Goal: Task Accomplishment & Management: Manage account settings

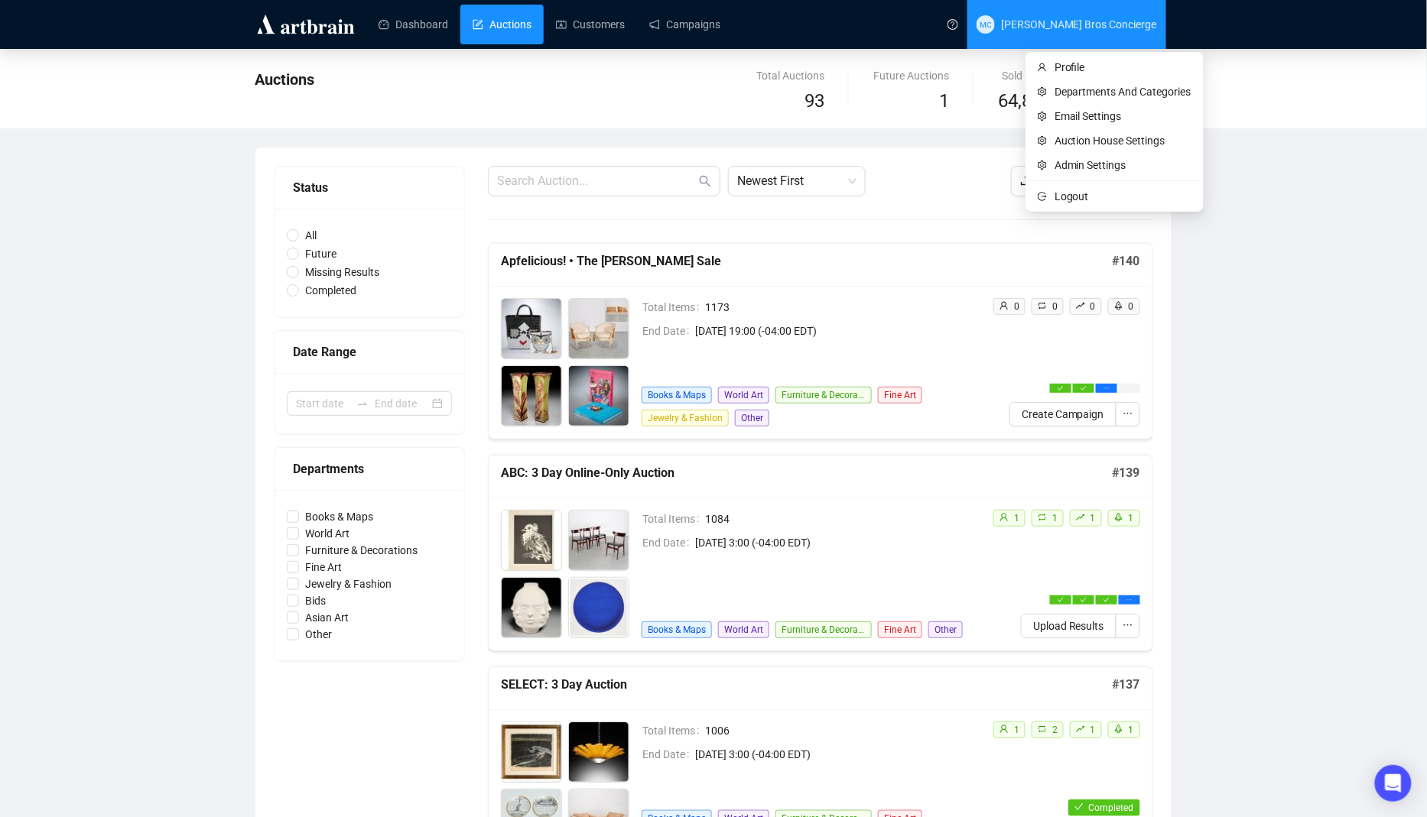
click at [1113, 30] on span "Millea Bros Concierge" at bounding box center [1079, 24] width 156 height 12
click at [1094, 193] on span "Logout" at bounding box center [1122, 196] width 137 height 17
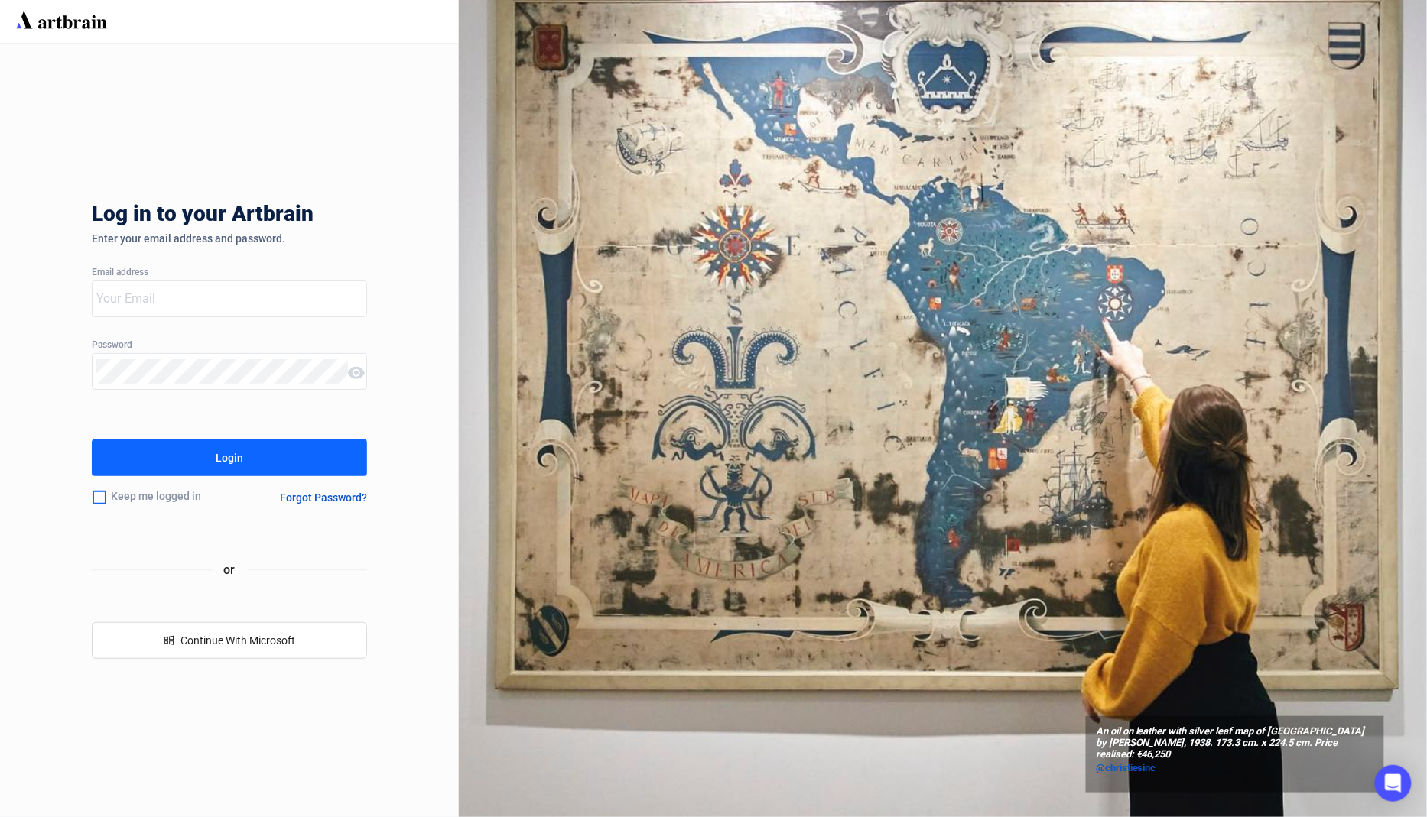
click at [205, 313] on div at bounding box center [220, 298] width 255 height 35
click at [329, 297] on input "email" at bounding box center [221, 299] width 251 height 24
click at [293, 305] on input "email" at bounding box center [221, 299] width 251 height 24
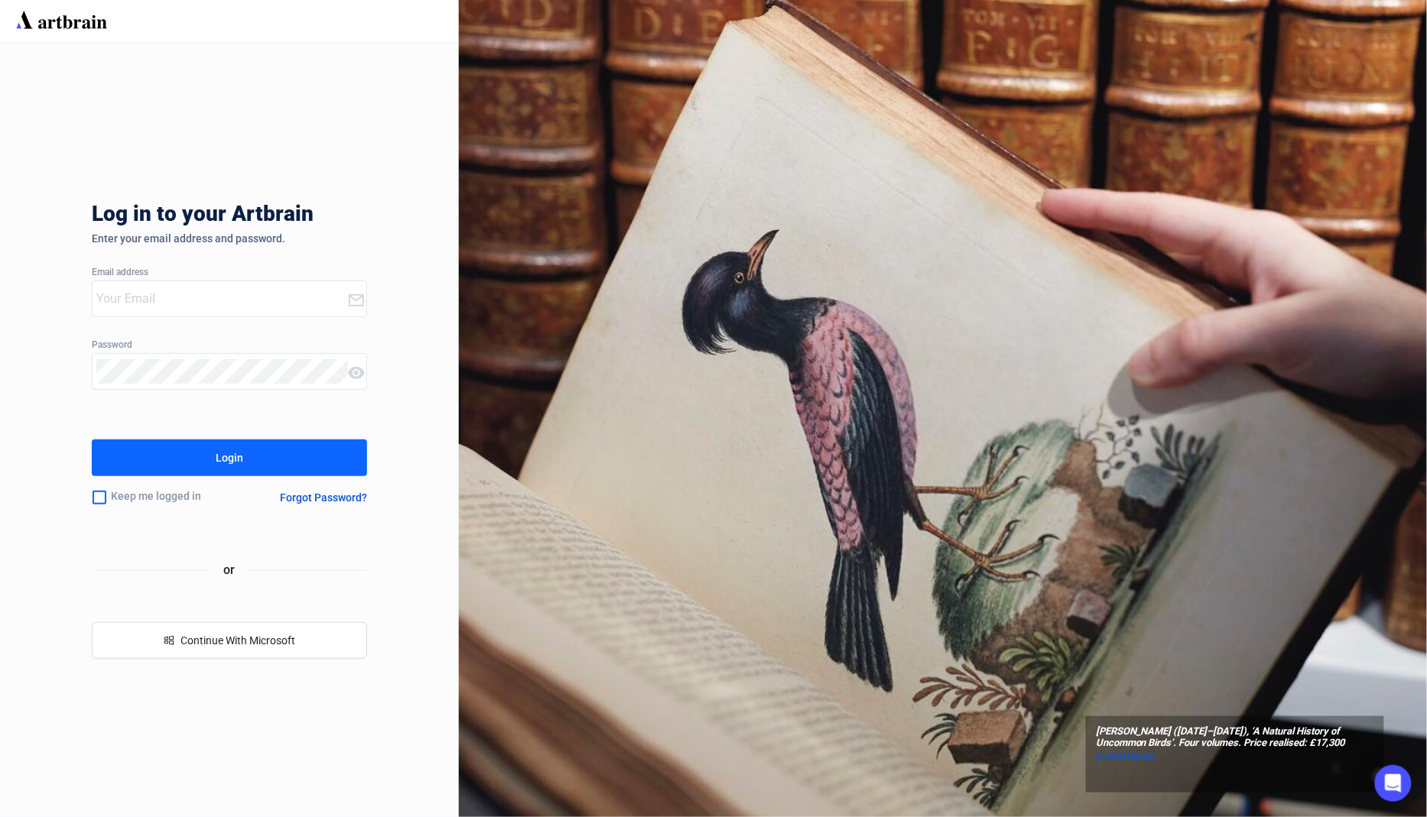
click at [304, 307] on input "email" at bounding box center [221, 299] width 251 height 24
type input "[EMAIL_ADDRESS][DOMAIN_NAME]"
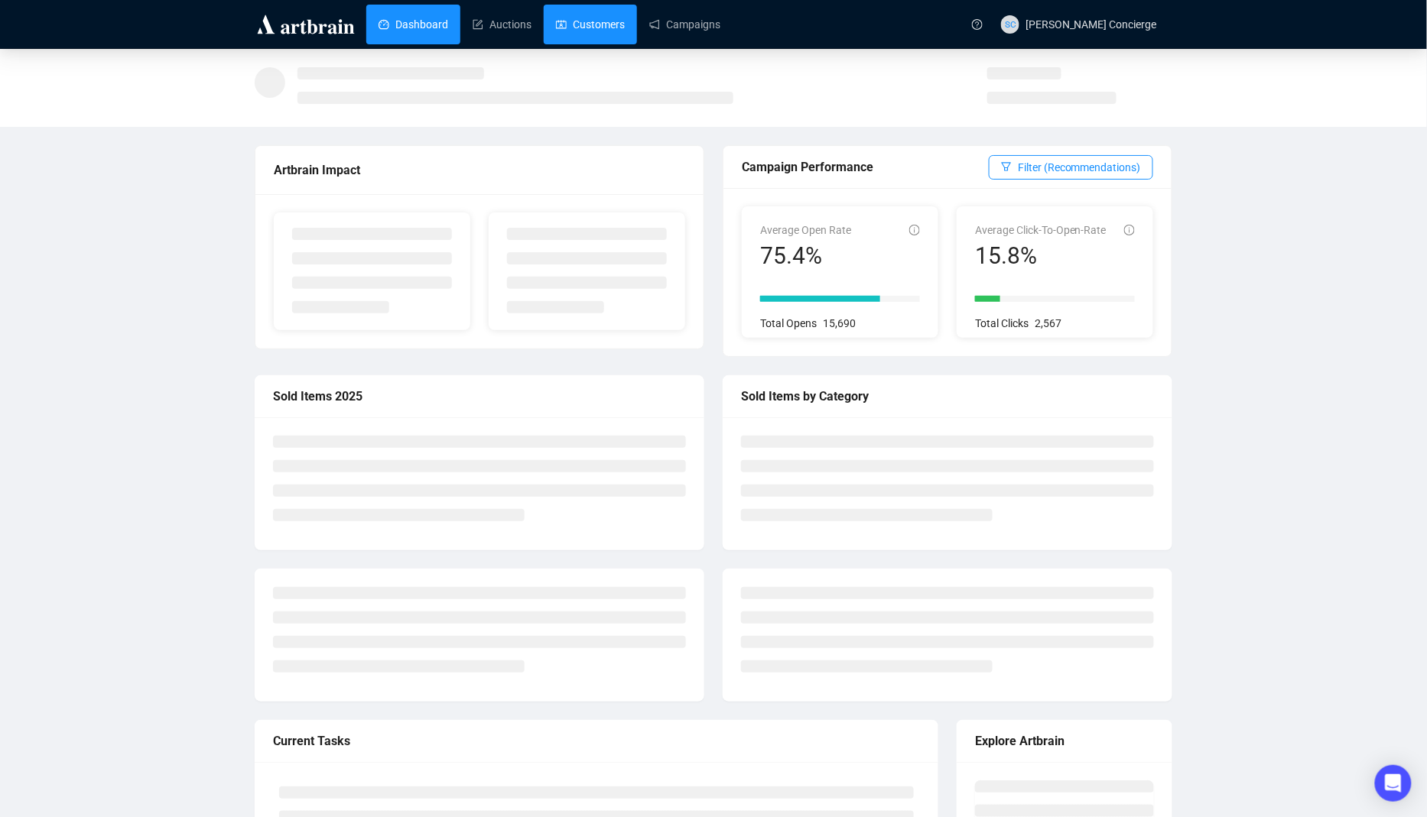
click at [597, 26] on link "Customers" at bounding box center [590, 25] width 69 height 40
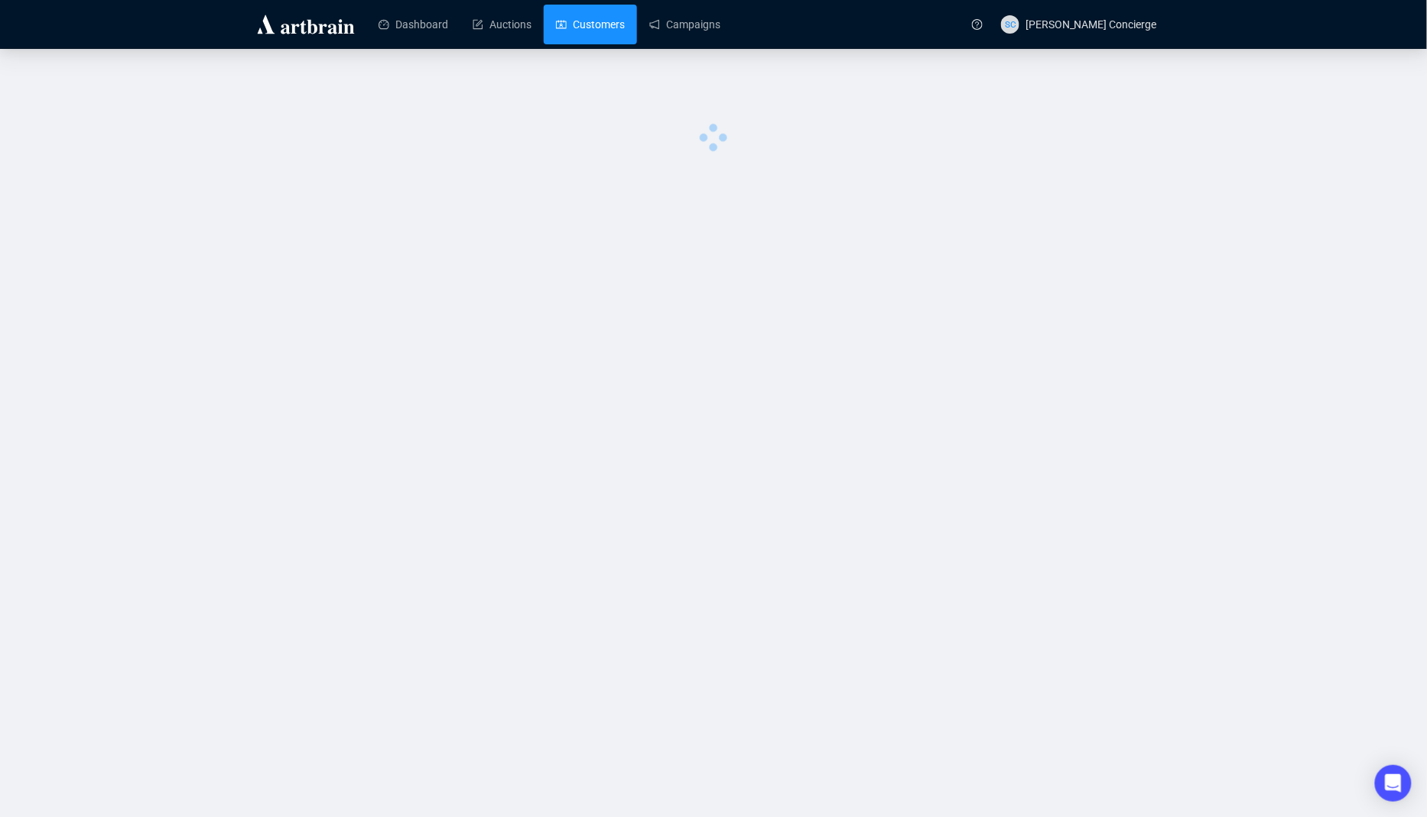
click at [744, 35] on ul "Dashboard Auctions Customers Campaigns" at bounding box center [662, 25] width 592 height 40
click at [741, 35] on ul "Dashboard Auctions Customers Campaigns" at bounding box center [662, 25] width 592 height 40
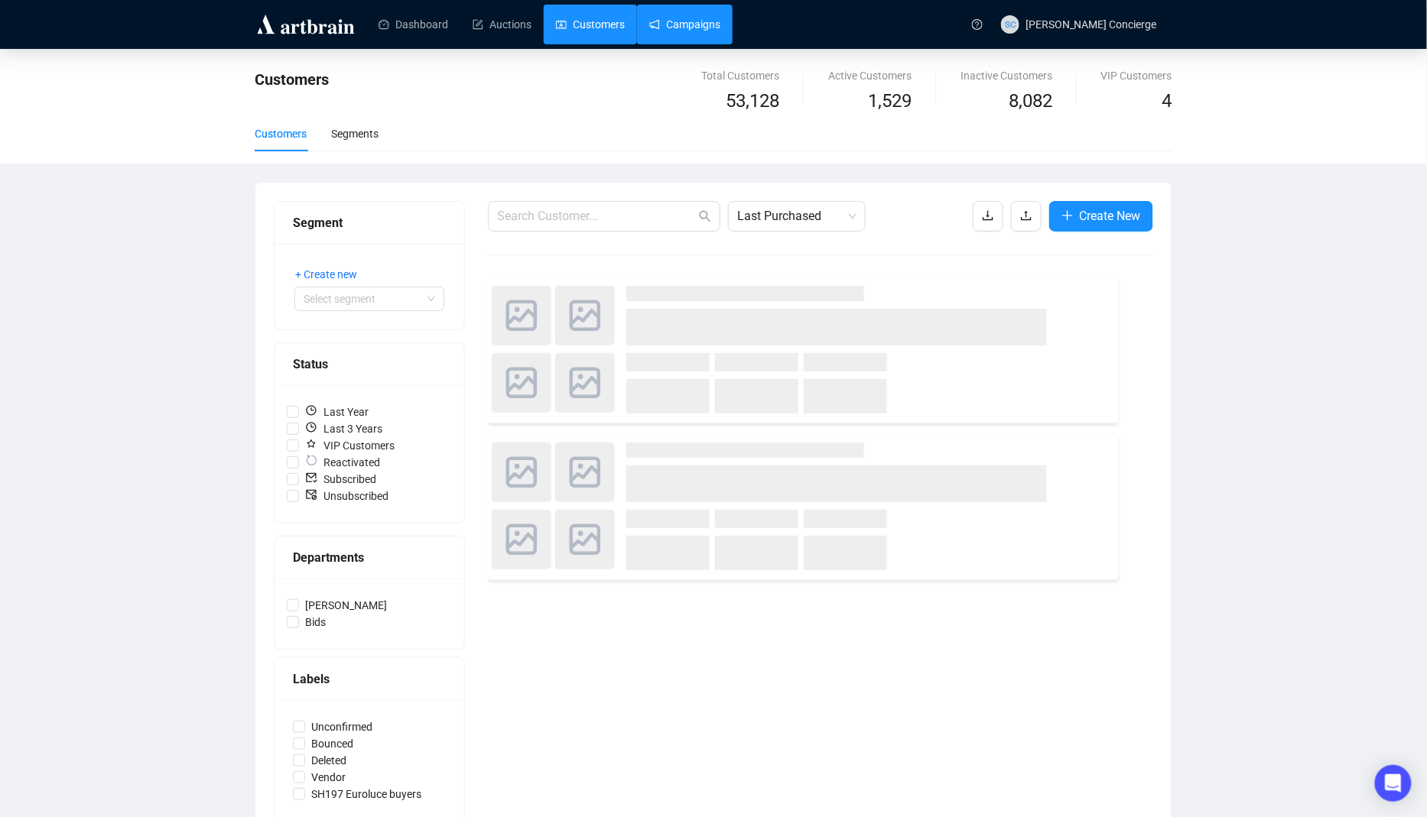
click at [720, 34] on link "Campaigns" at bounding box center [684, 25] width 71 height 40
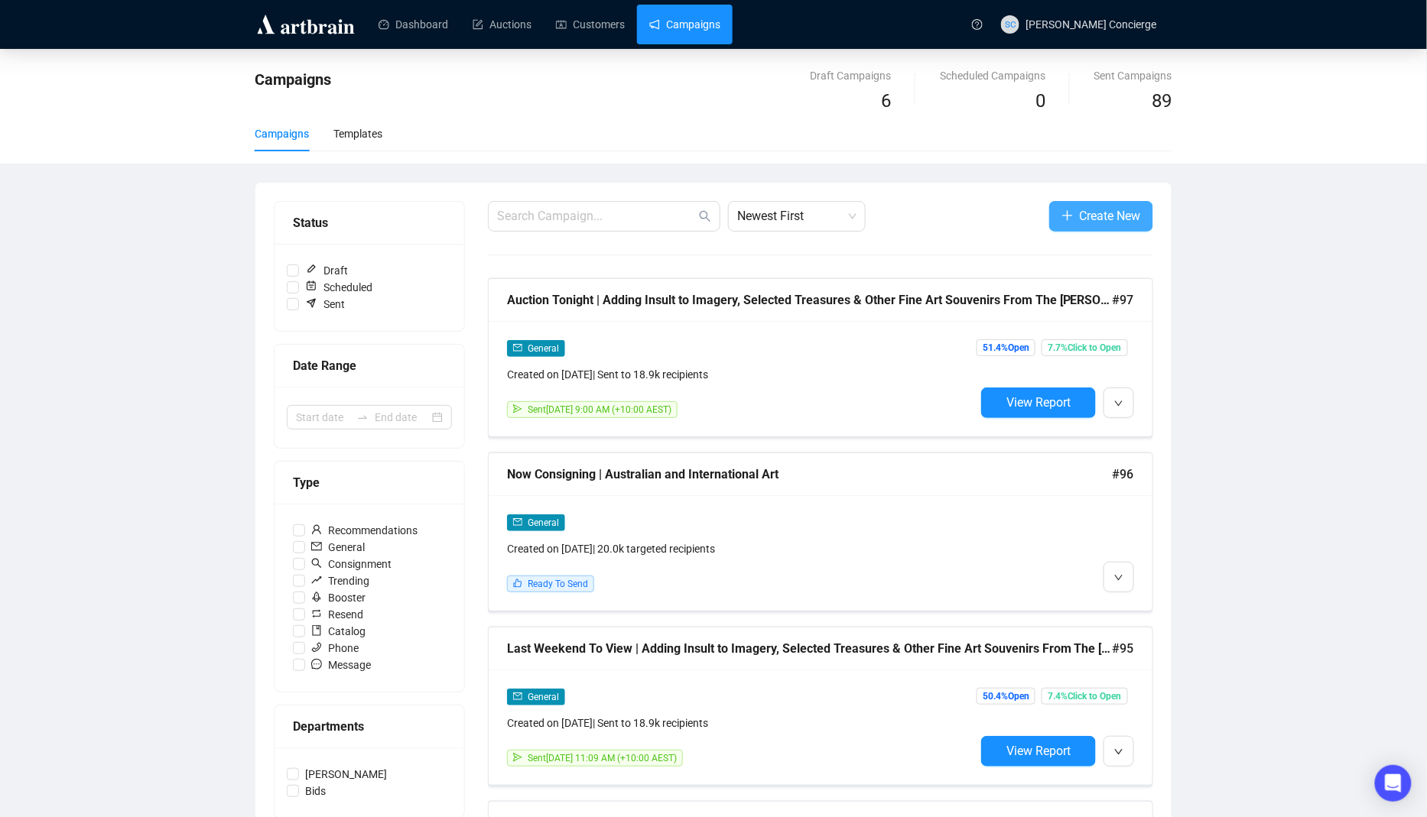
click at [1109, 217] on span "Create New" at bounding box center [1109, 215] width 61 height 19
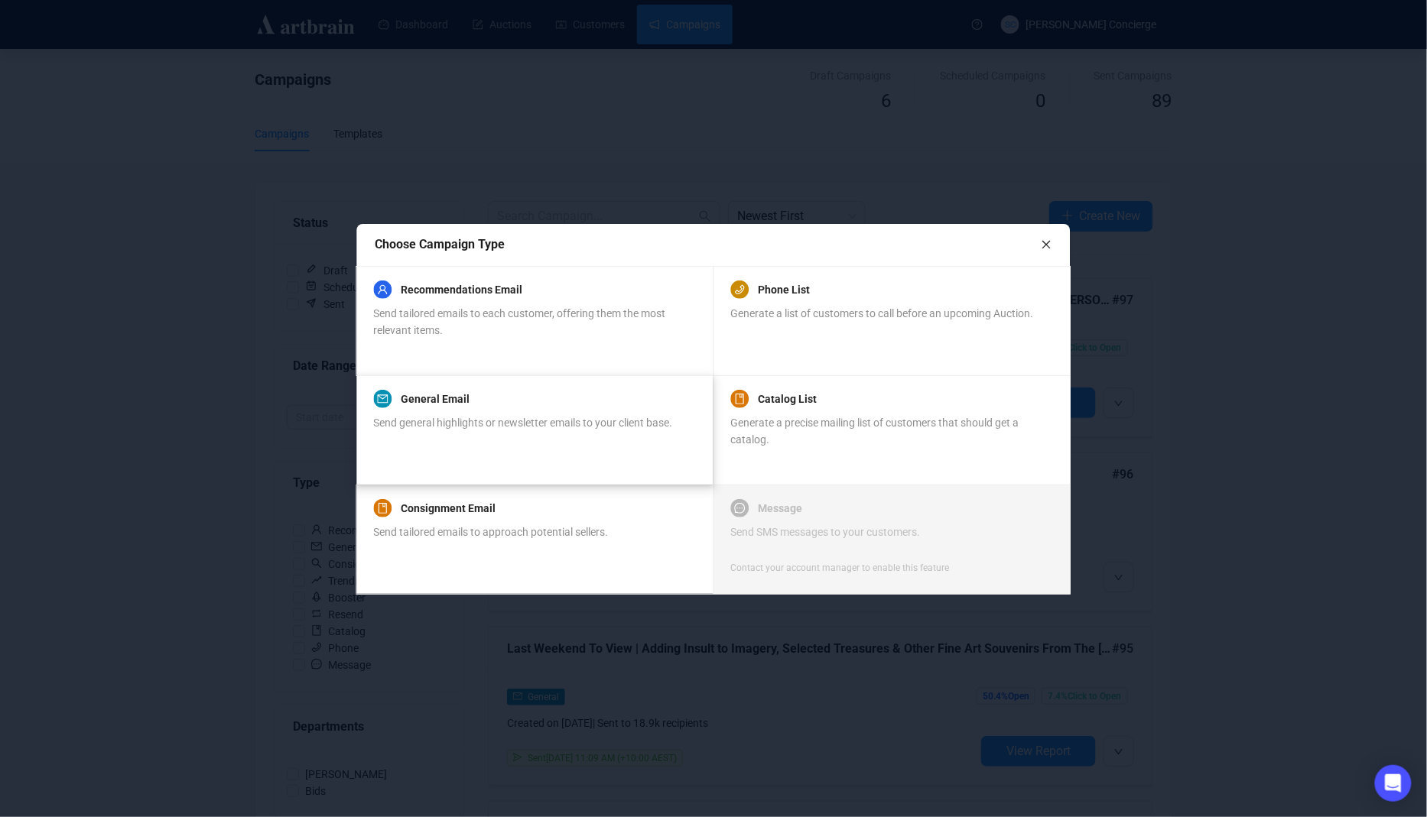
click at [551, 419] on span "Send general highlights or newsletter emails to your client base." at bounding box center [523, 423] width 299 height 12
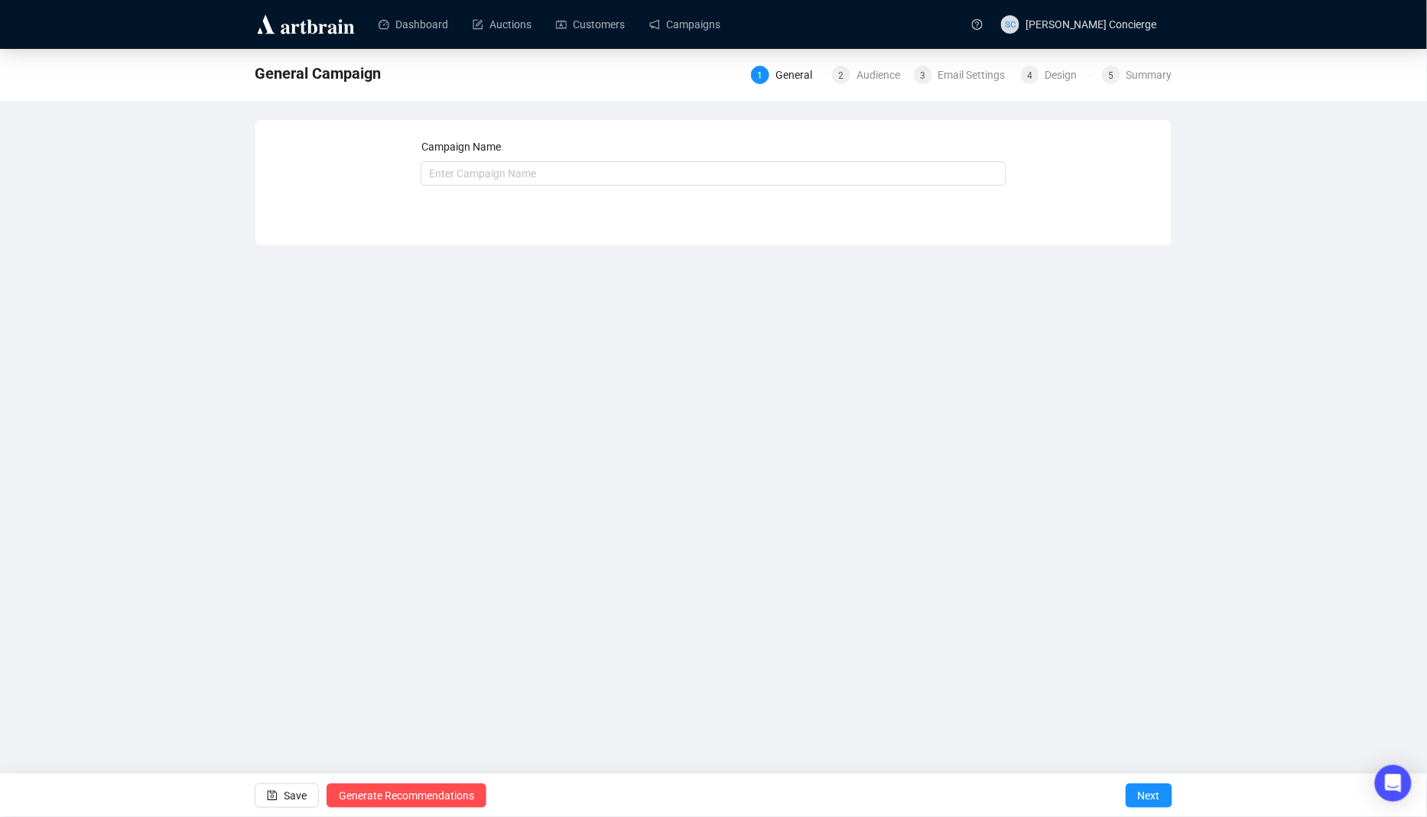
click at [651, 155] on div "Campaign Name" at bounding box center [713, 149] width 586 height 23
click at [638, 174] on input "f" at bounding box center [713, 173] width 586 height 24
type input "fsdfds"
click at [1155, 791] on span "Next" at bounding box center [1149, 795] width 22 height 43
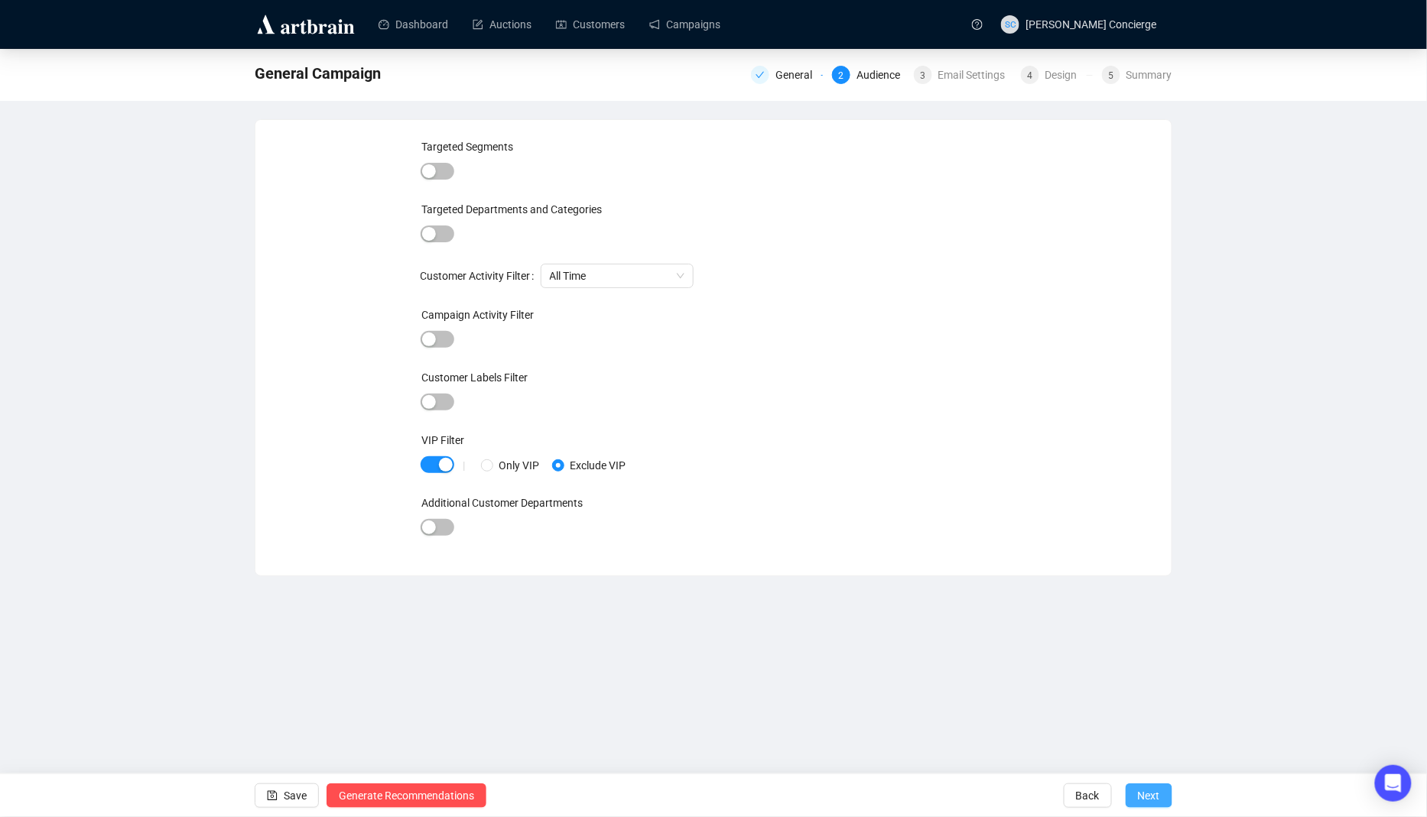
click at [1142, 795] on span "Next" at bounding box center [1149, 795] width 22 height 43
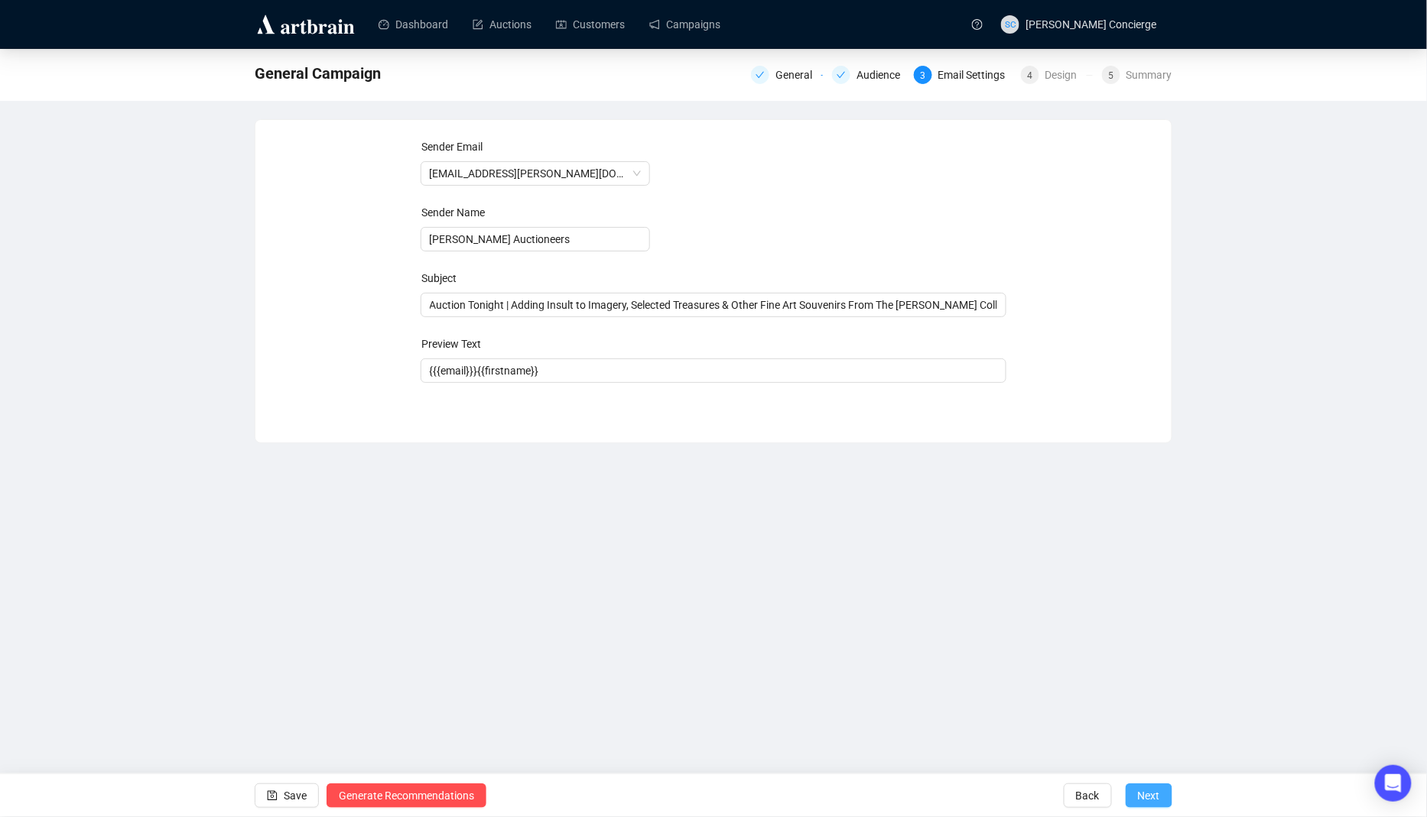
click at [1132, 802] on button "Next" at bounding box center [1148, 796] width 47 height 24
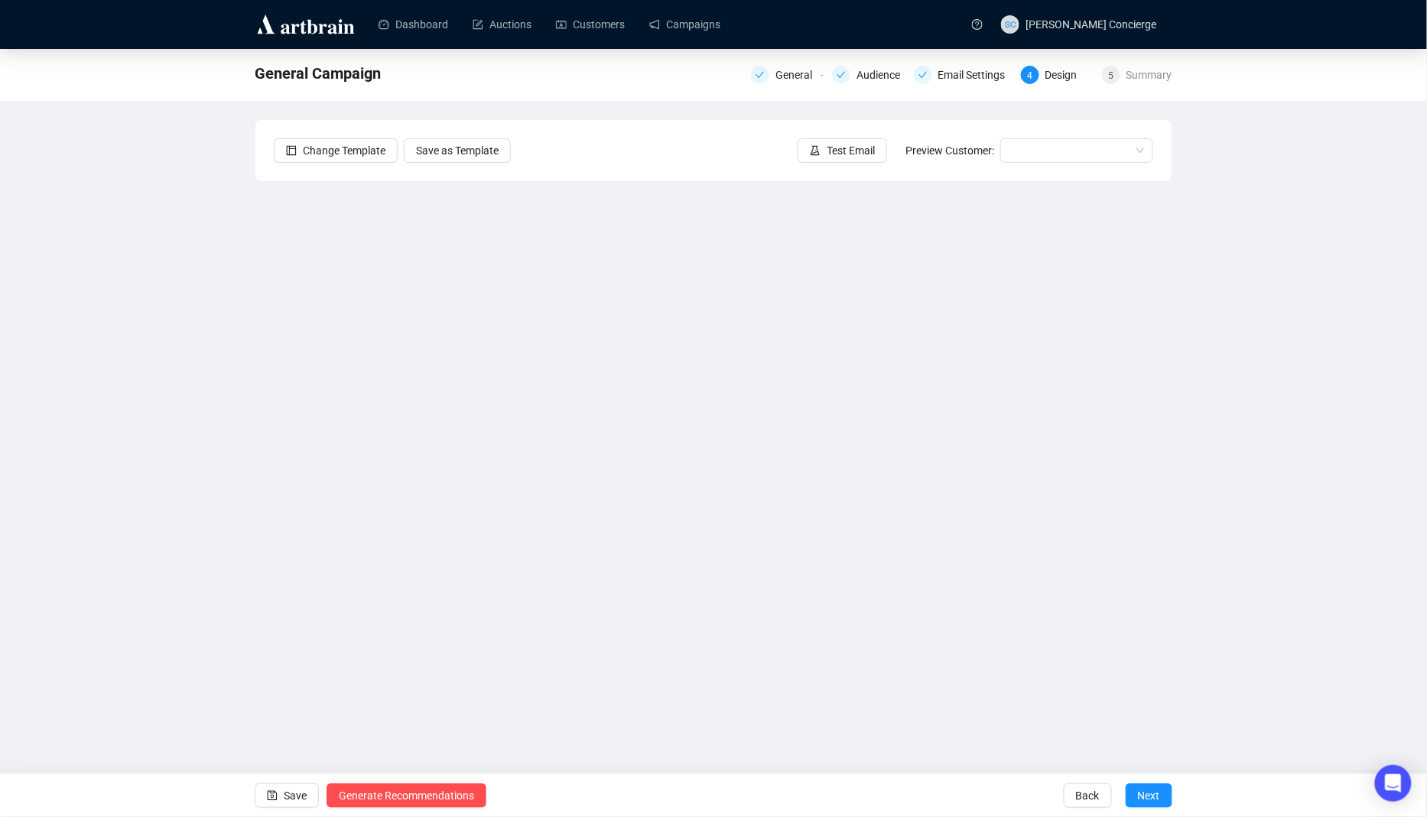
click at [1270, 608] on div "General Campaign General Audience Email Settings 4 Design 5 Summary Change Temp…" at bounding box center [713, 369] width 1427 height 640
click at [827, 158] on button "Test Email" at bounding box center [841, 150] width 89 height 24
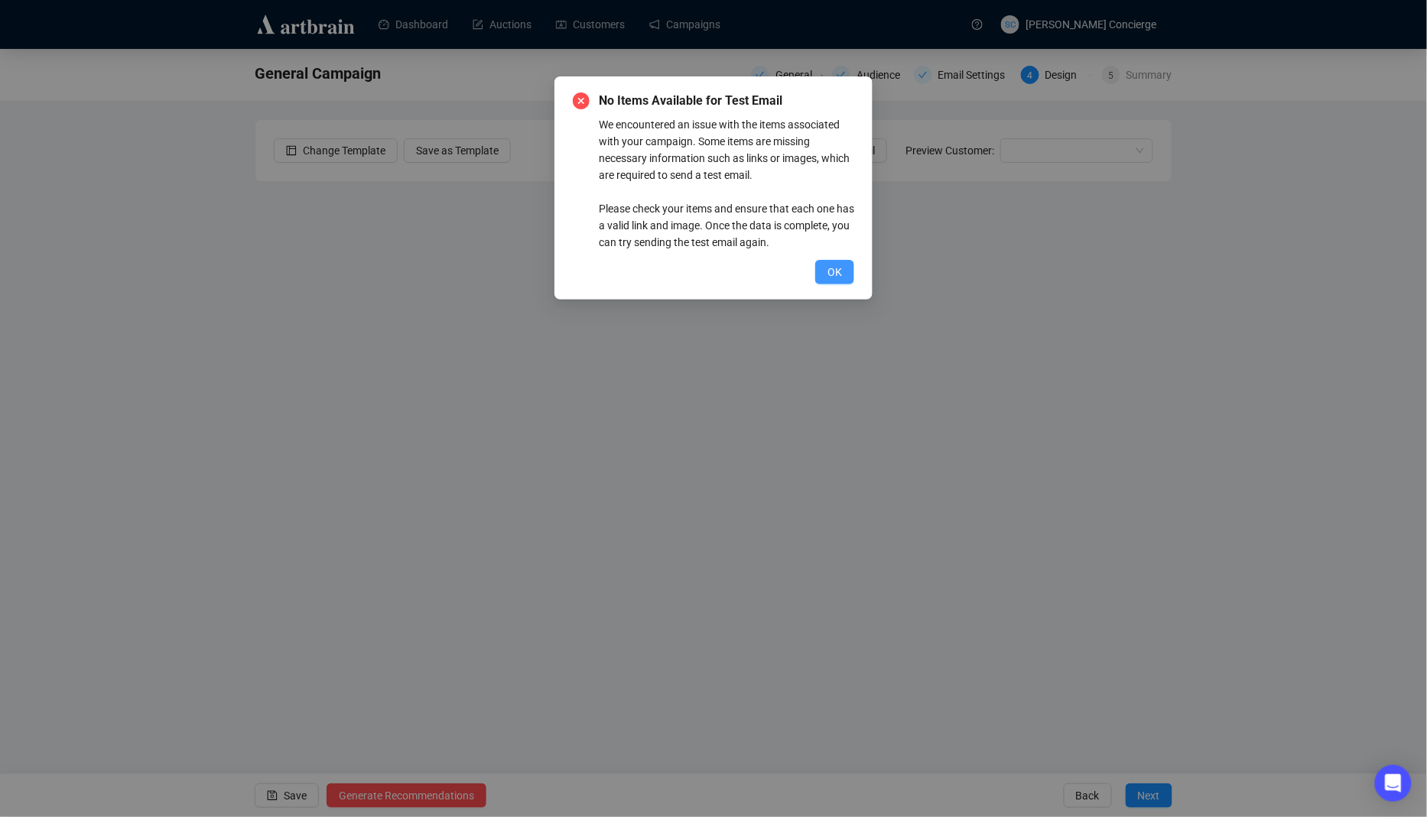
click at [847, 279] on button "OK" at bounding box center [834, 272] width 39 height 24
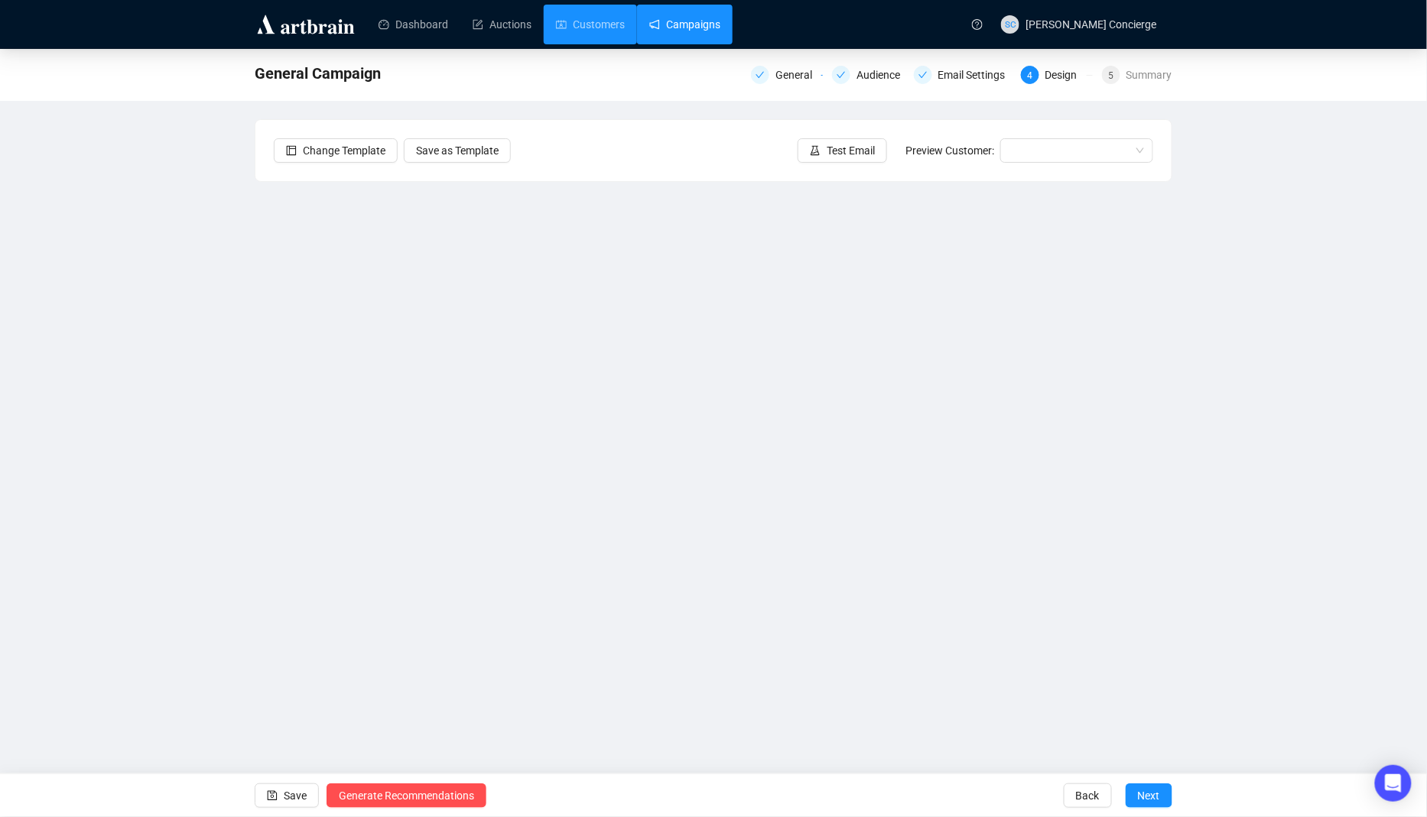
click at [678, 22] on link "Campaigns" at bounding box center [684, 25] width 71 height 40
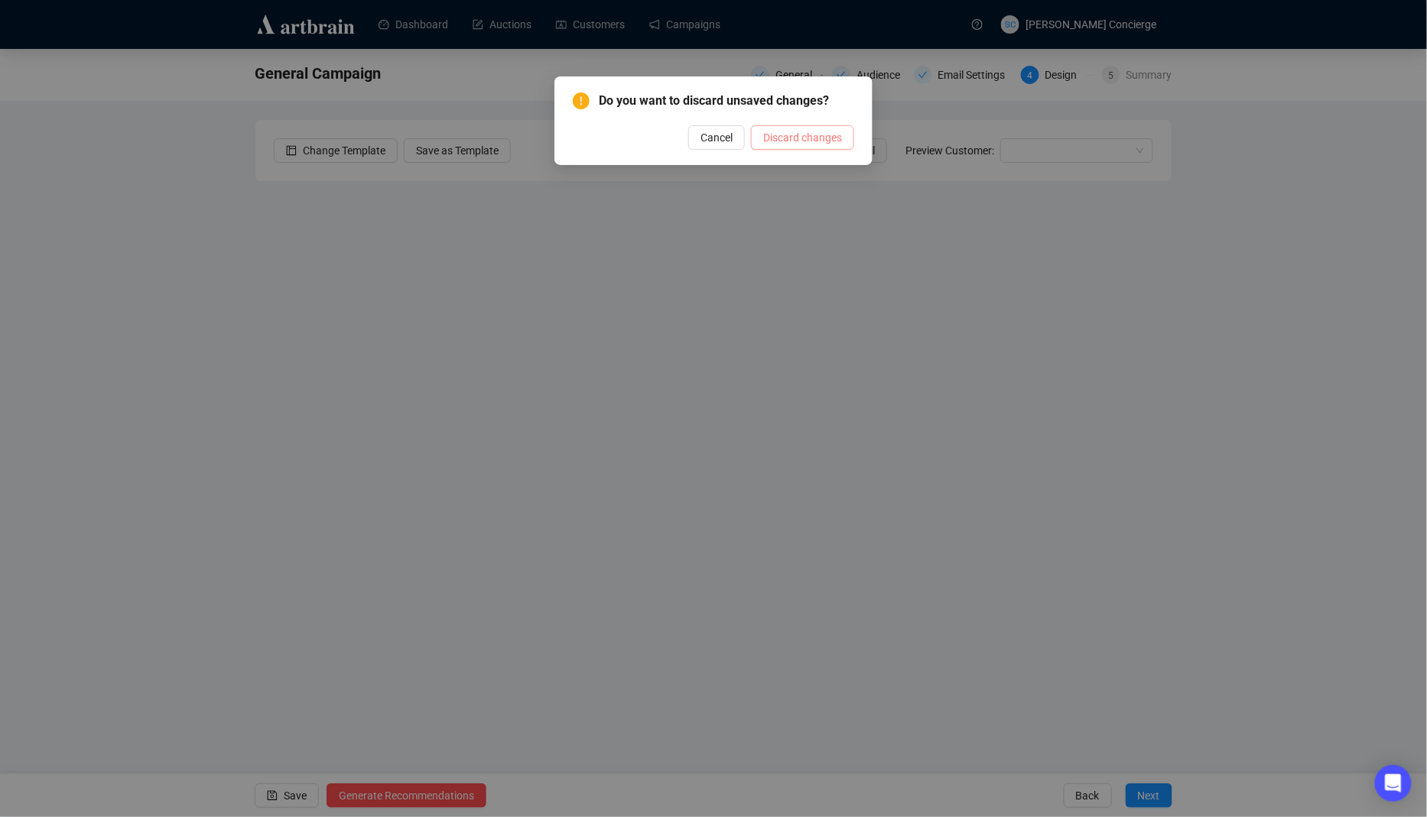
click at [780, 144] on span "Discard changes" at bounding box center [802, 137] width 79 height 17
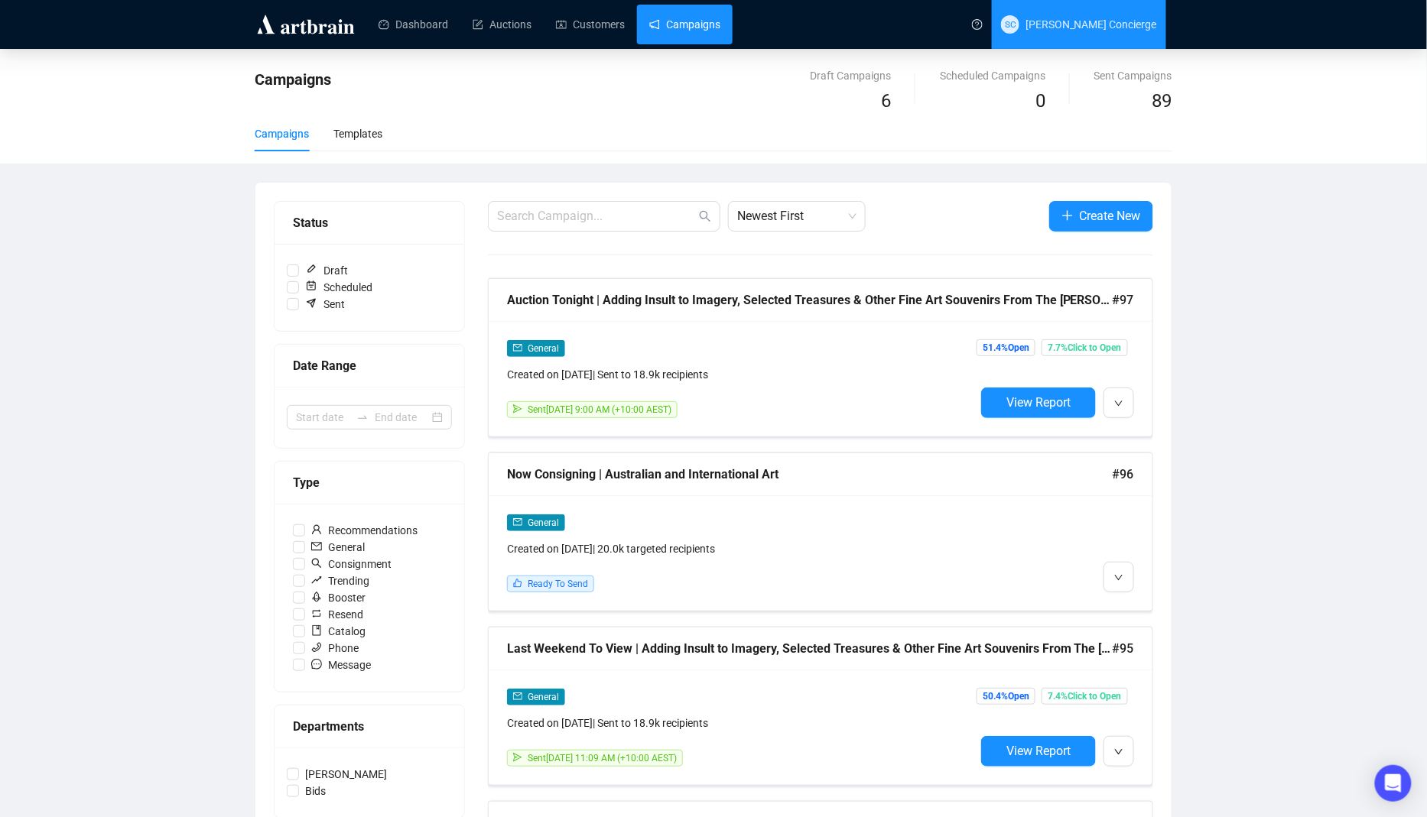
click at [1110, 32] on span "SC [PERSON_NAME] Concierge" at bounding box center [1079, 24] width 156 height 49
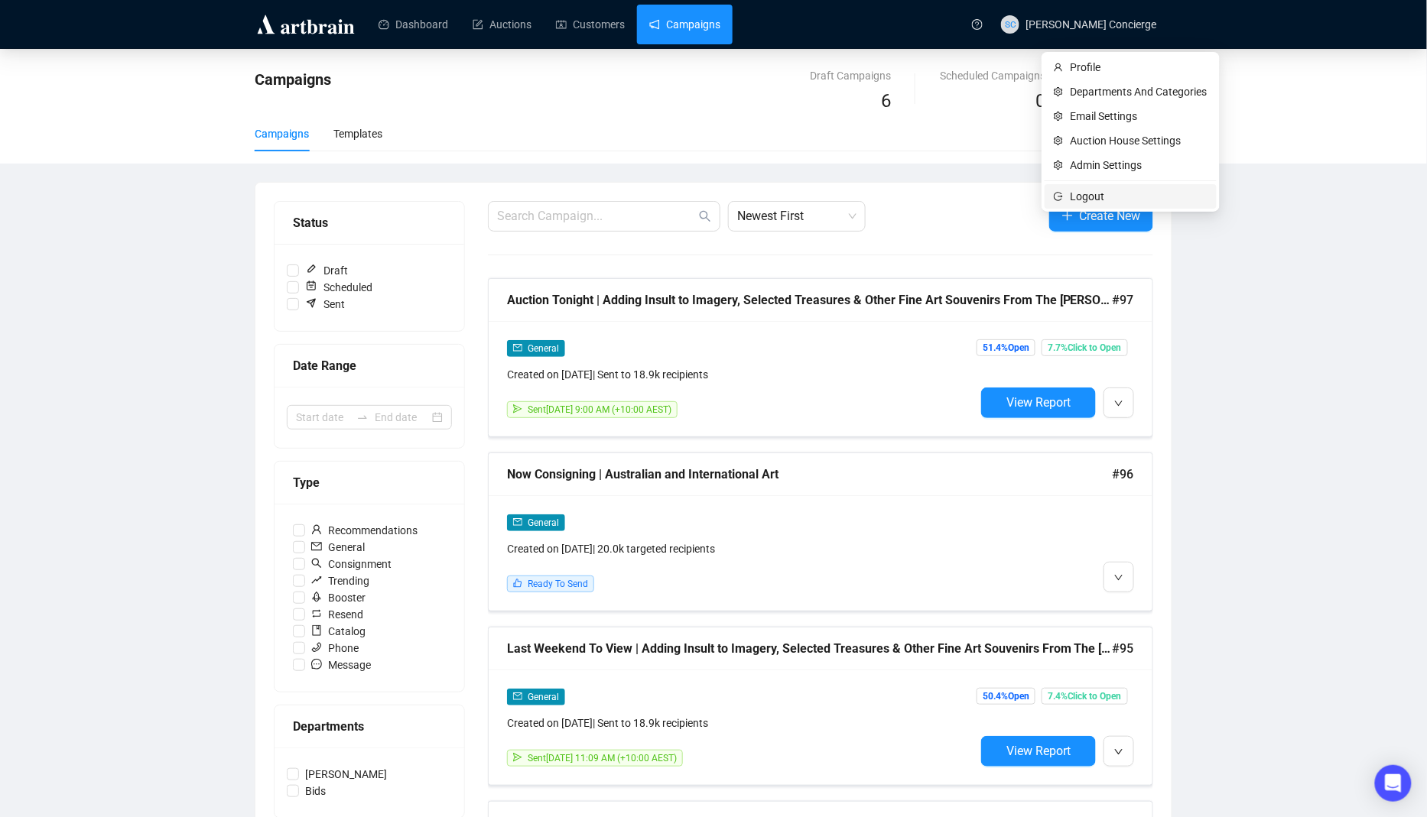
click at [1057, 200] on icon "logout" at bounding box center [1057, 196] width 9 height 9
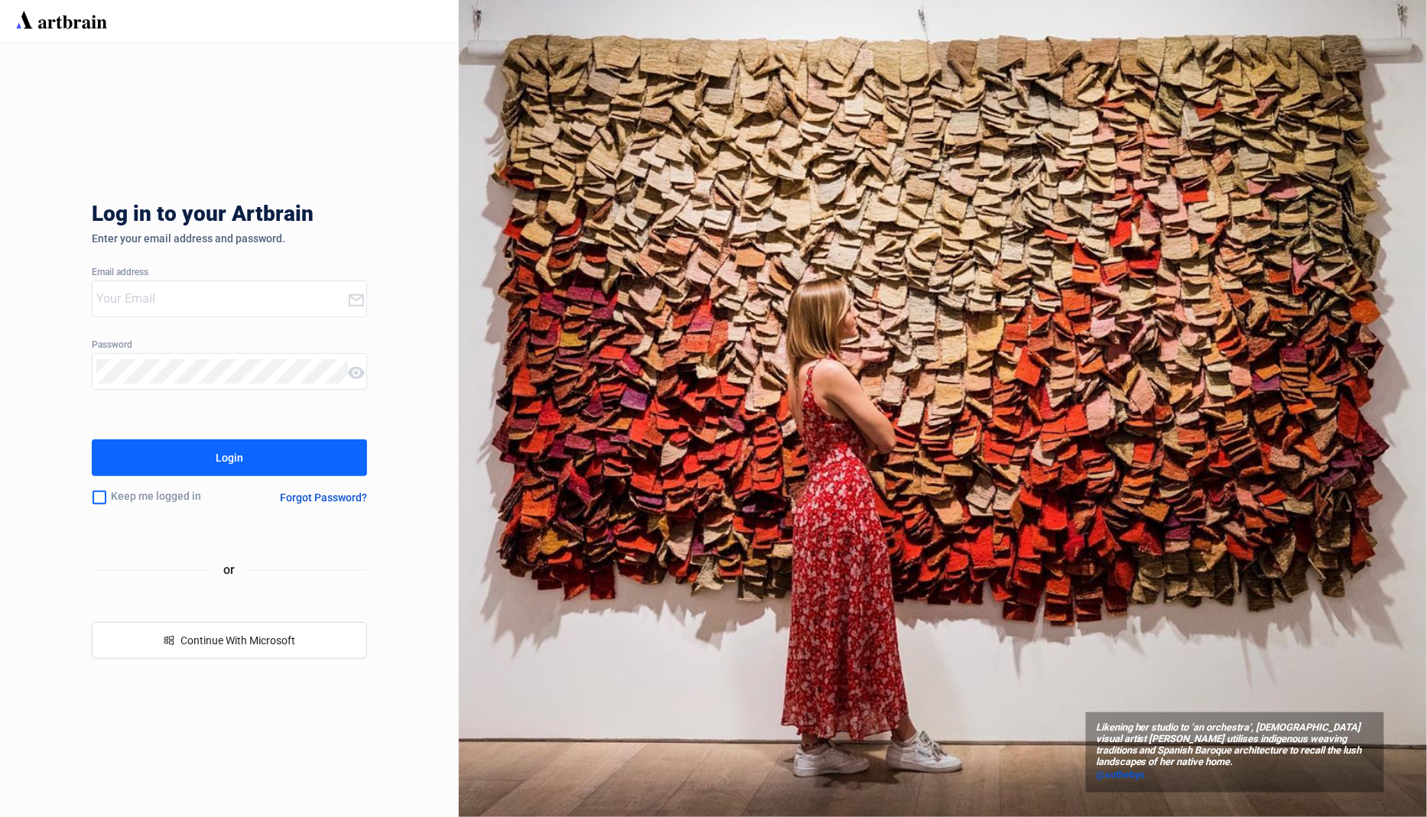
click at [225, 289] on input "email" at bounding box center [221, 299] width 251 height 24
type input "[EMAIL_ADDRESS][DOMAIN_NAME]"
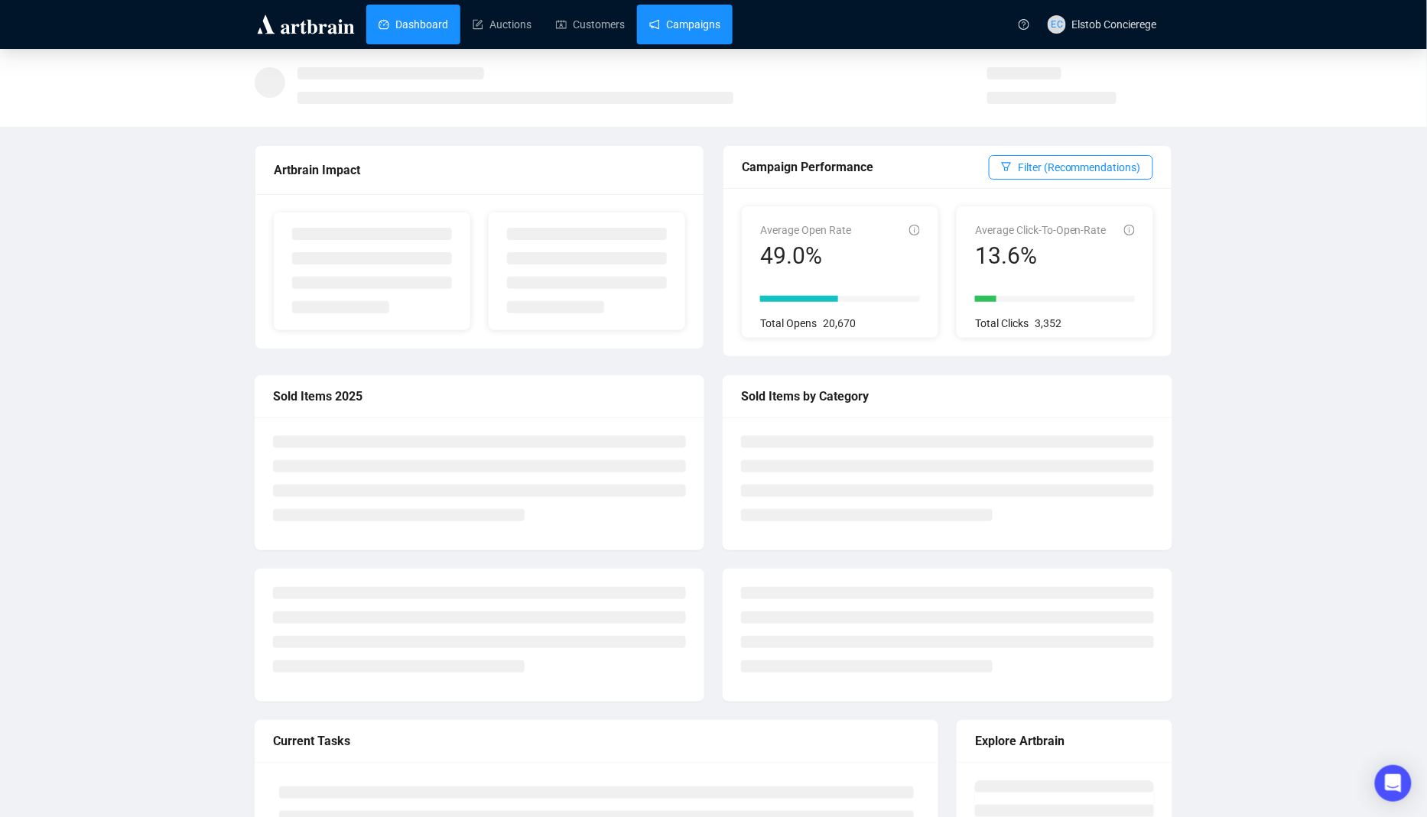
click at [678, 38] on link "Campaigns" at bounding box center [684, 25] width 71 height 40
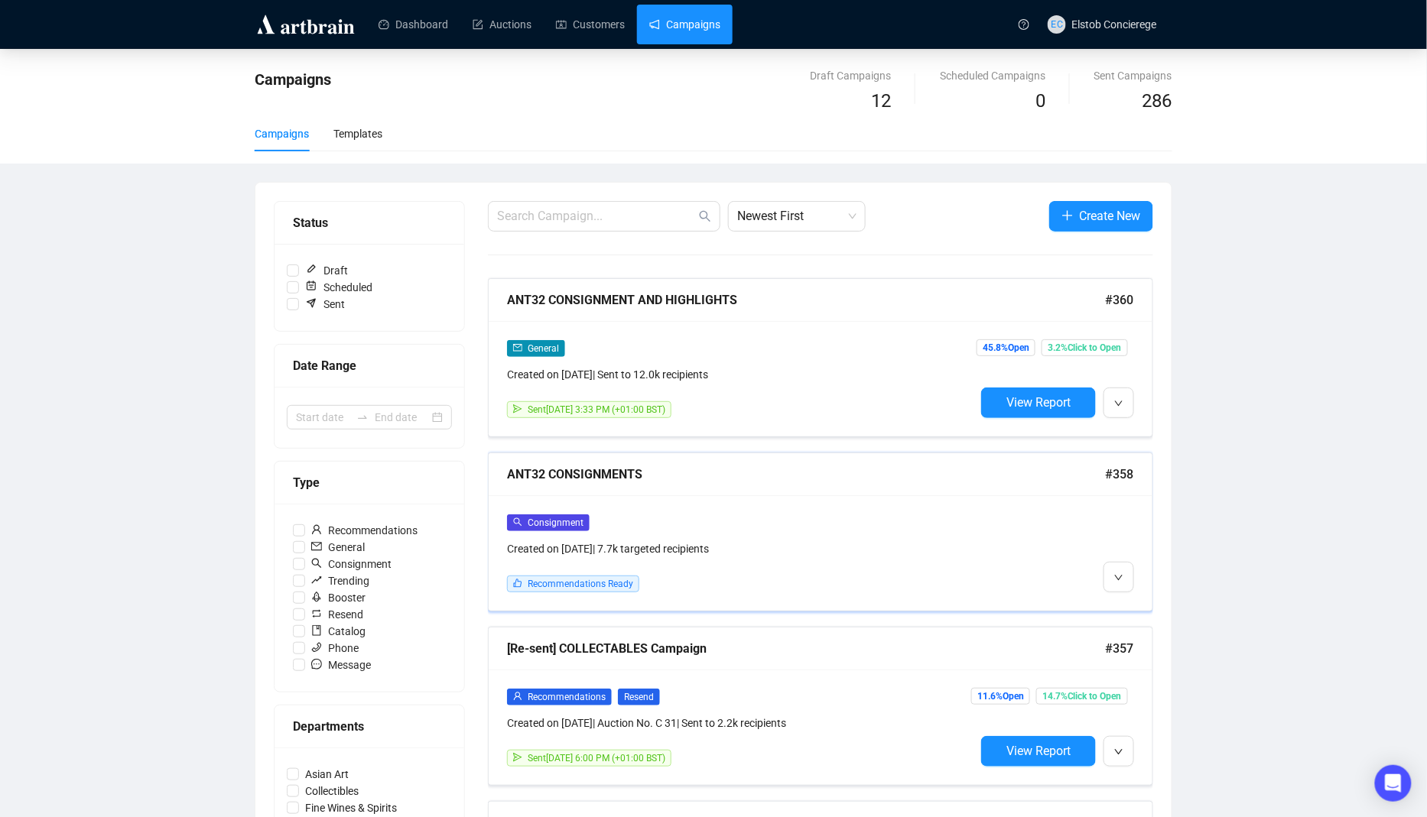
click at [849, 540] on div "Created on [DATE] | 7.7k targeted recipients" at bounding box center [741, 548] width 468 height 17
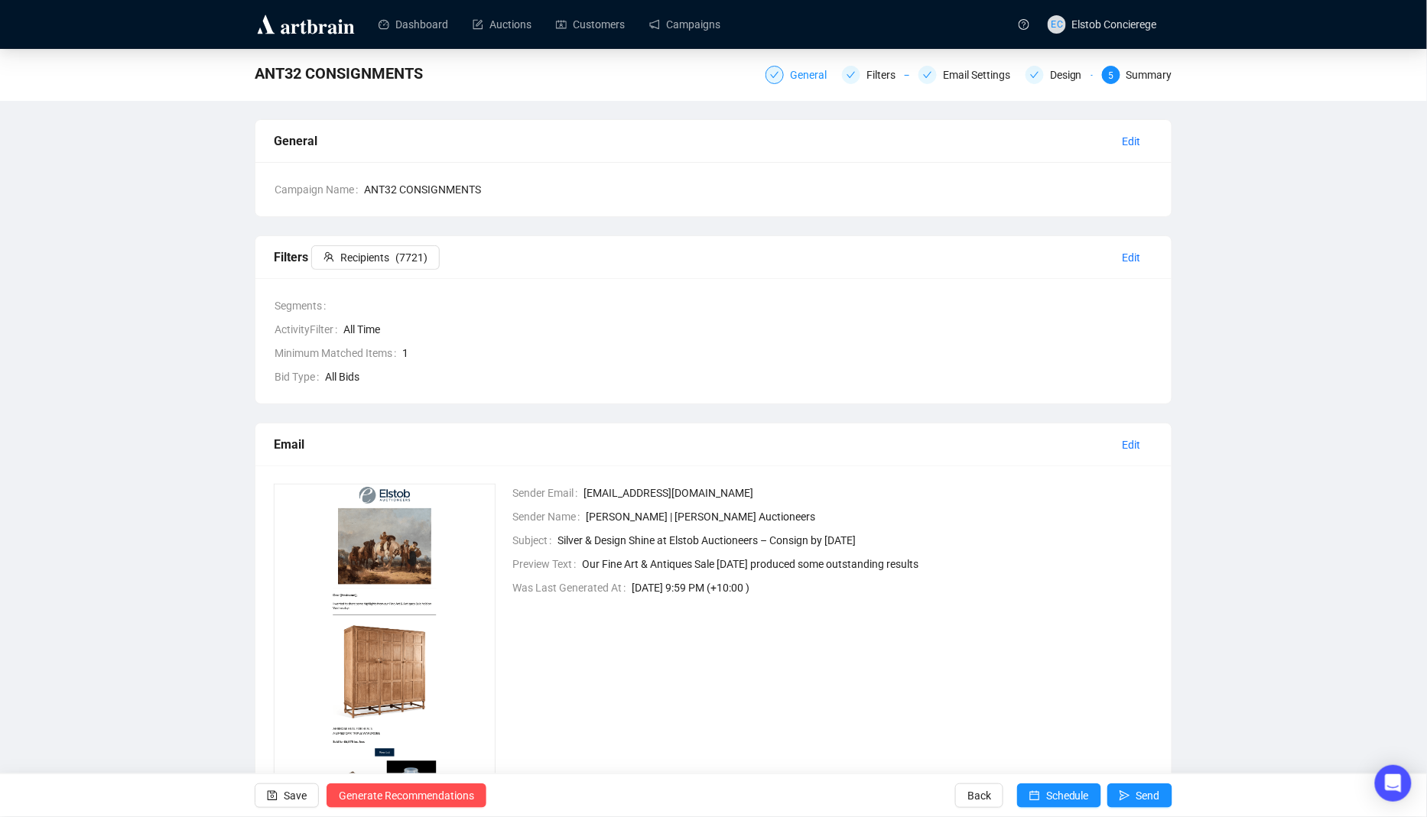
click at [777, 76] on div "General" at bounding box center [798, 75] width 67 height 18
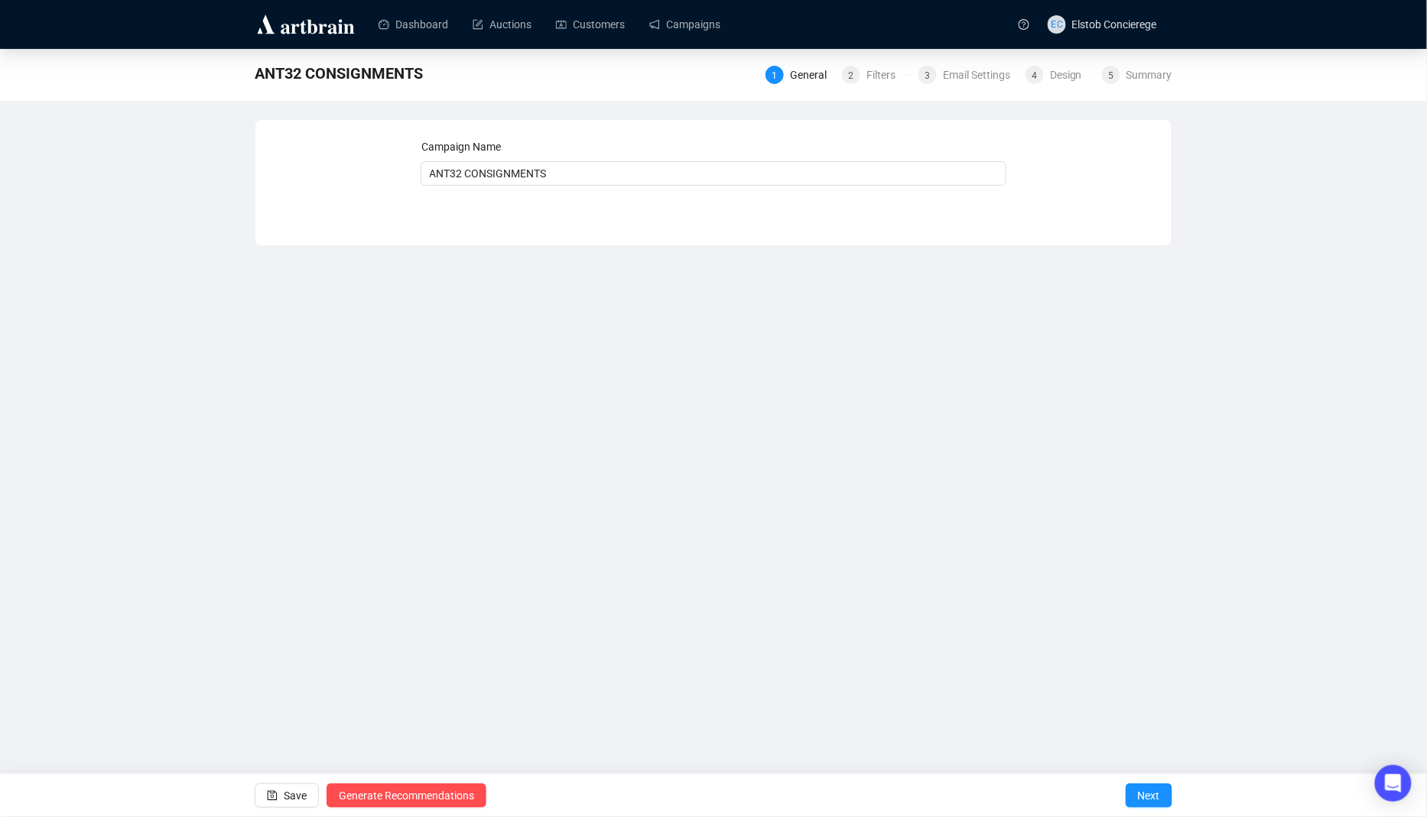
click at [880, 86] on div "ANT32 CONSIGNMENTS 1 General 2 Filters 3 Email Settings 4 Design 5 Summary" at bounding box center [713, 73] width 917 height 31
click at [879, 84] on div "1 General 2 Filters 3 Email Settings 4 Design 5 Summary" at bounding box center [968, 73] width 407 height 24
click at [875, 74] on div "Filters" at bounding box center [885, 75] width 38 height 18
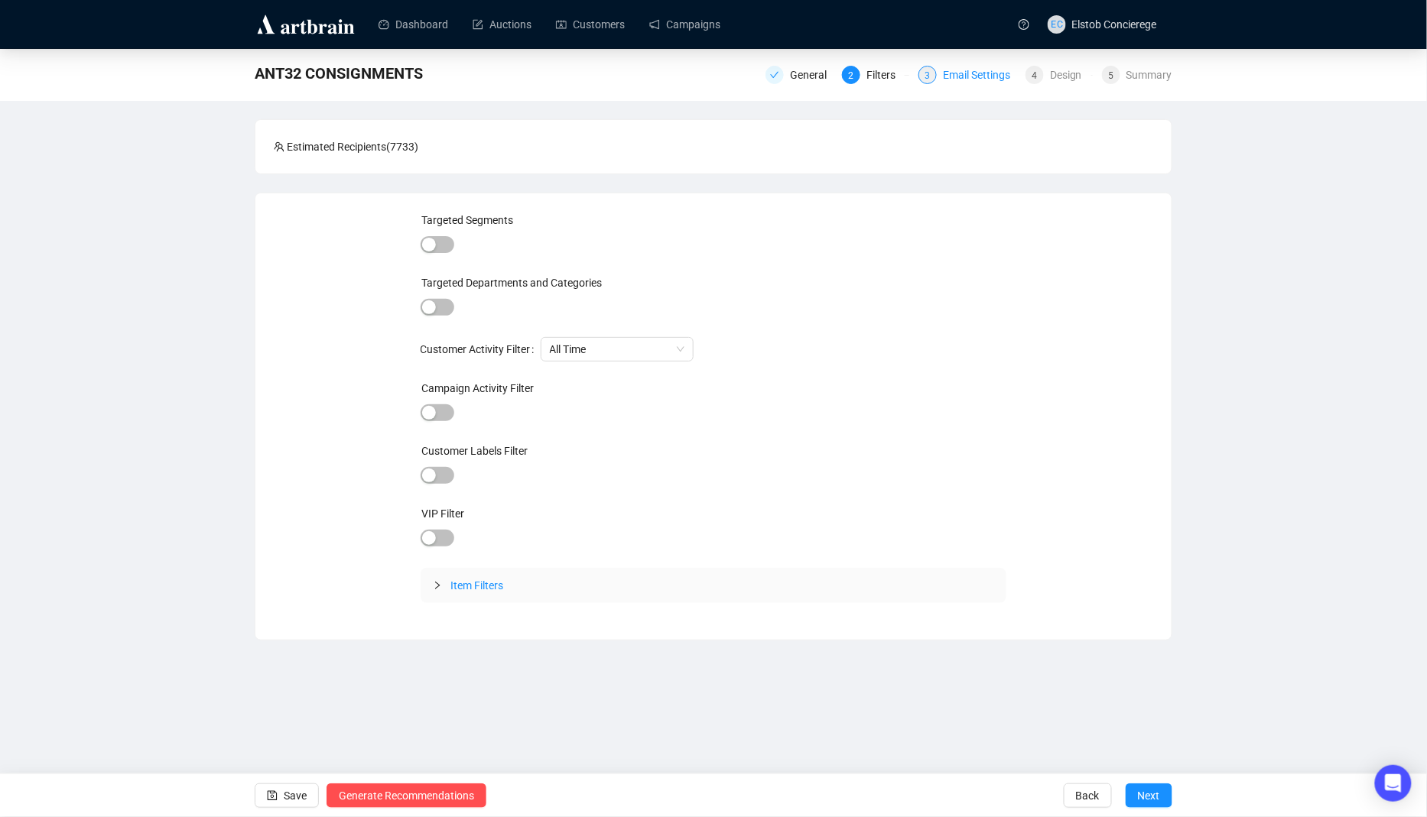
click at [930, 70] on div "3" at bounding box center [927, 75] width 18 height 18
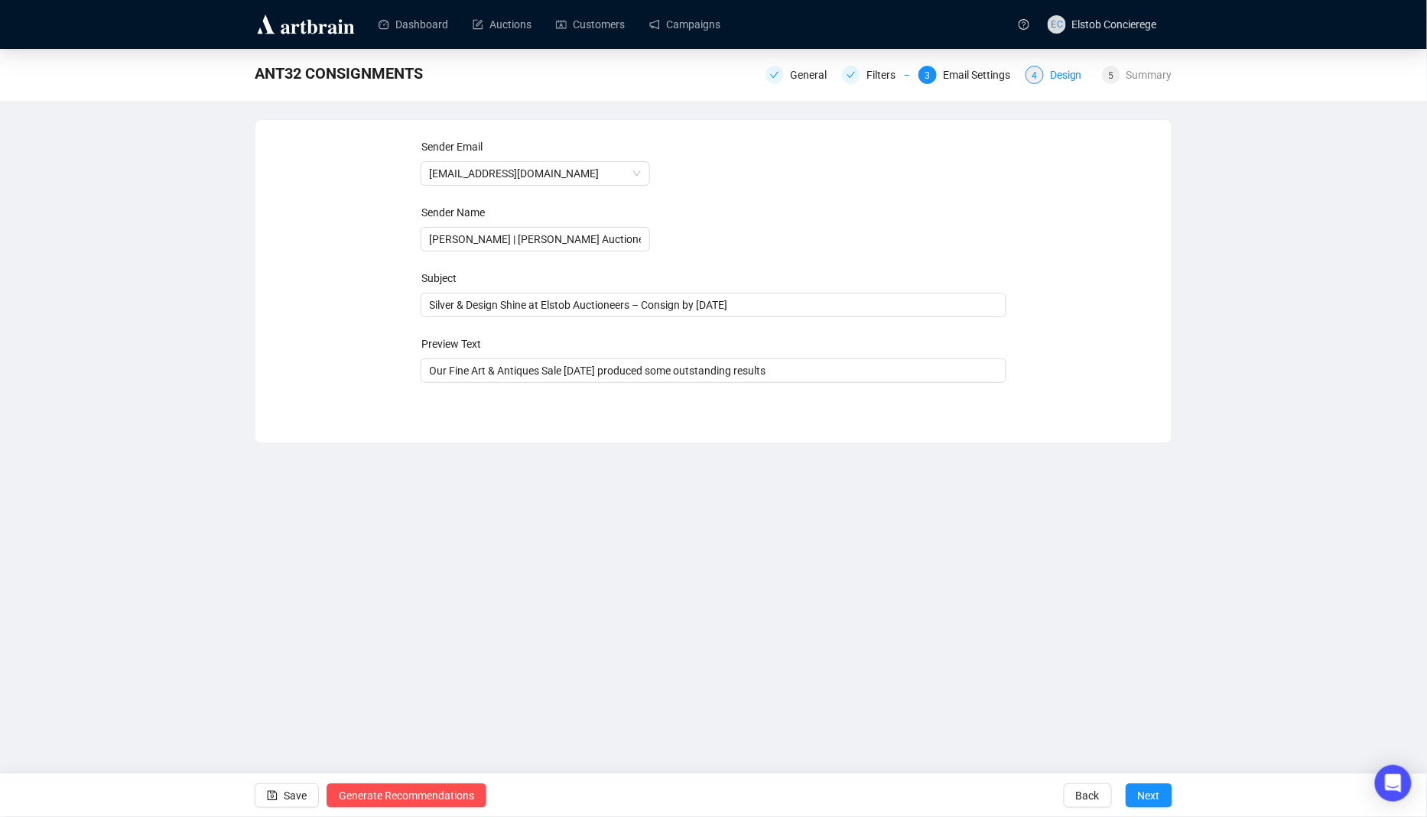
click at [1060, 82] on div "Design" at bounding box center [1070, 75] width 41 height 18
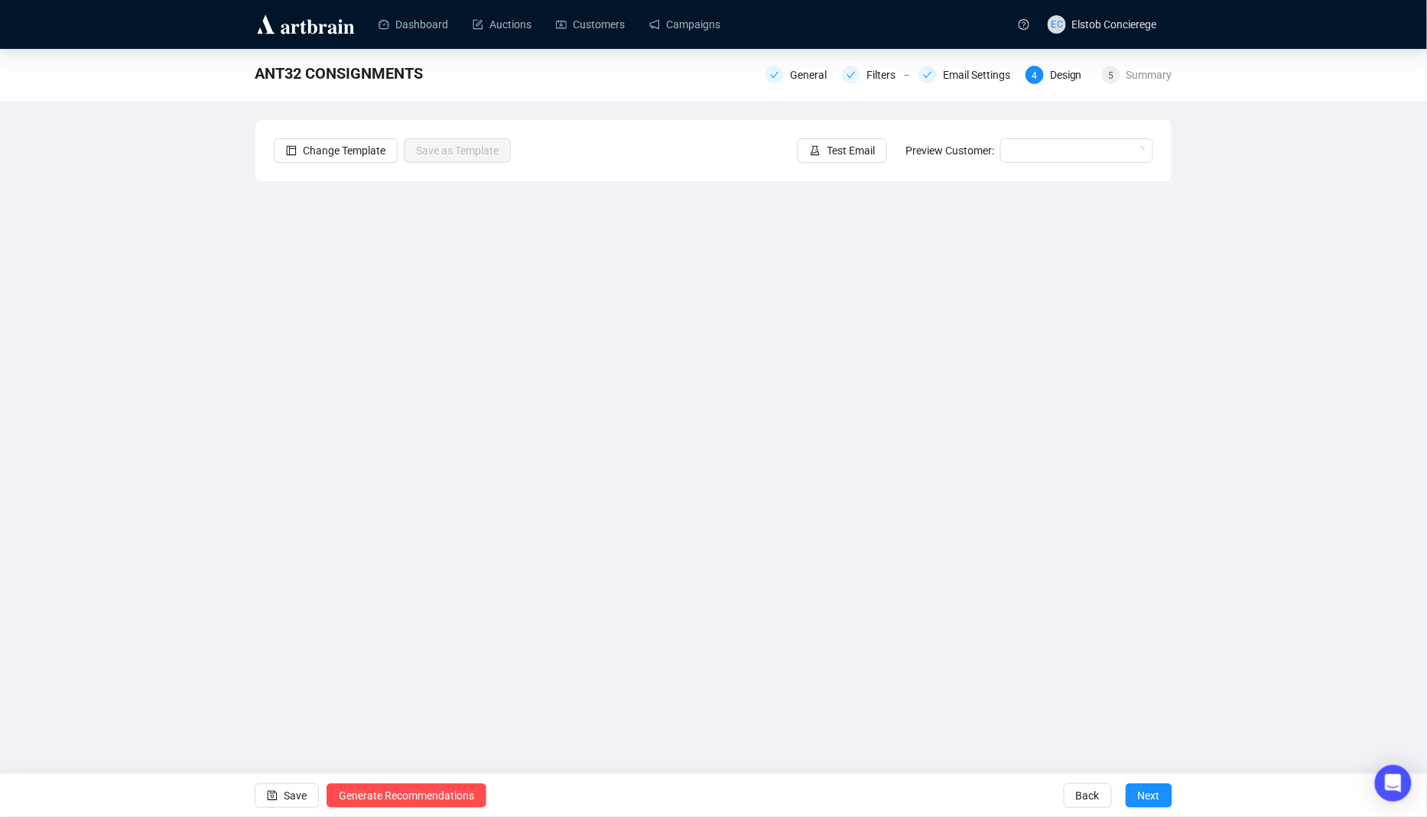
click at [1175, 80] on div "ANT32 CONSIGNMENTS General Filters Email Settings 4 Design 5 Summary" at bounding box center [713, 75] width 1427 height 52
click at [1118, 78] on div "5" at bounding box center [1111, 75] width 18 height 18
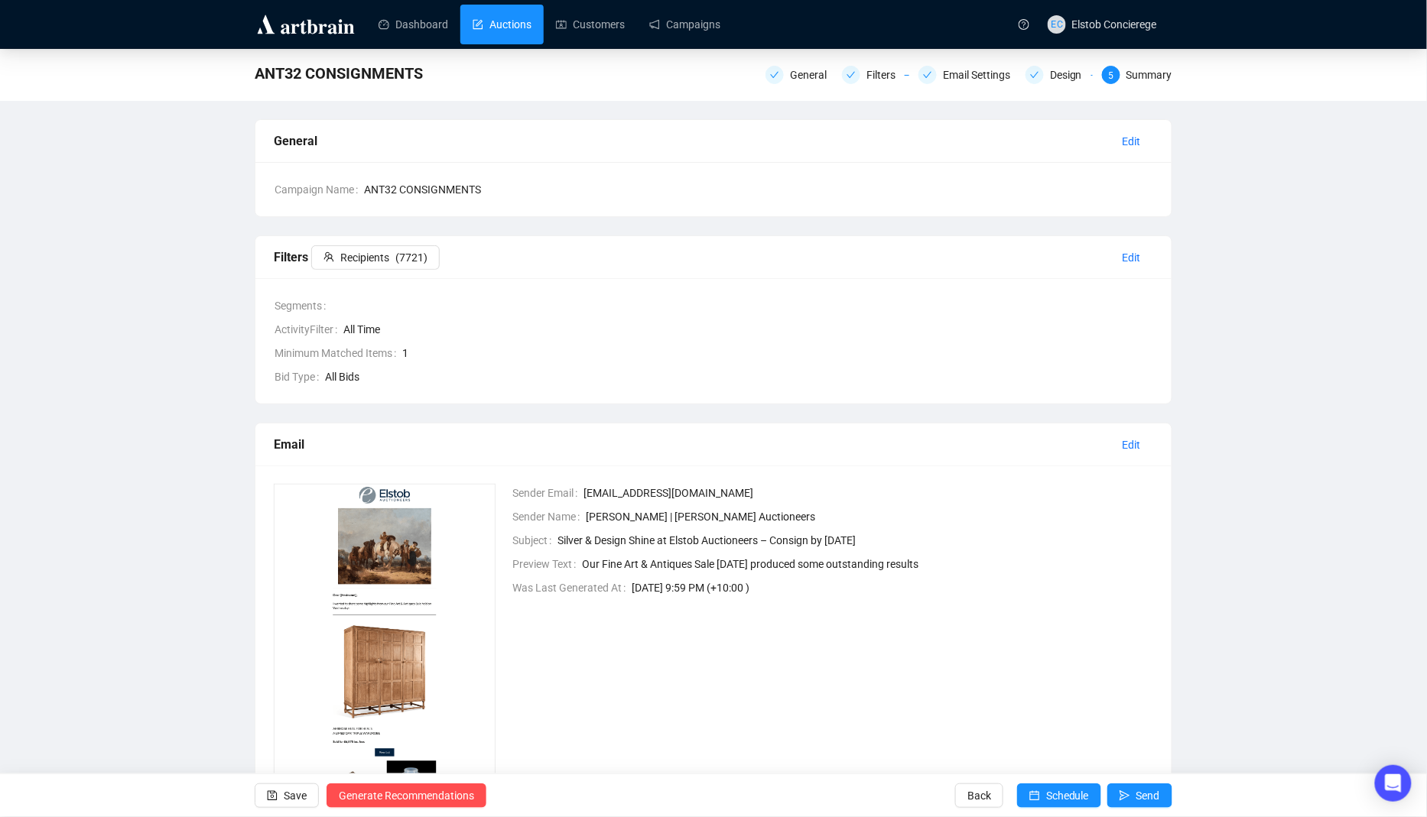
click at [502, 16] on link "Auctions" at bounding box center [501, 25] width 59 height 40
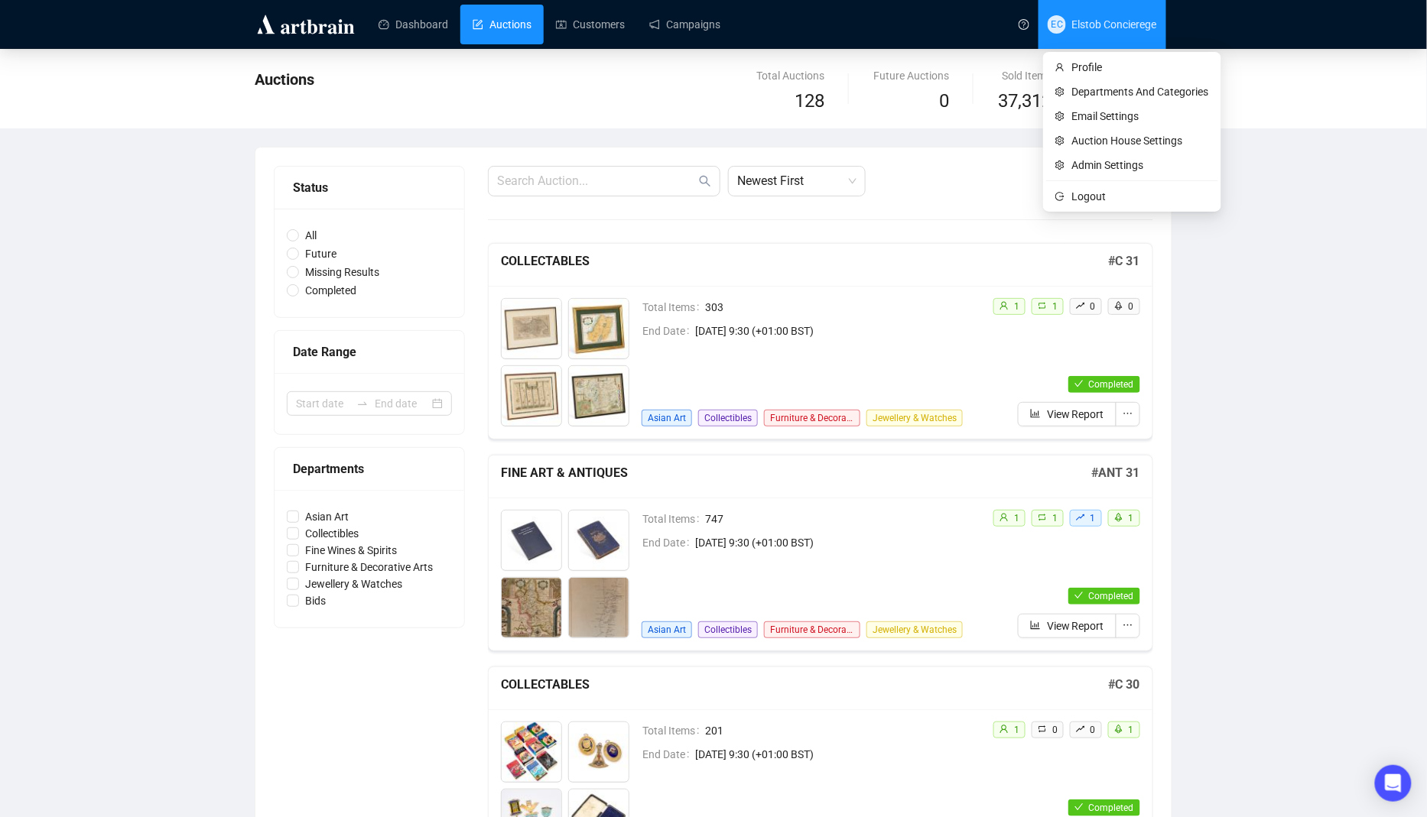
click at [1077, 12] on span "[PERSON_NAME] Concierege" at bounding box center [1101, 24] width 109 height 49
click at [1081, 201] on span "Logout" at bounding box center [1140, 196] width 137 height 17
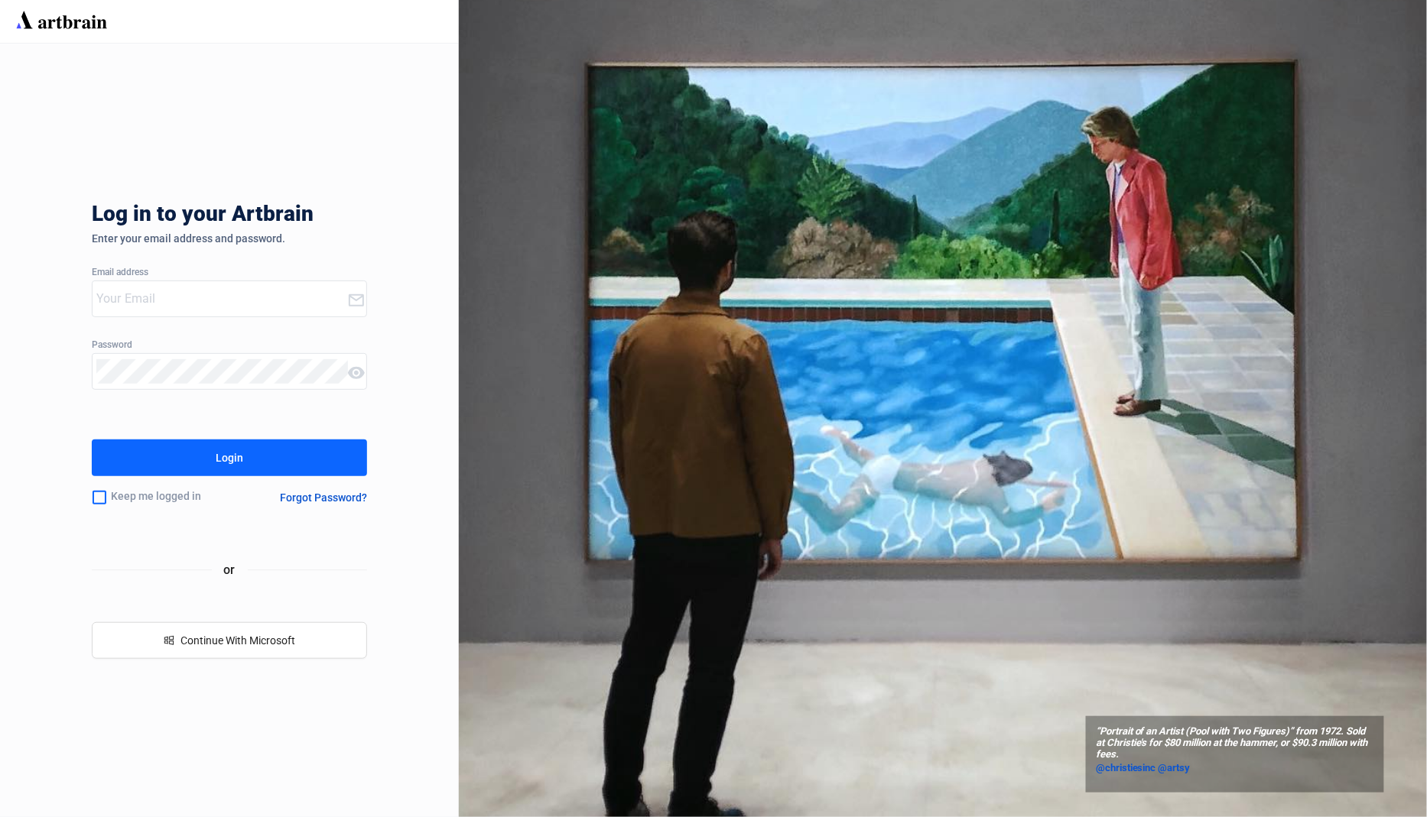
click at [145, 309] on input "email" at bounding box center [221, 299] width 251 height 24
type input "[EMAIL_ADDRESS][DOMAIN_NAME]"
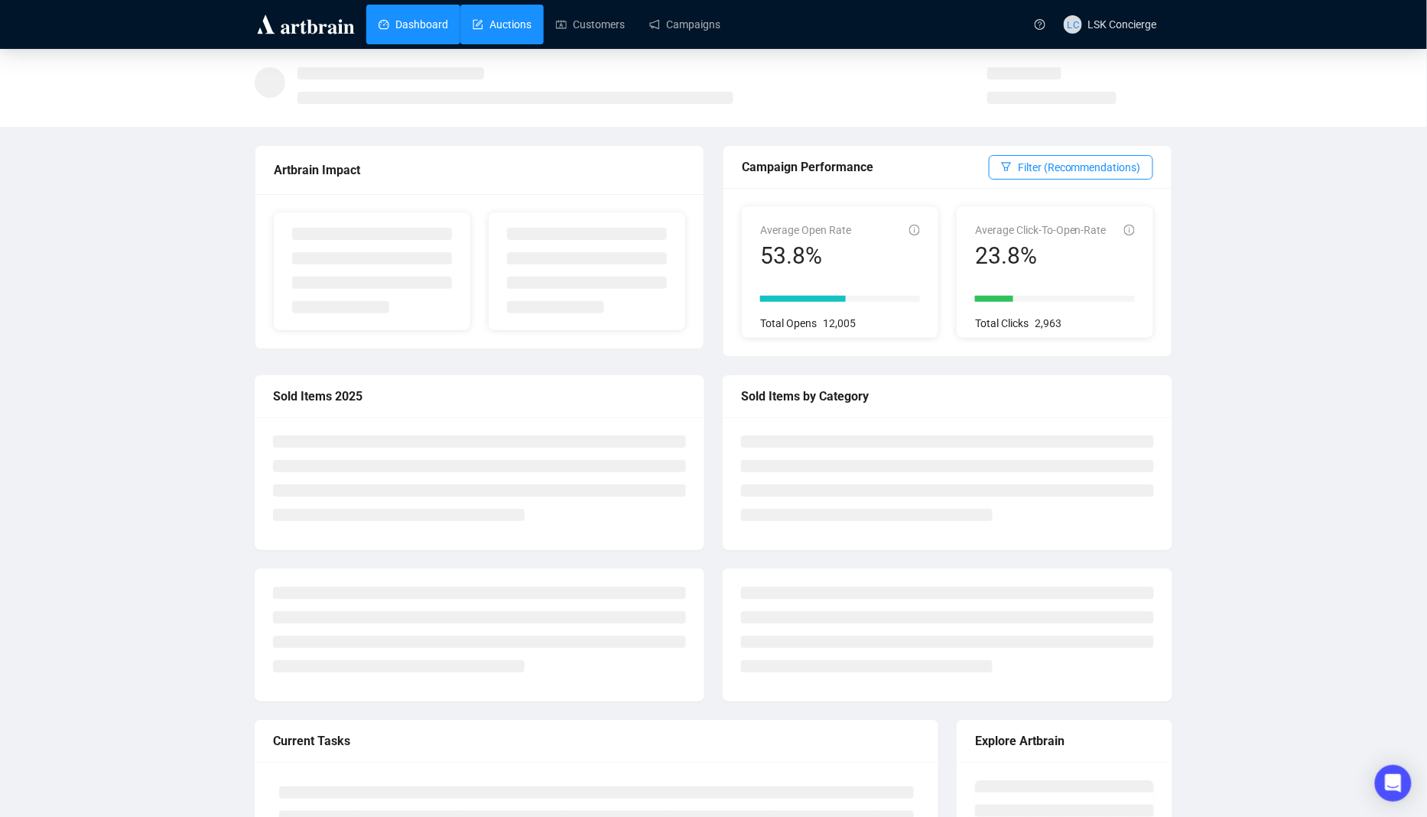
click at [514, 23] on link "Auctions" at bounding box center [501, 25] width 59 height 40
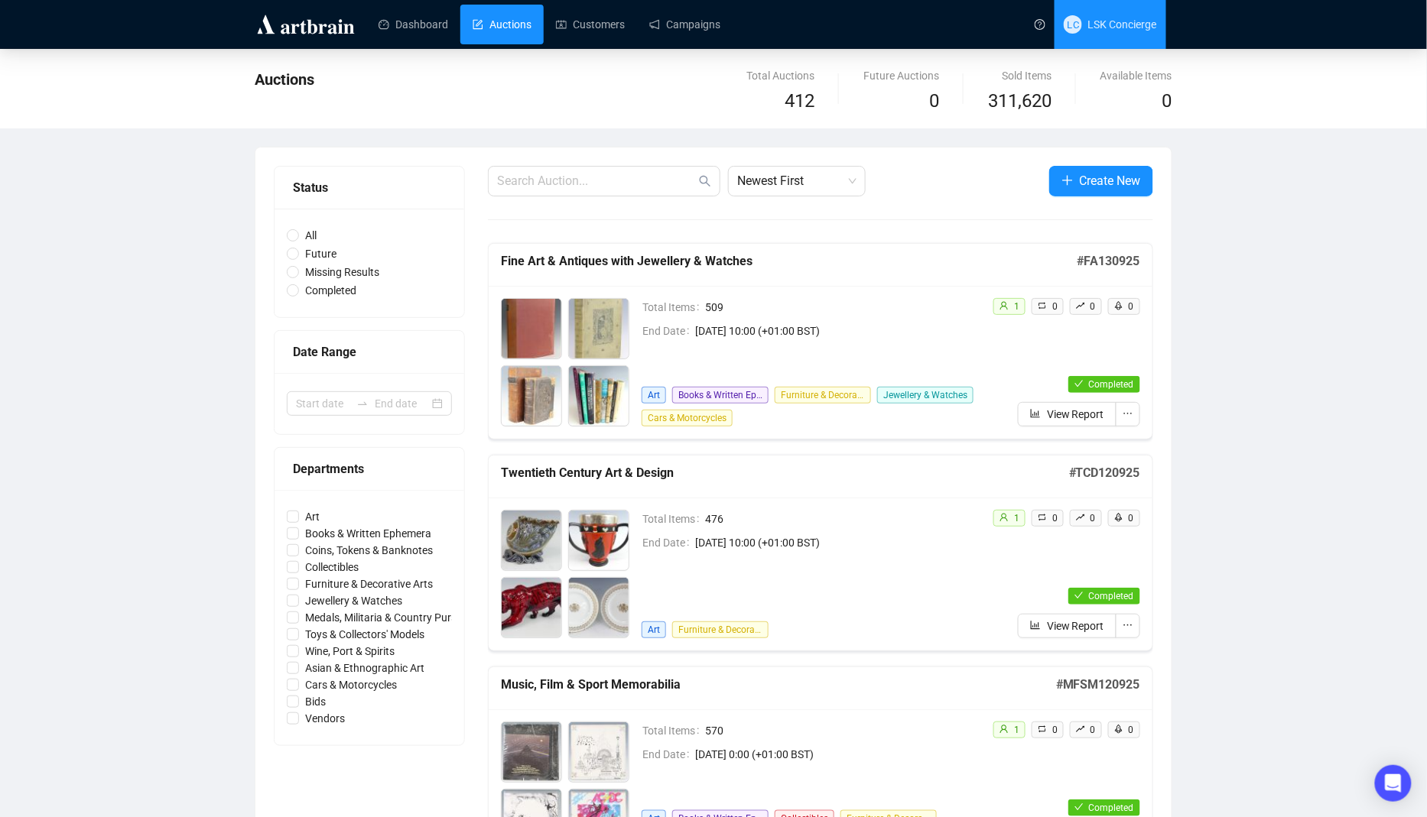
click at [1107, 34] on span "LC LSK Concierge" at bounding box center [1109, 24] width 93 height 49
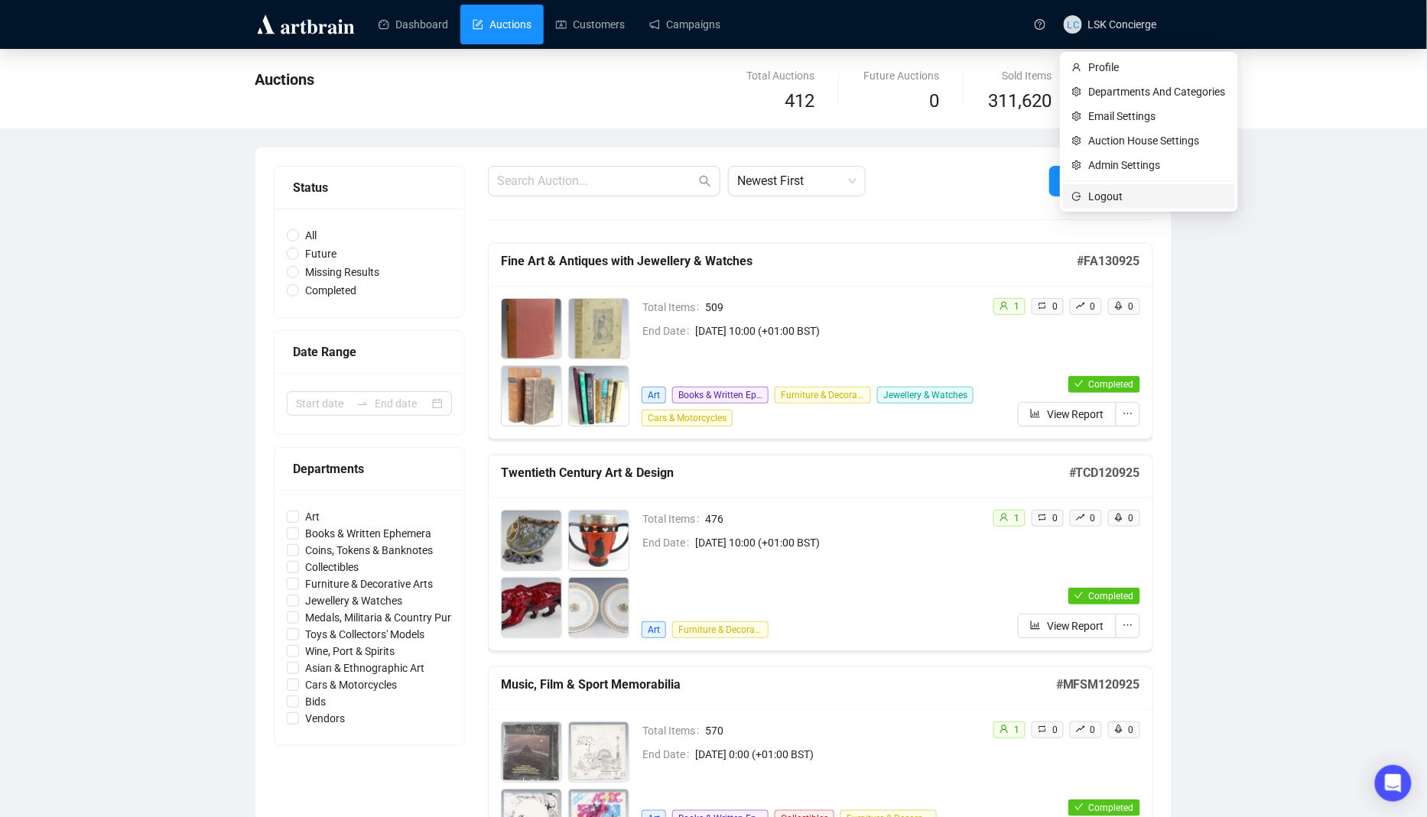
click at [1087, 190] on li "Logout" at bounding box center [1149, 196] width 172 height 24
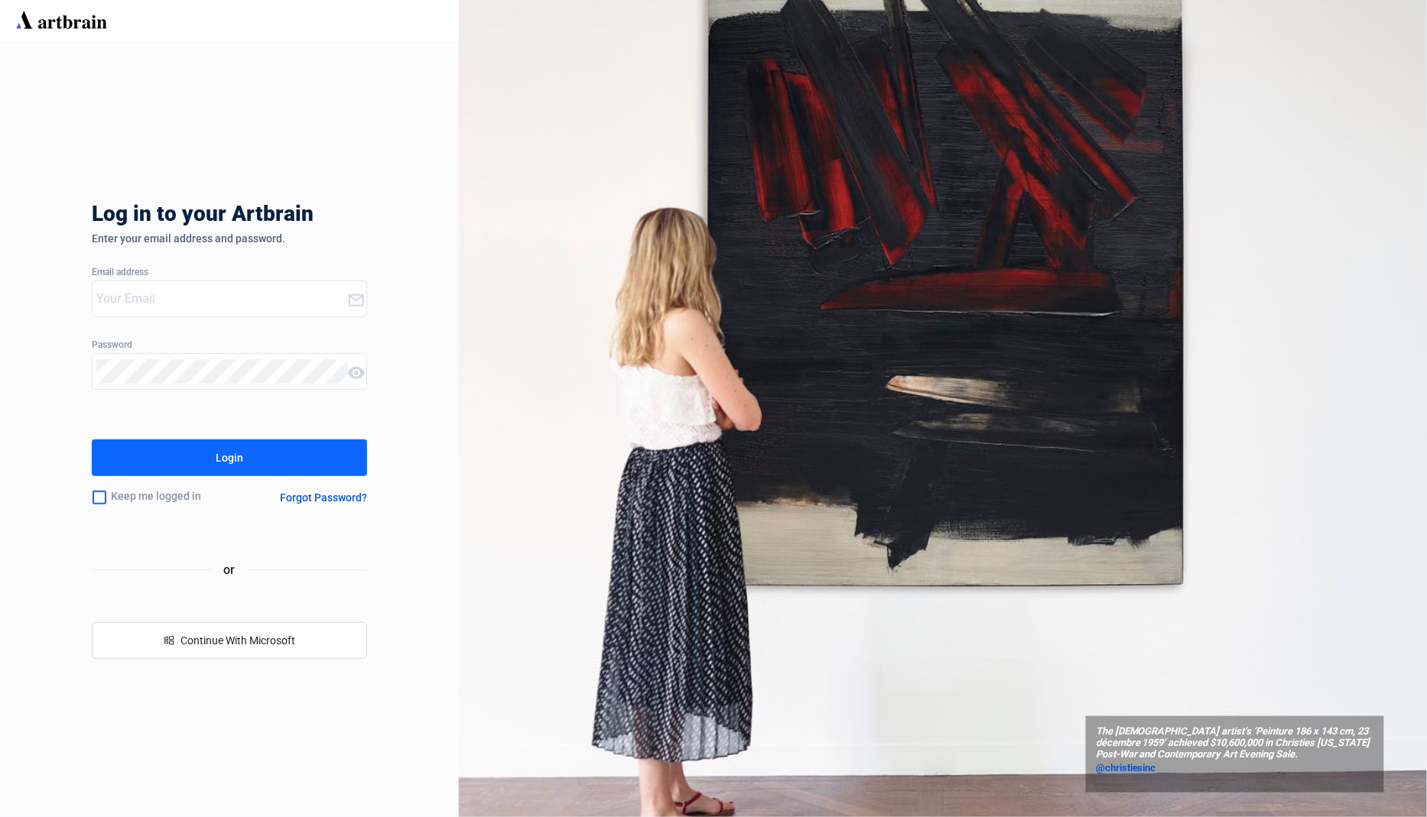
click at [177, 281] on div at bounding box center [220, 298] width 255 height 35
click at [178, 287] on input "email" at bounding box center [221, 299] width 251 height 24
type input "[EMAIL_ADDRESS][DOMAIN_NAME]"
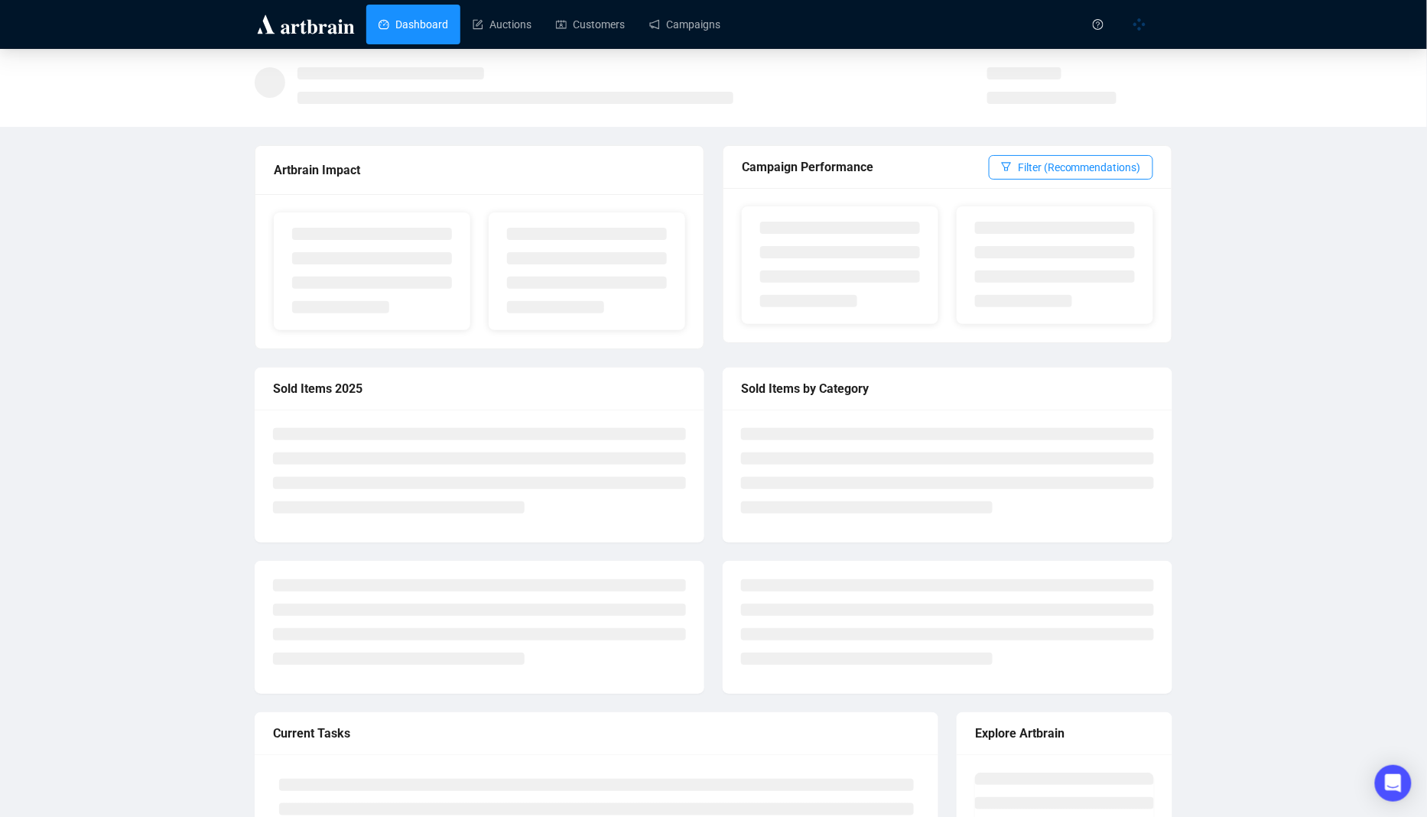
click at [178, 286] on div "Artbrain Impact Campaign Performance Filter (Recommendations) Sold Items 2025 S…" at bounding box center [713, 504] width 1427 height 910
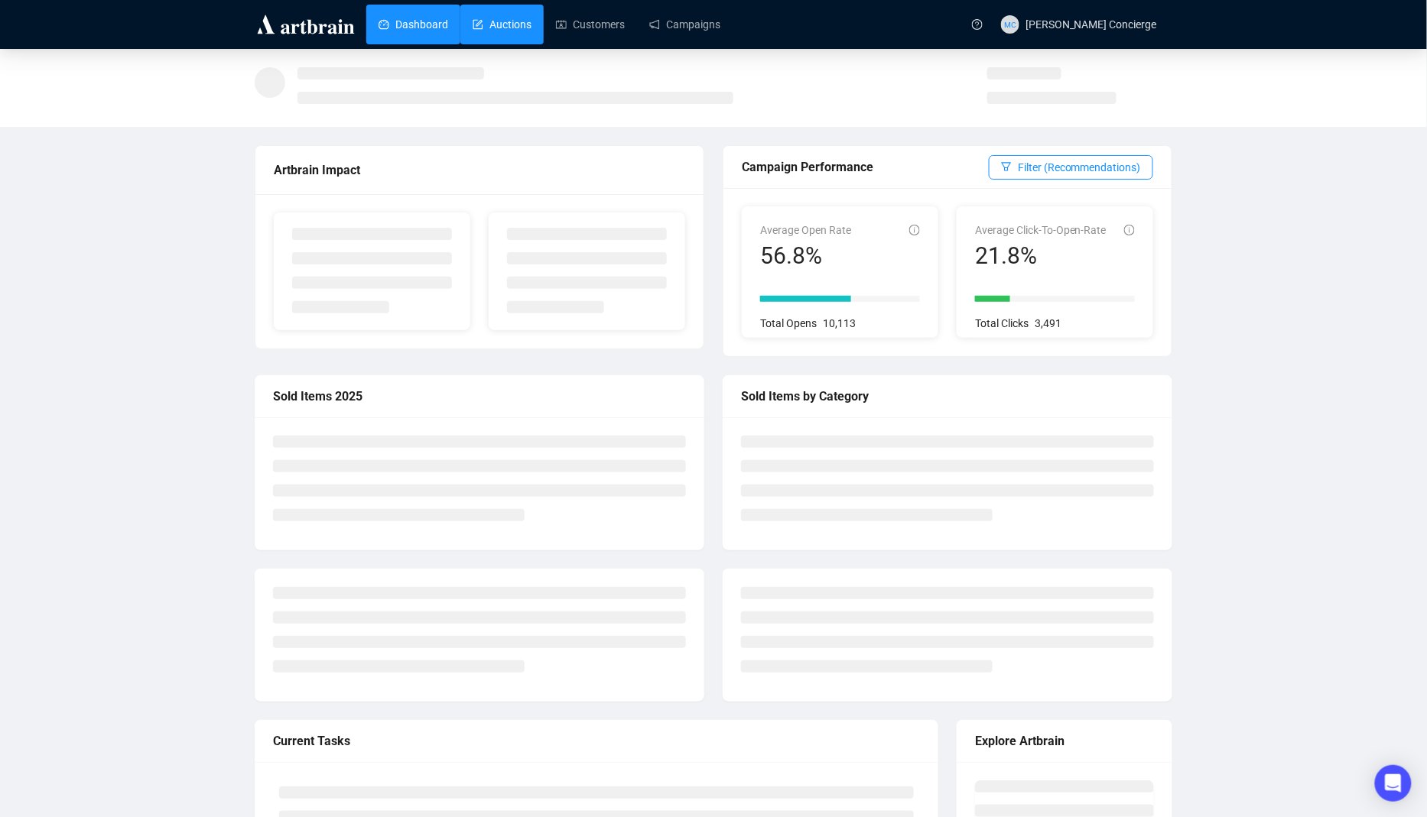
click at [481, 35] on link "Auctions" at bounding box center [501, 25] width 59 height 40
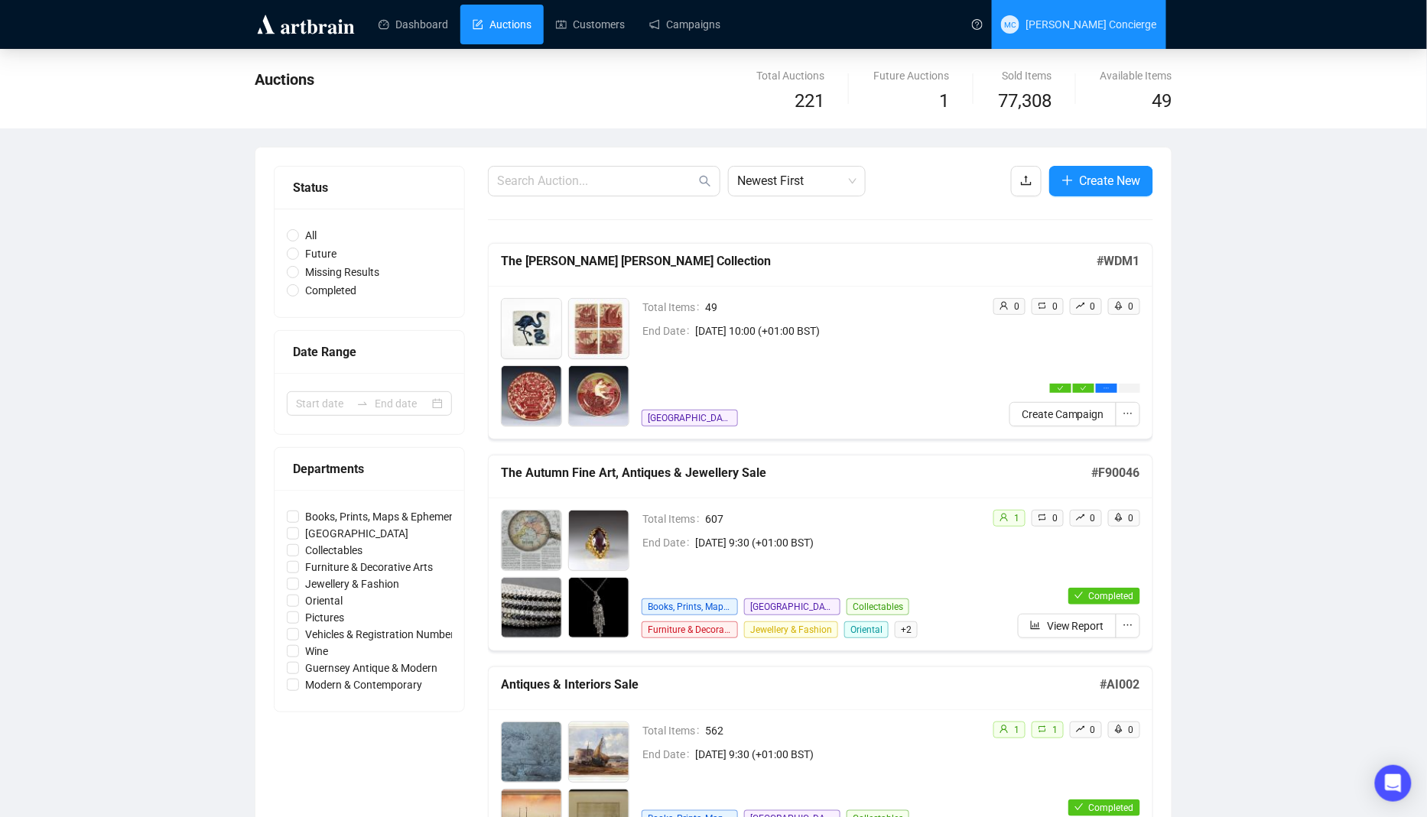
click at [1121, 37] on span "MC [PERSON_NAME] Concierge" at bounding box center [1079, 24] width 156 height 49
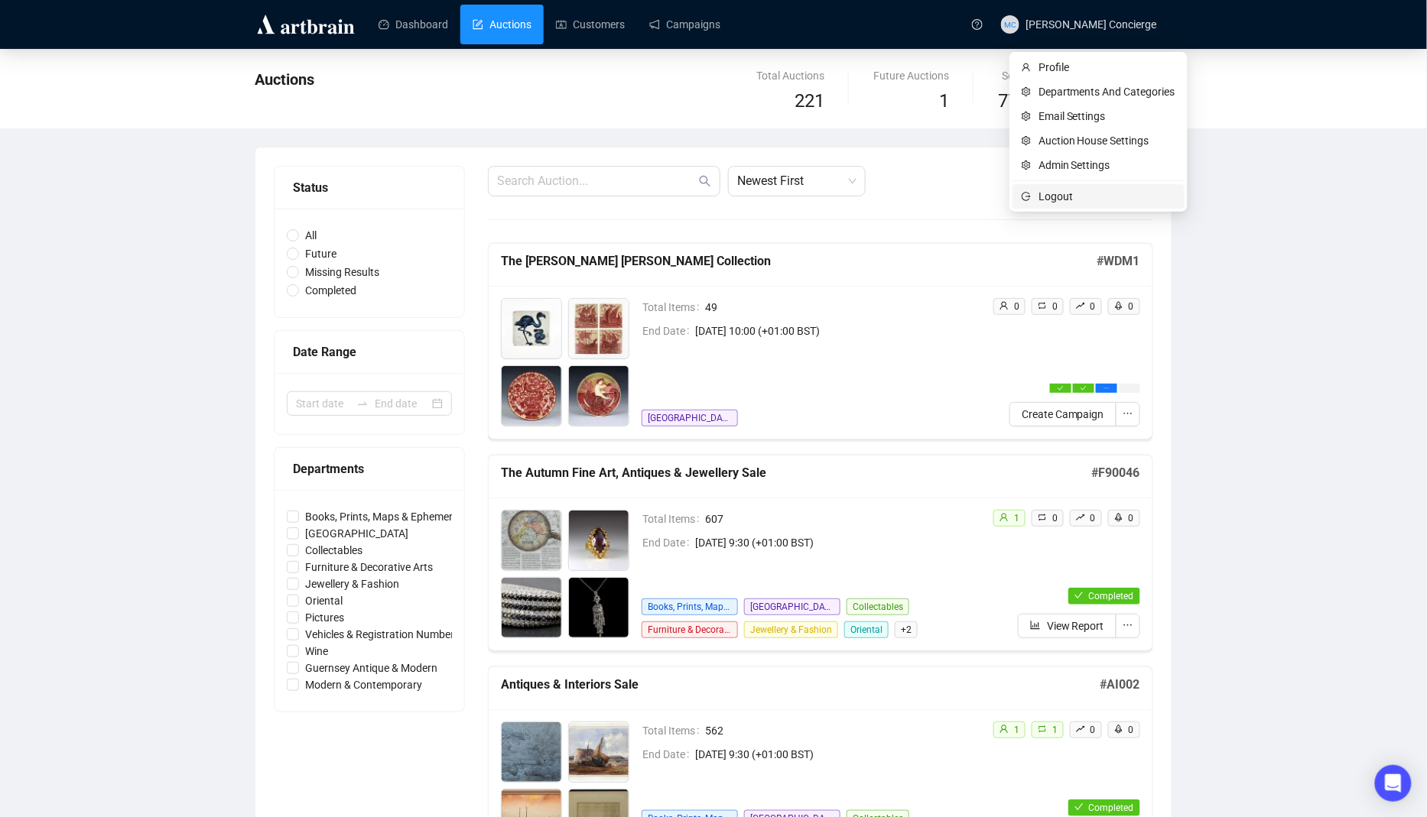
click at [1096, 203] on span "Logout" at bounding box center [1106, 196] width 137 height 17
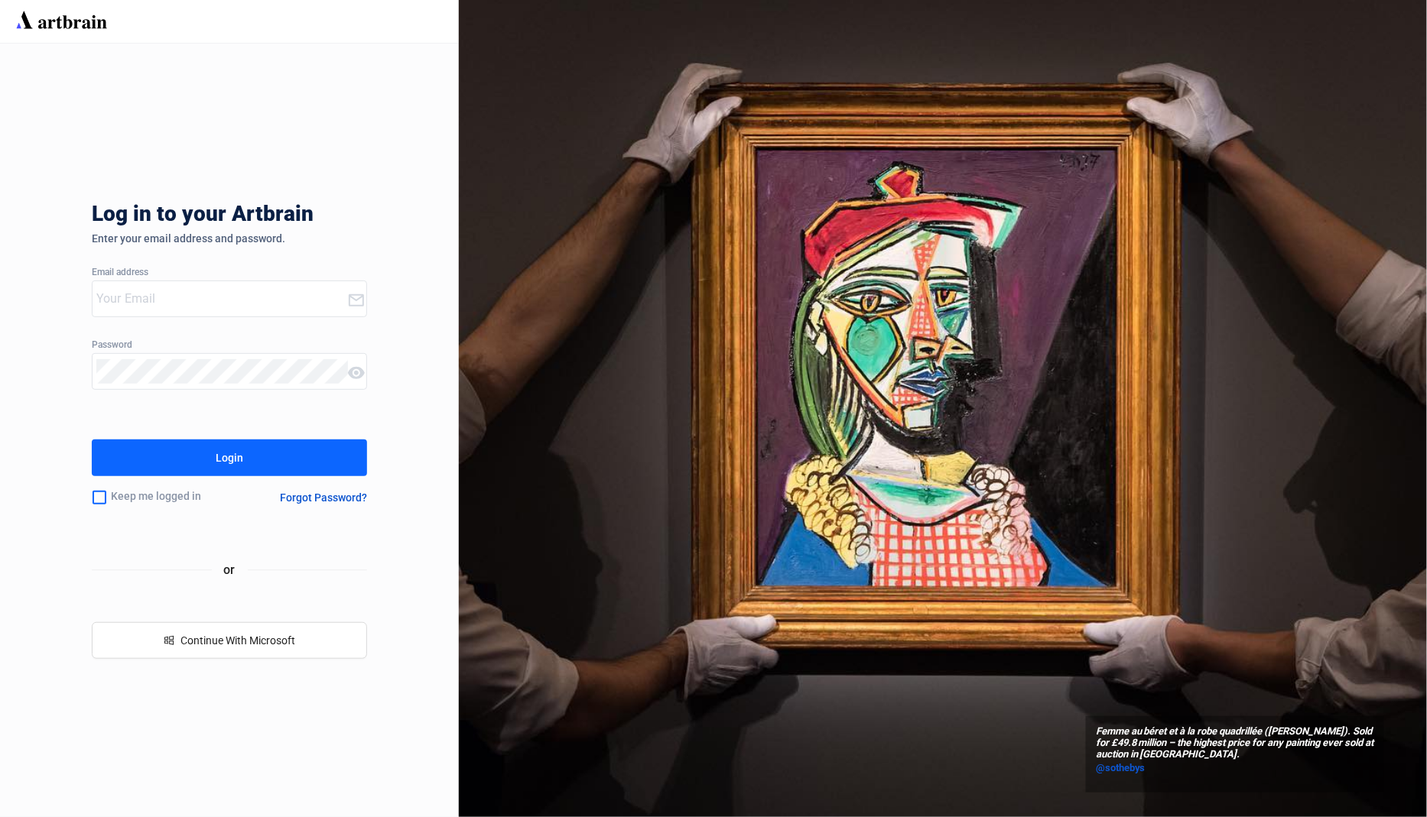
click at [232, 298] on input "email" at bounding box center [221, 299] width 251 height 24
type input "[EMAIL_ADDRESS][DOMAIN_NAME]"
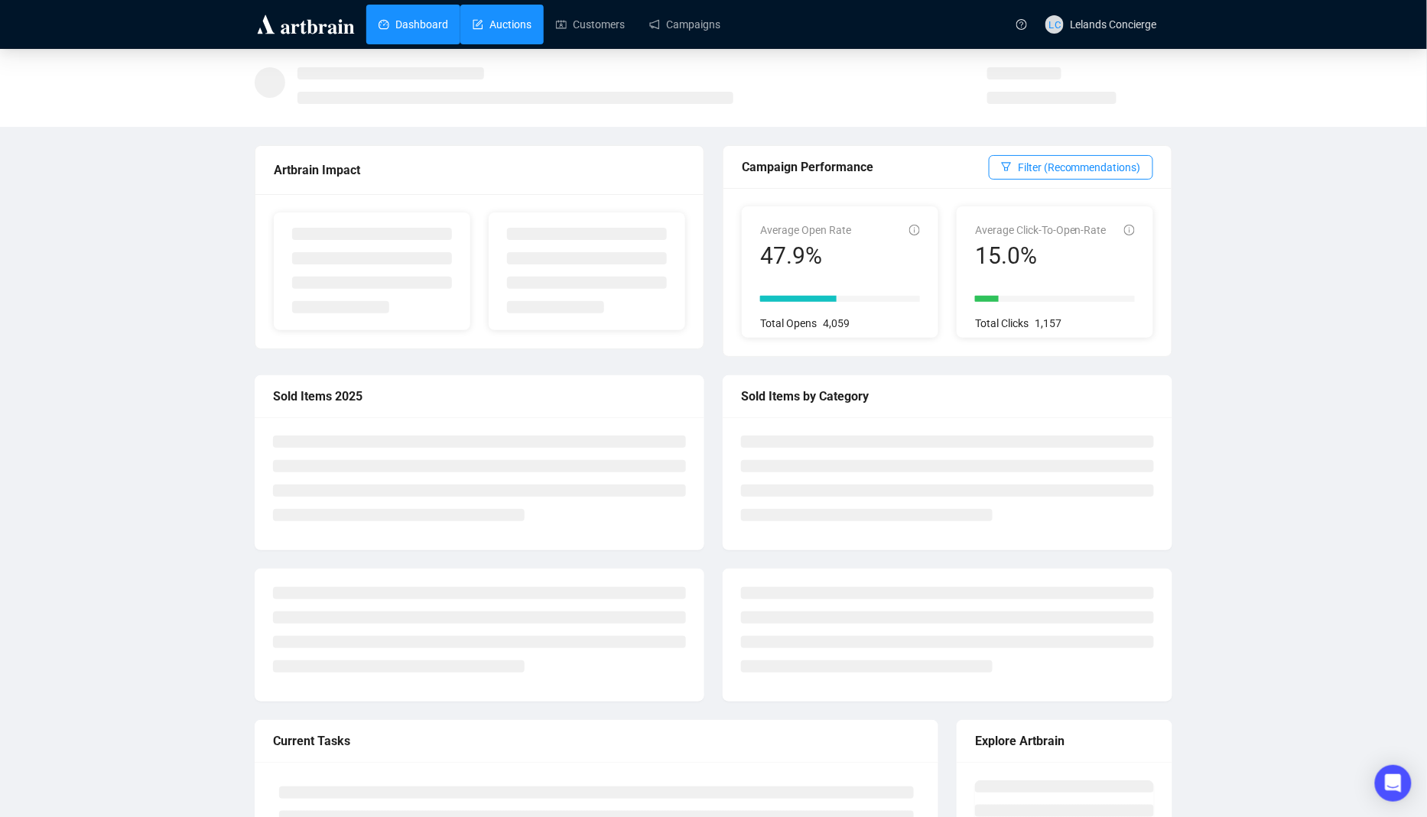
click at [525, 13] on link "Auctions" at bounding box center [501, 25] width 59 height 40
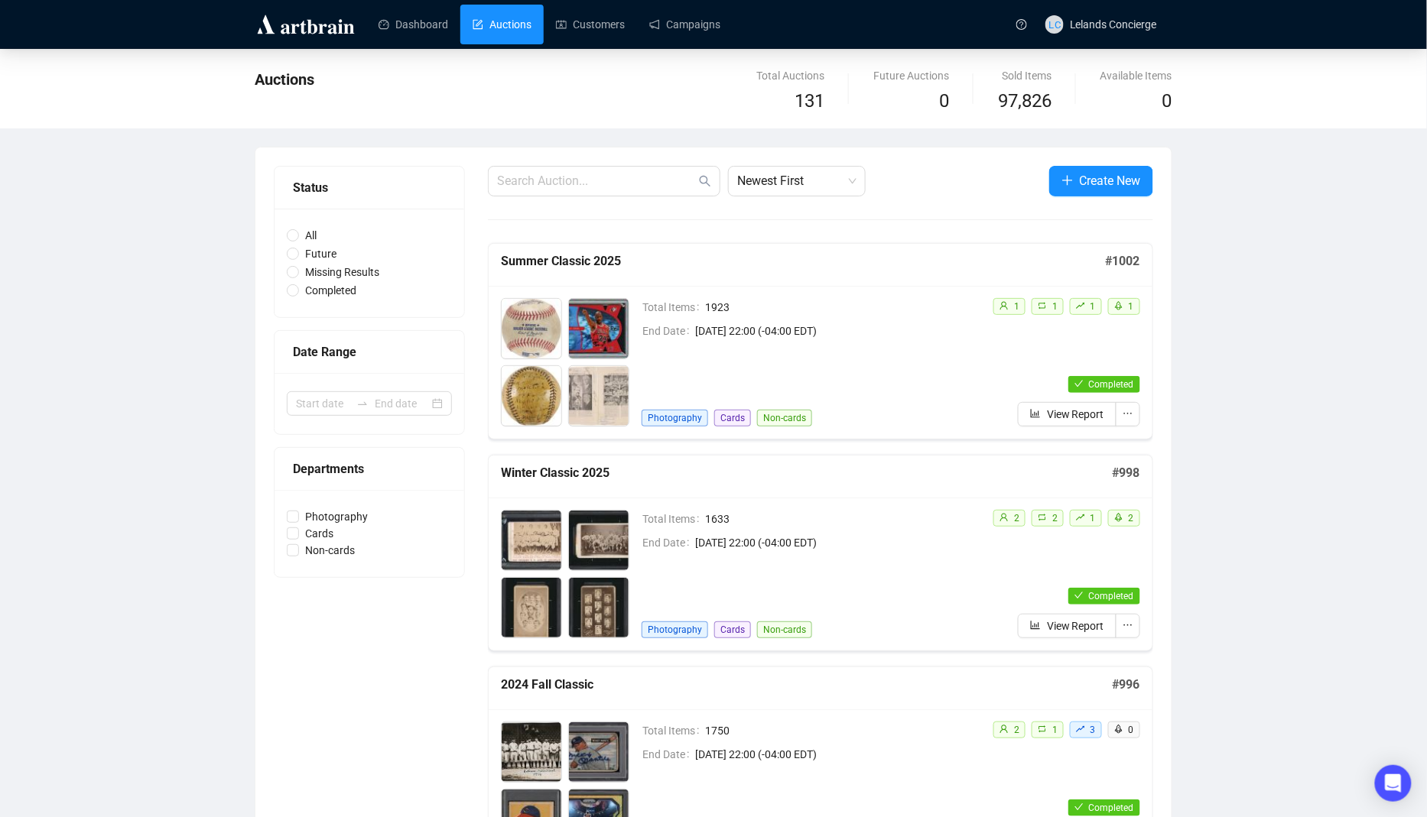
click at [940, 378] on div "Total Items 1923 End Date [DATE] 22:00 (-04:00 EDT) Photography Cards Non-cards" at bounding box center [810, 362] width 339 height 128
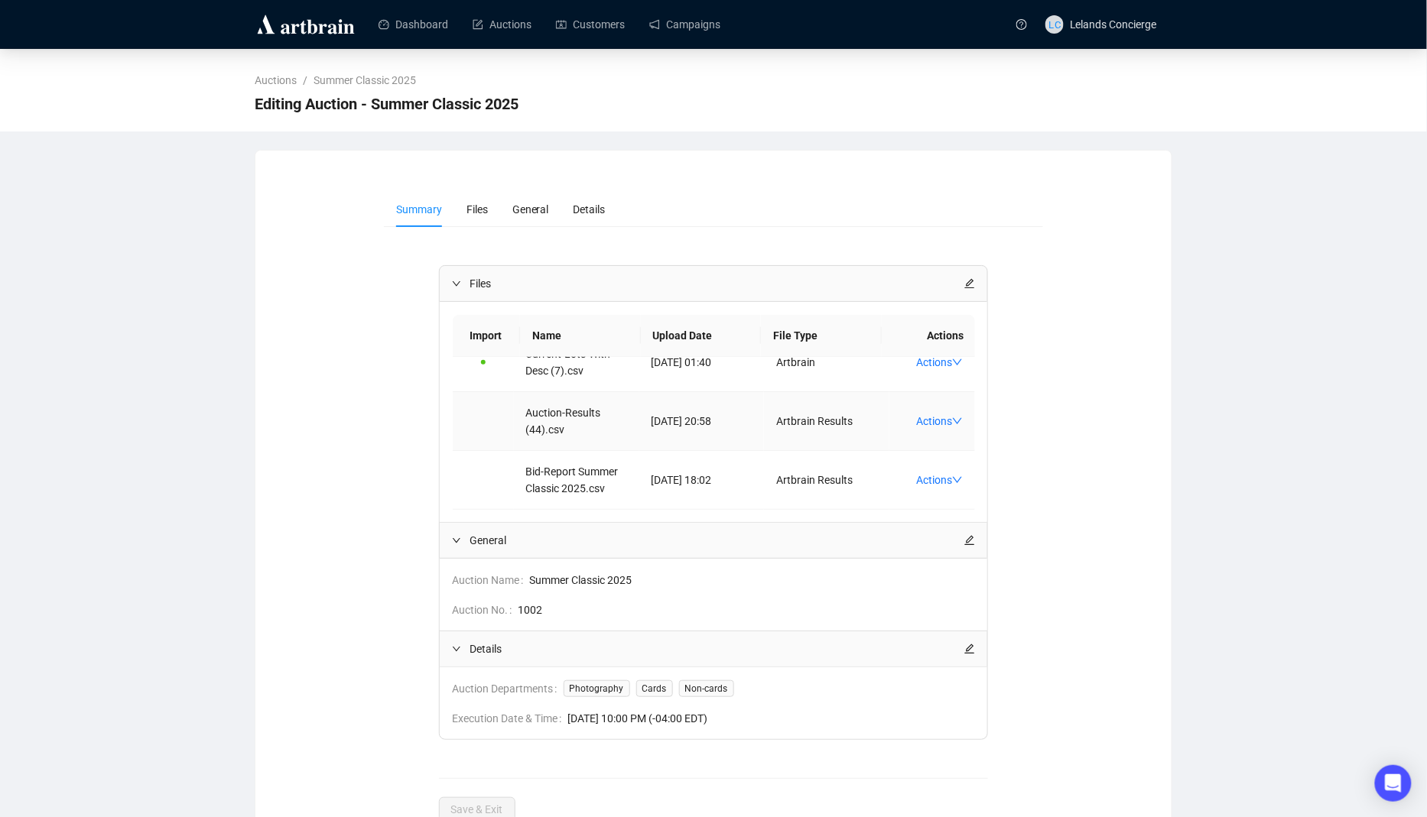
scroll to position [39, 0]
click at [951, 415] on link "Actions" at bounding box center [939, 421] width 47 height 12
click at [985, 454] on span "Download FF" at bounding box center [975, 451] width 101 height 17
click at [1135, 36] on span "LC Lelands Concierge" at bounding box center [1101, 24] width 112 height 49
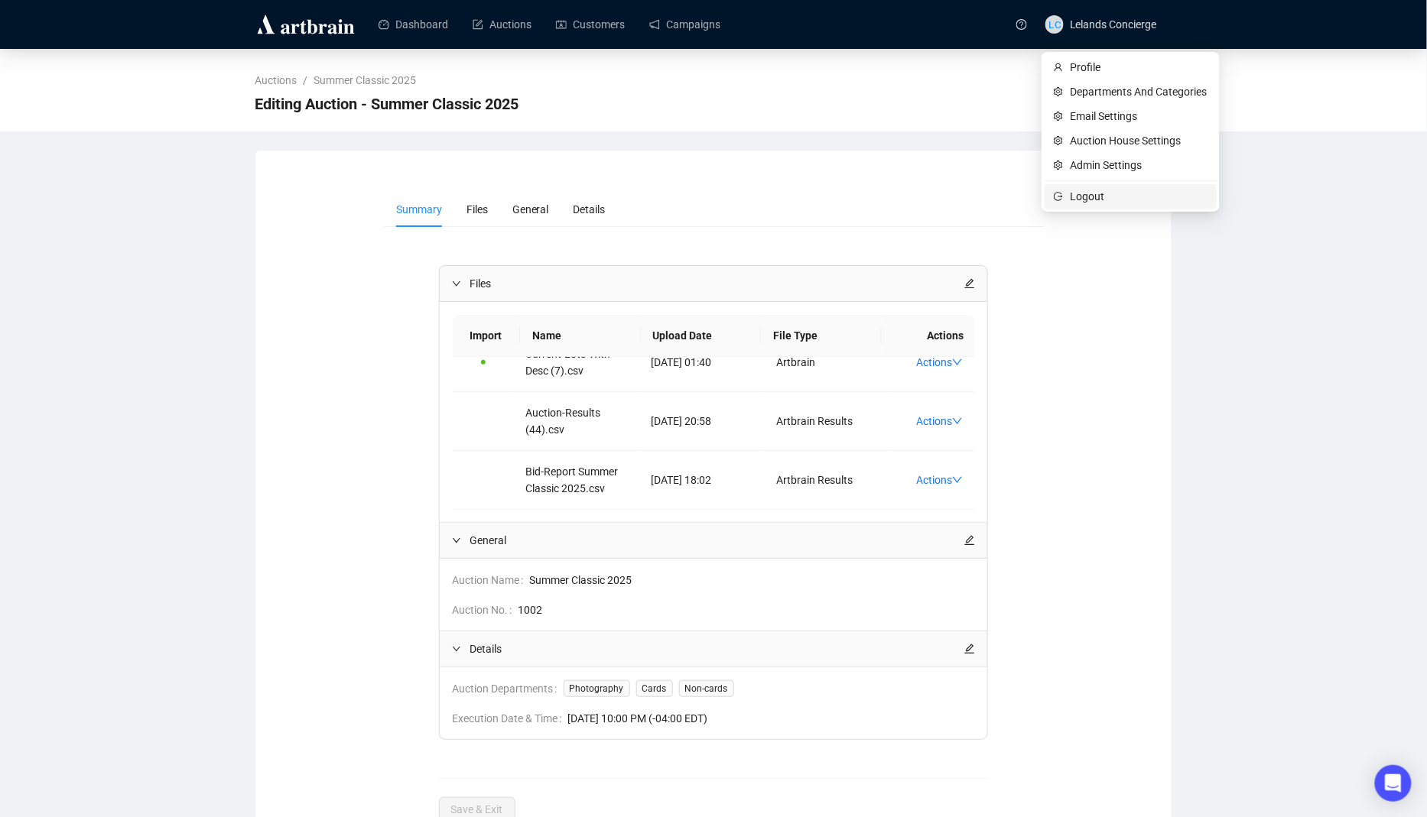
click at [1084, 200] on span "Logout" at bounding box center [1138, 196] width 137 height 17
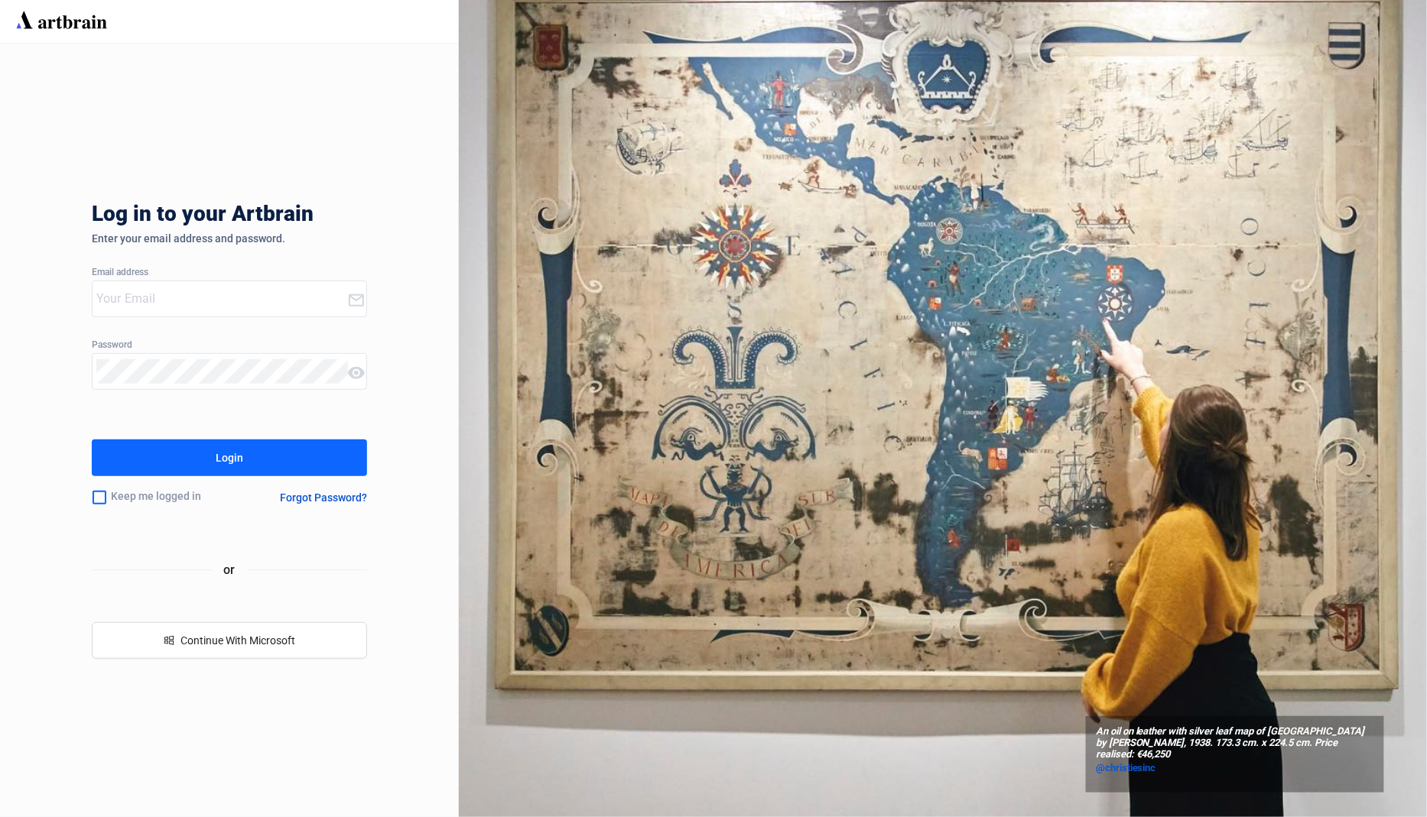
click at [263, 287] on input "email" at bounding box center [221, 299] width 251 height 24
type input "[EMAIL_ADDRESS][DOMAIN_NAME]"
click at [265, 289] on input "[EMAIL_ADDRESS][DOMAIN_NAME]" at bounding box center [221, 299] width 251 height 24
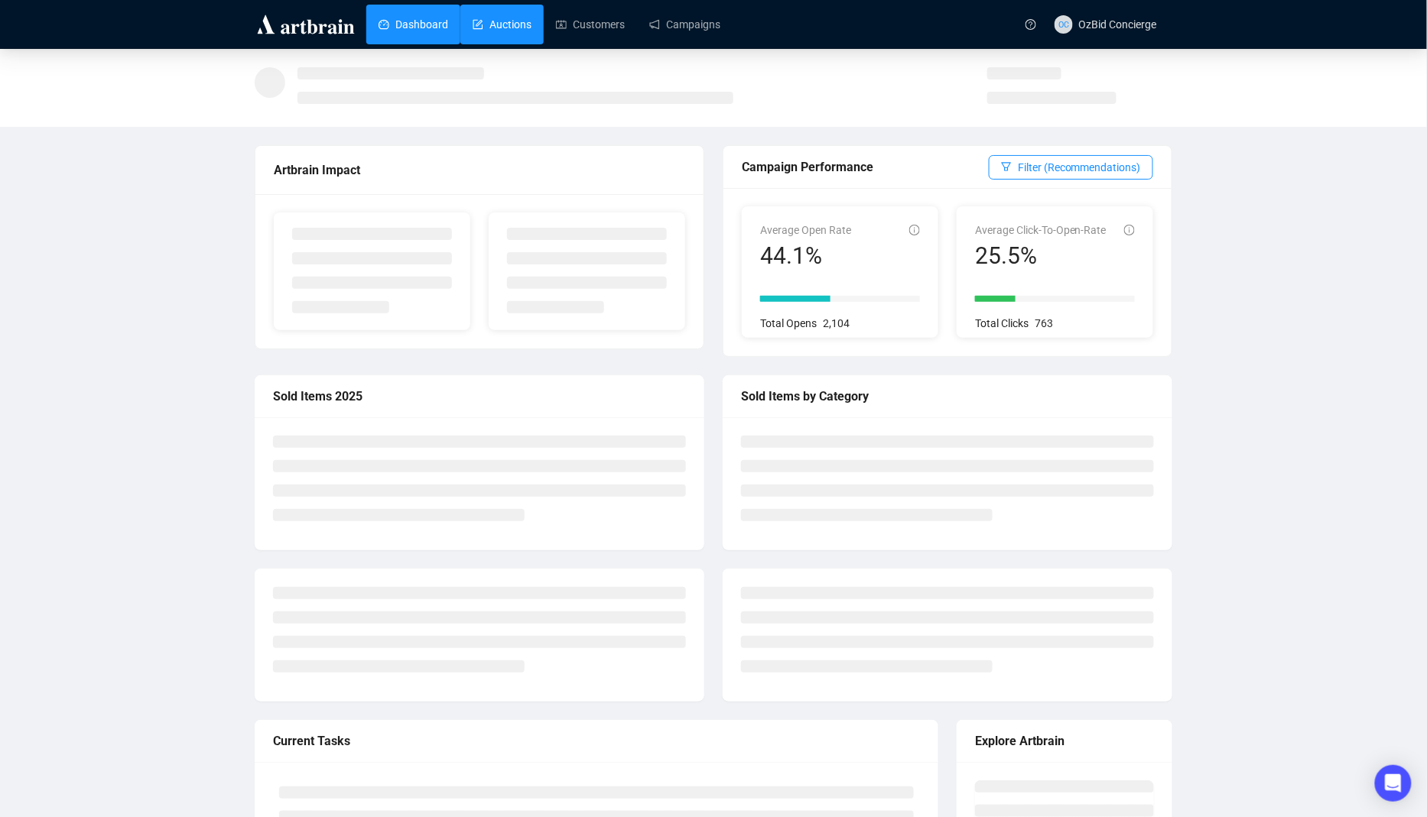
click at [516, 28] on link "Auctions" at bounding box center [501, 25] width 59 height 40
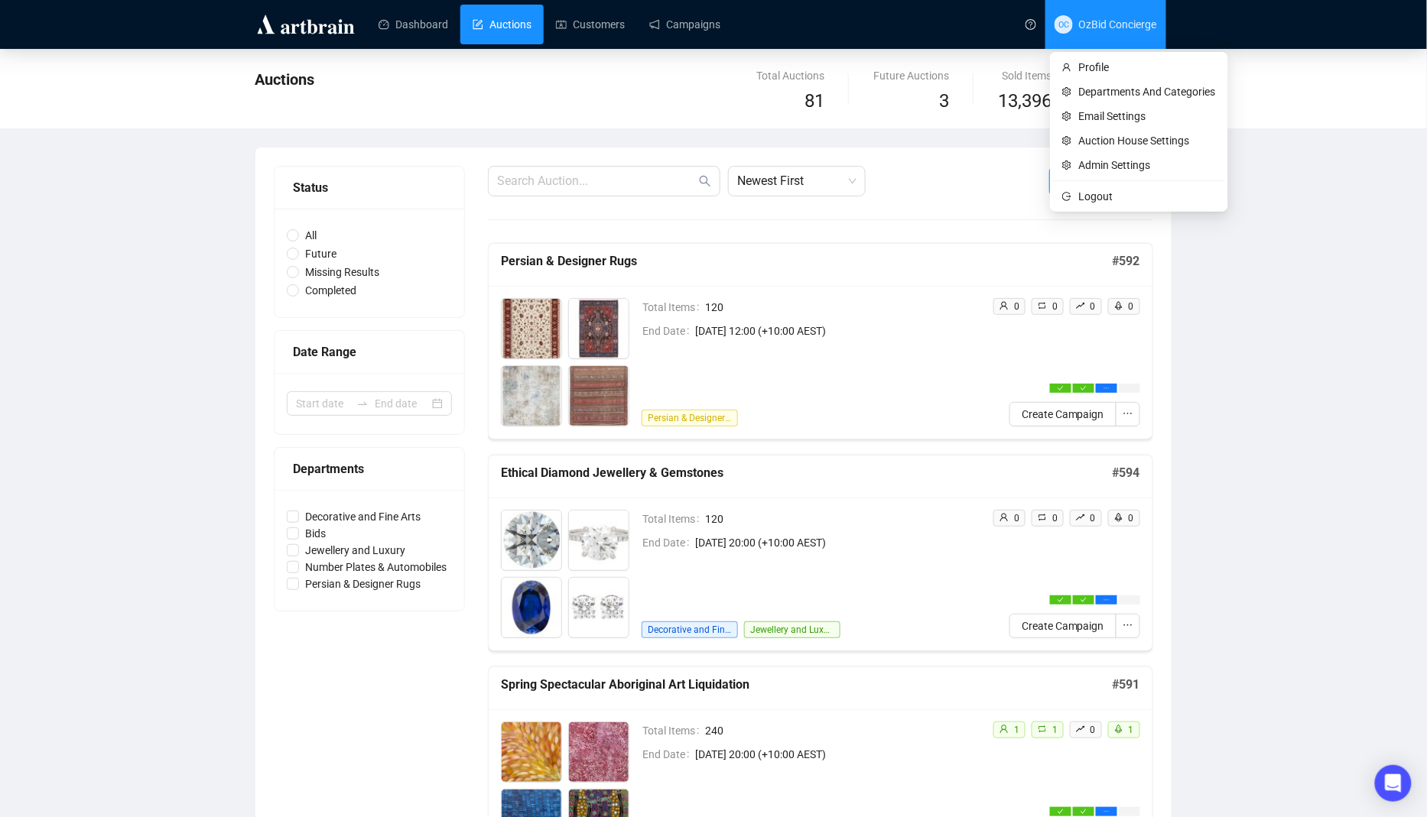
click at [1135, 39] on span "OC OzBid Concierge" at bounding box center [1105, 24] width 102 height 49
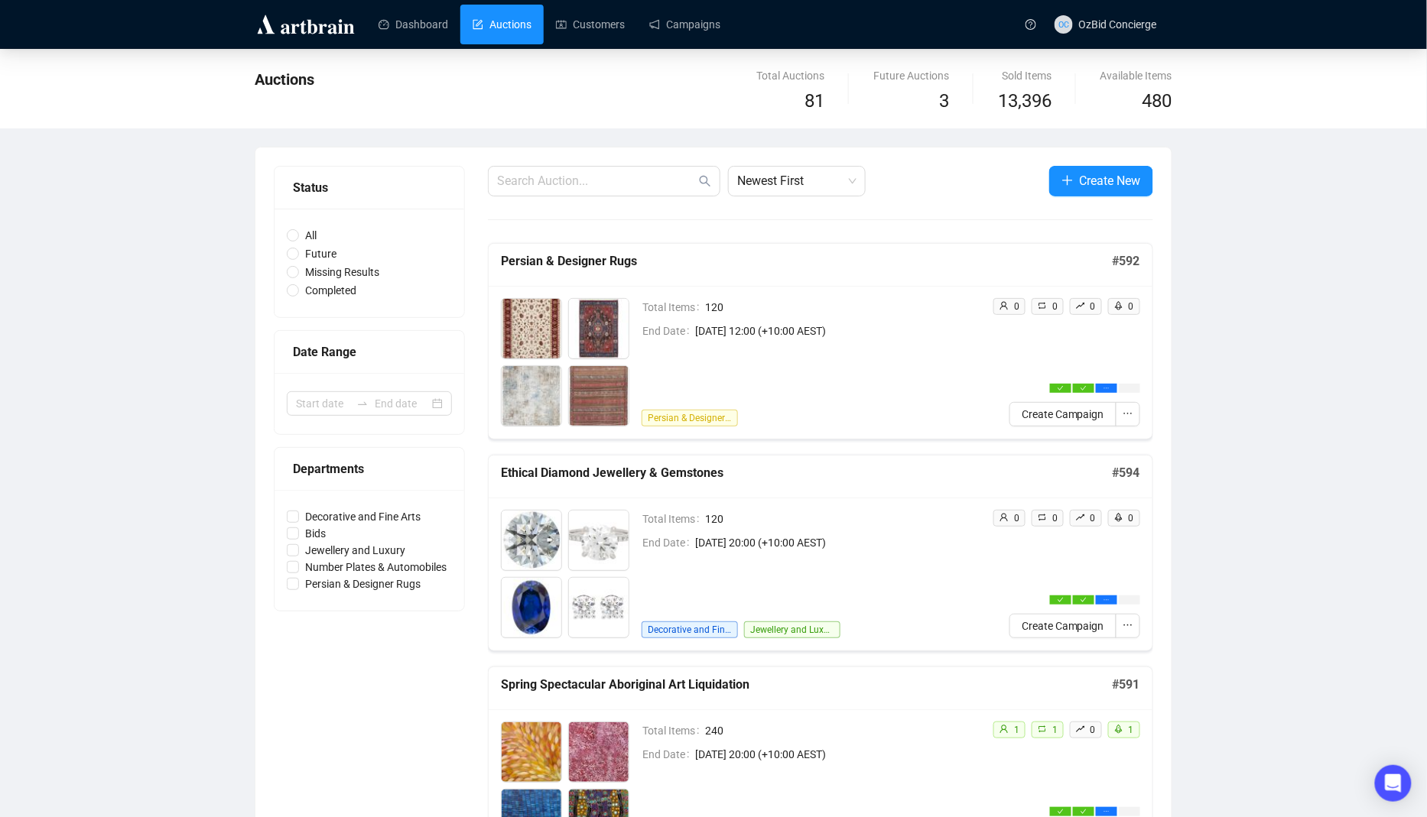
click at [1099, 34] on span "OC OzBid Concierge" at bounding box center [1105, 24] width 102 height 49
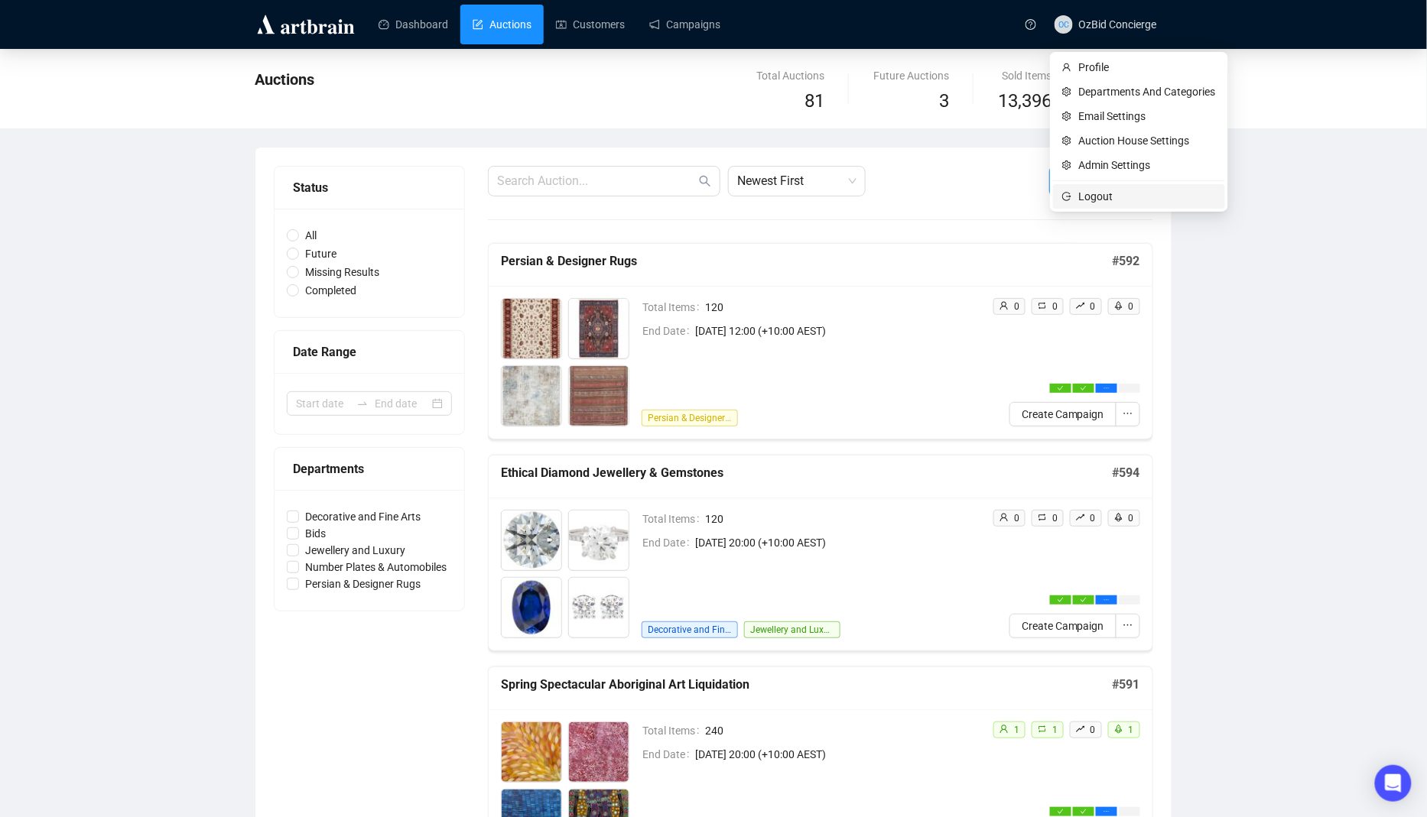
click at [1098, 183] on ul "Profile Departments And Categories Email Settings Auction House Settings Admin …" at bounding box center [1139, 132] width 178 height 160
click at [1137, 20] on span "OzBid Concierge" at bounding box center [1118, 24] width 78 height 12
click at [1134, 208] on li "Logout" at bounding box center [1139, 196] width 172 height 24
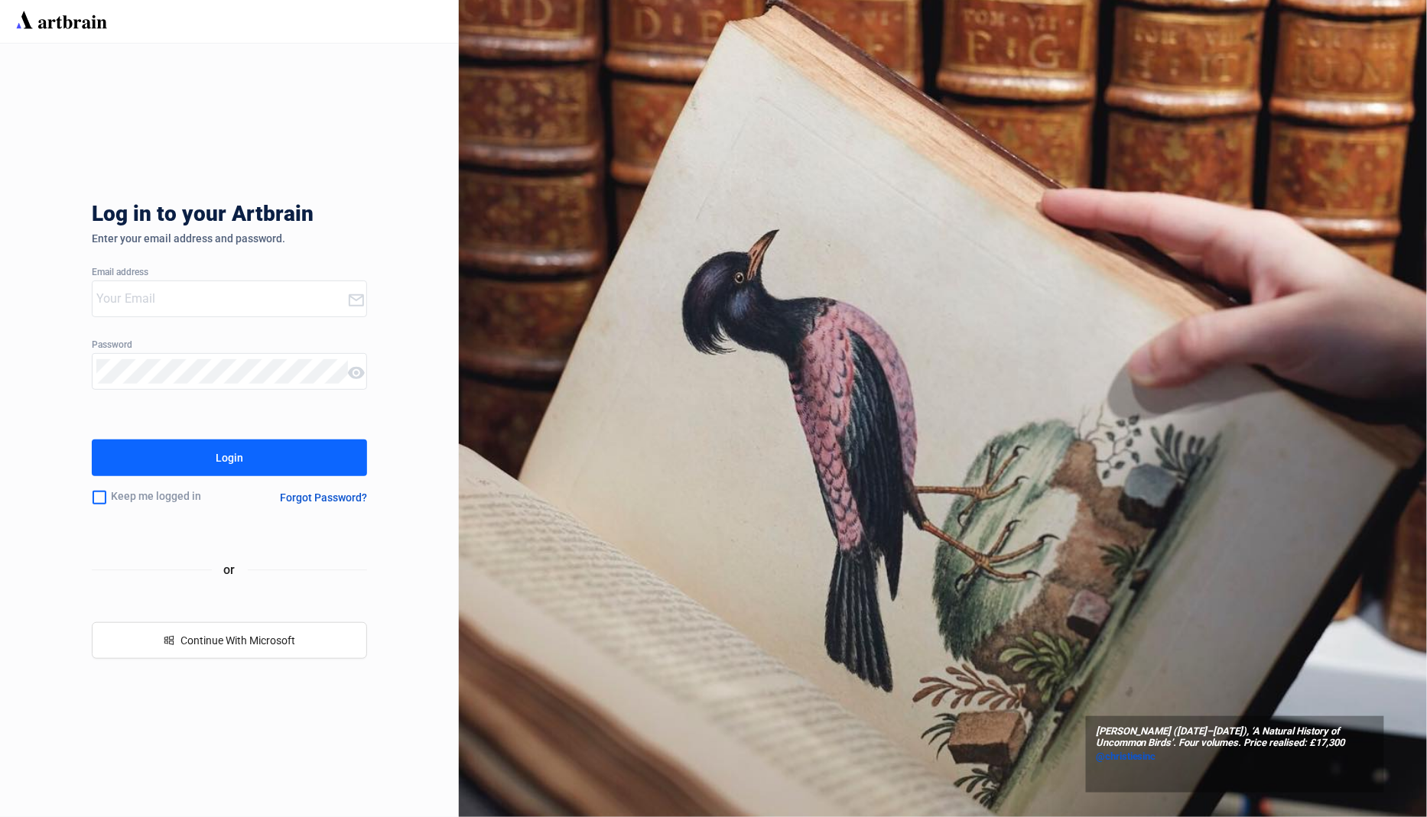
click at [305, 292] on input "email" at bounding box center [221, 299] width 251 height 24
type input "[EMAIL_ADDRESS][DOMAIN_NAME]"
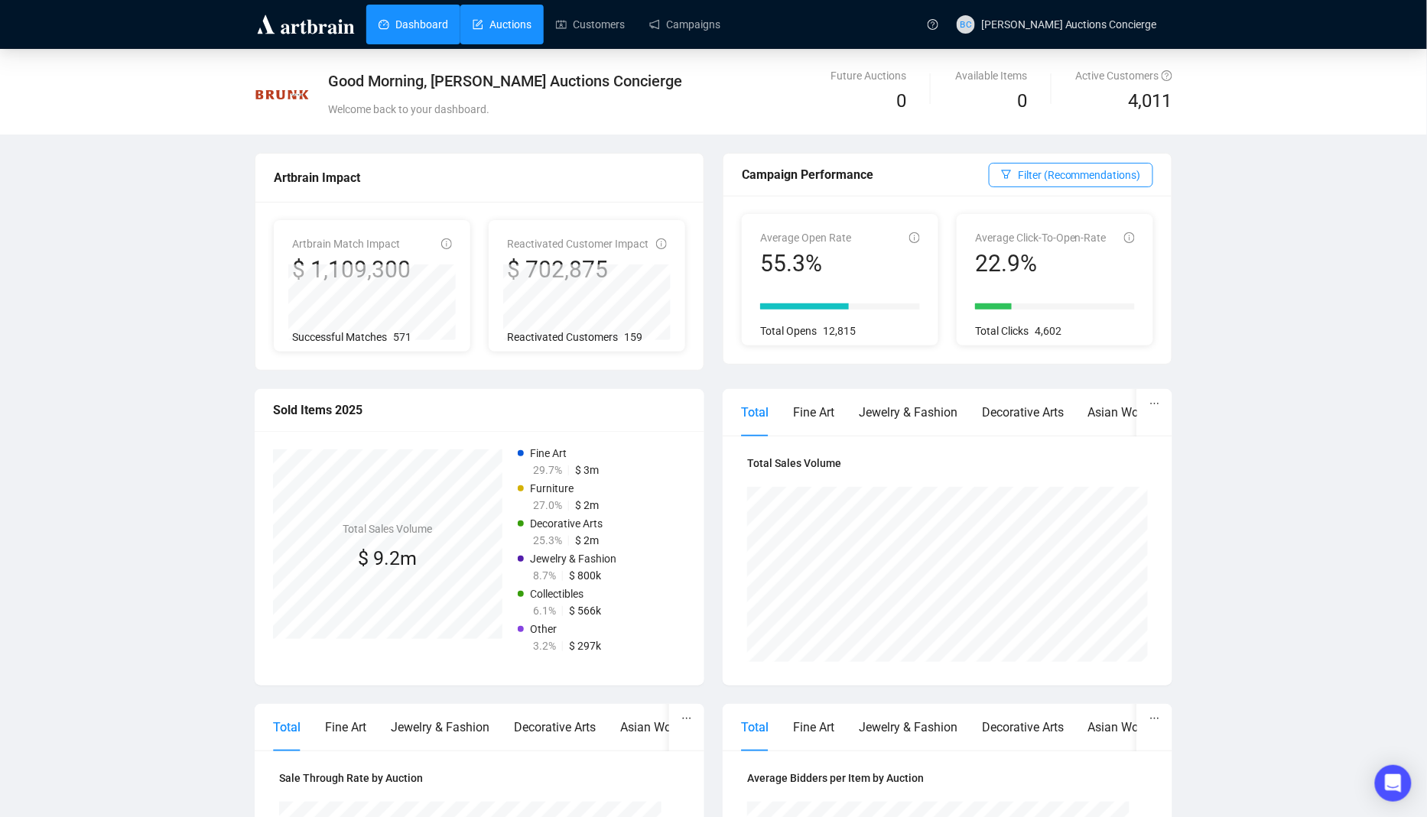
click at [523, 20] on link "Auctions" at bounding box center [501, 25] width 59 height 40
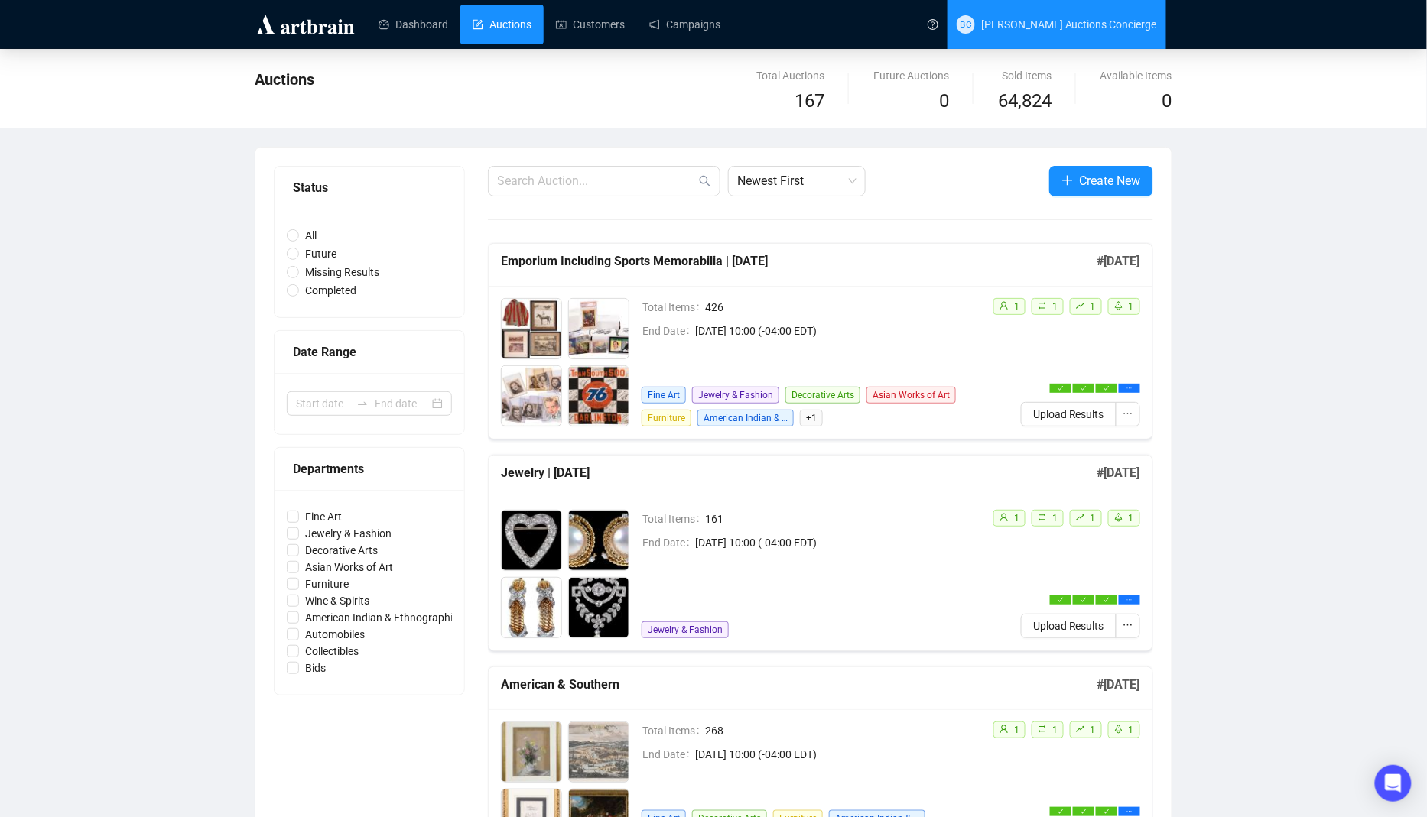
click at [1065, 44] on span "[PERSON_NAME] Auctions Concierge" at bounding box center [1056, 24] width 200 height 49
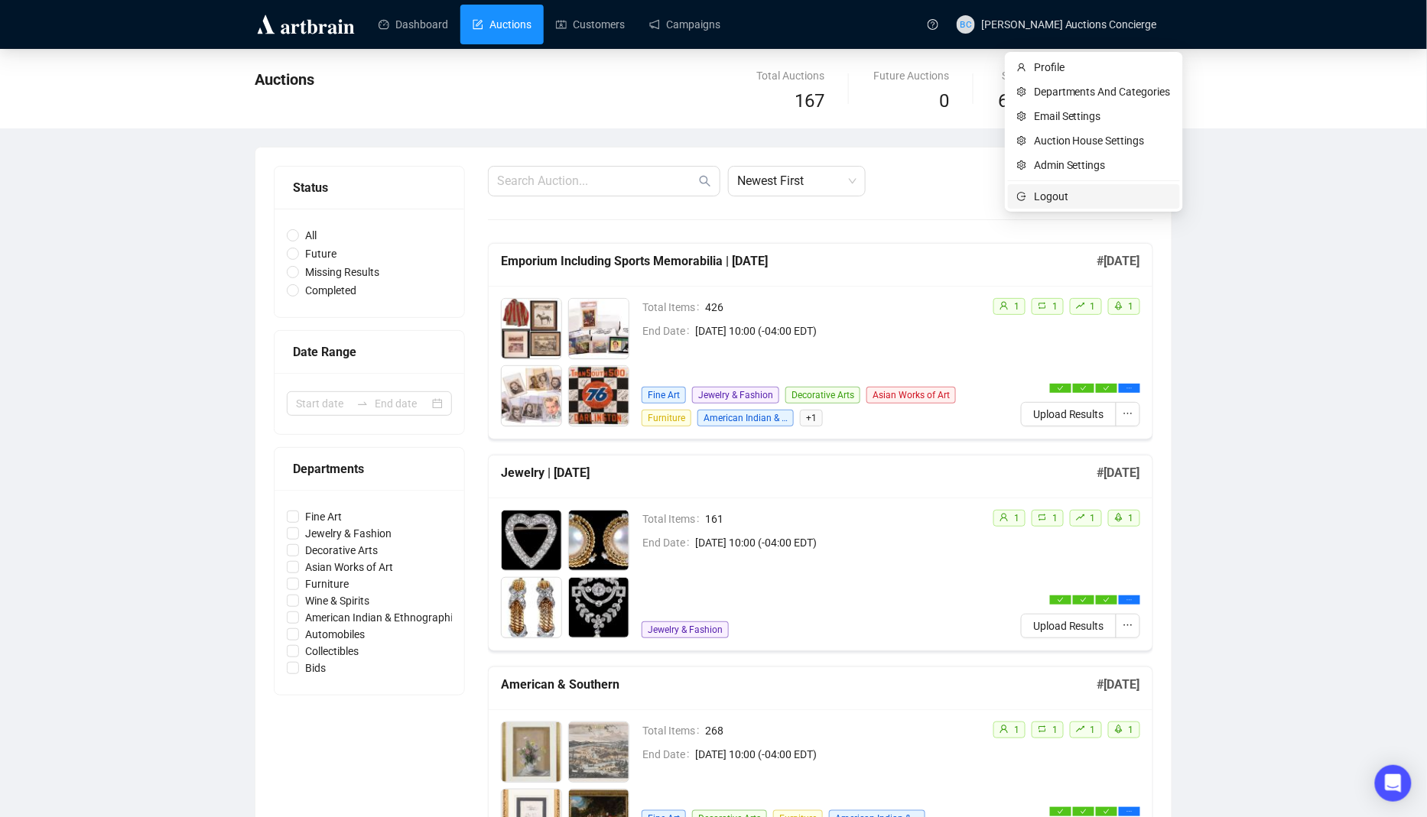
click at [1059, 190] on span "Logout" at bounding box center [1102, 196] width 137 height 17
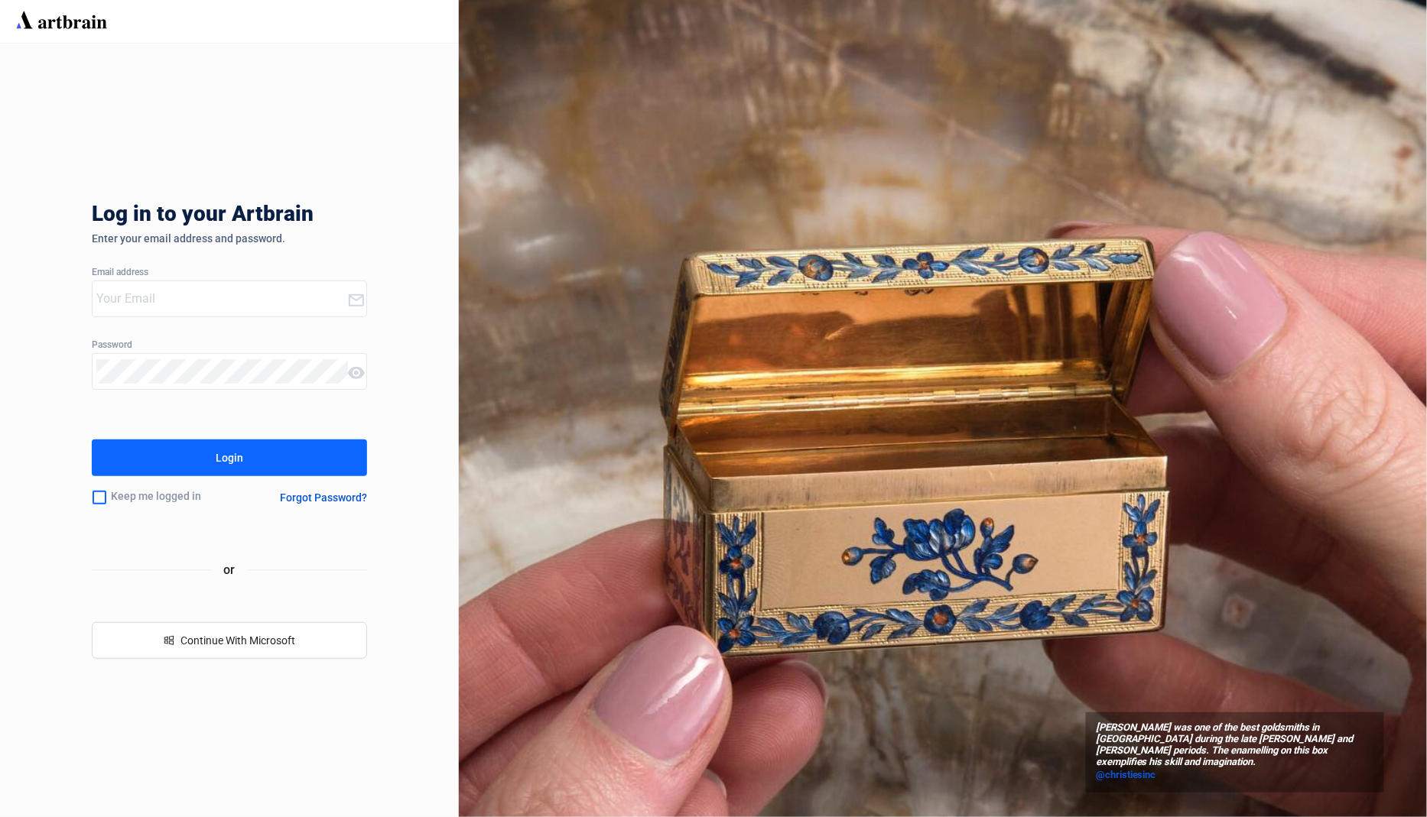
click at [167, 311] on div at bounding box center [220, 298] width 255 height 35
type input "[EMAIL_ADDRESS][DOMAIN_NAME]"
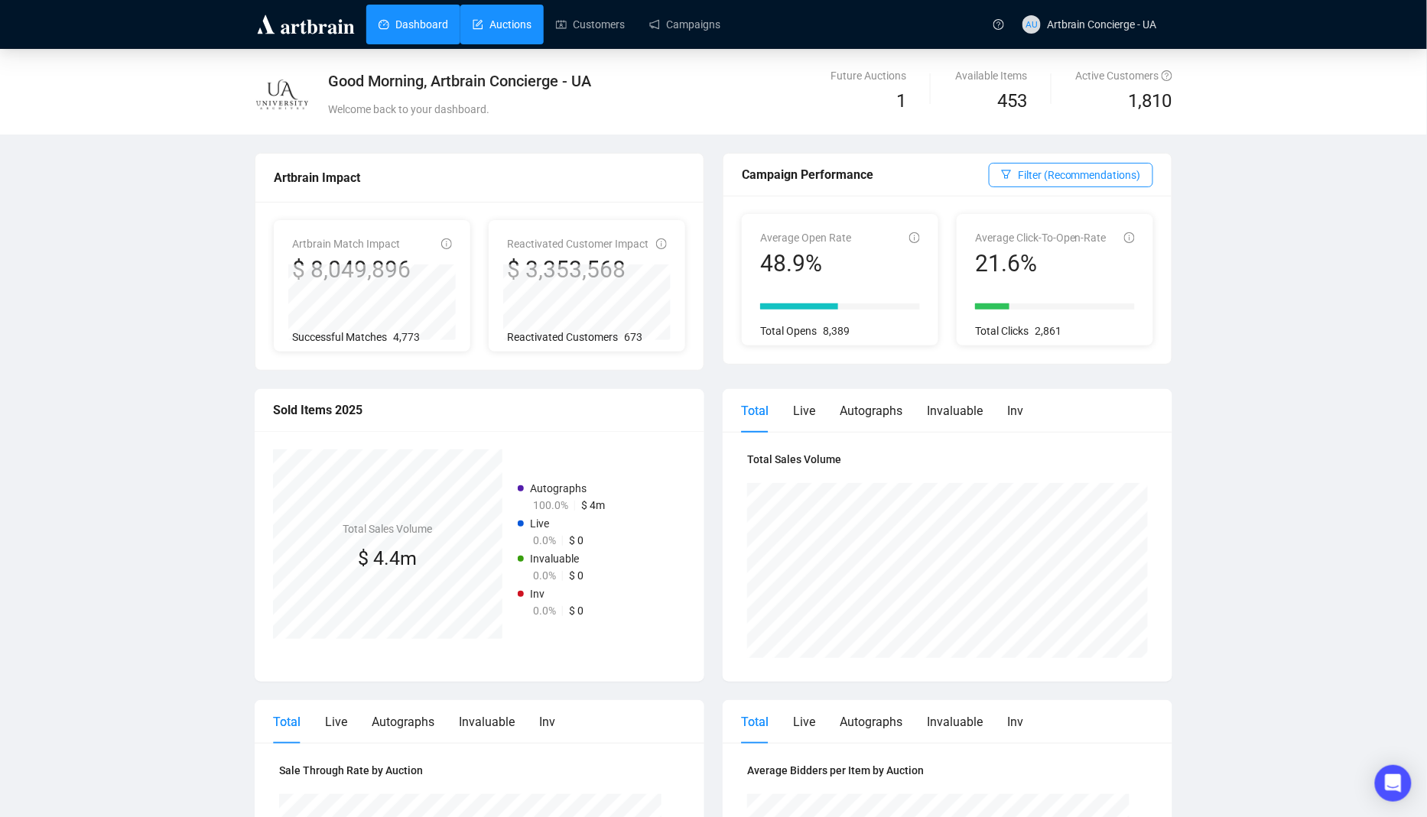
click at [479, 8] on link "Auctions" at bounding box center [501, 25] width 59 height 40
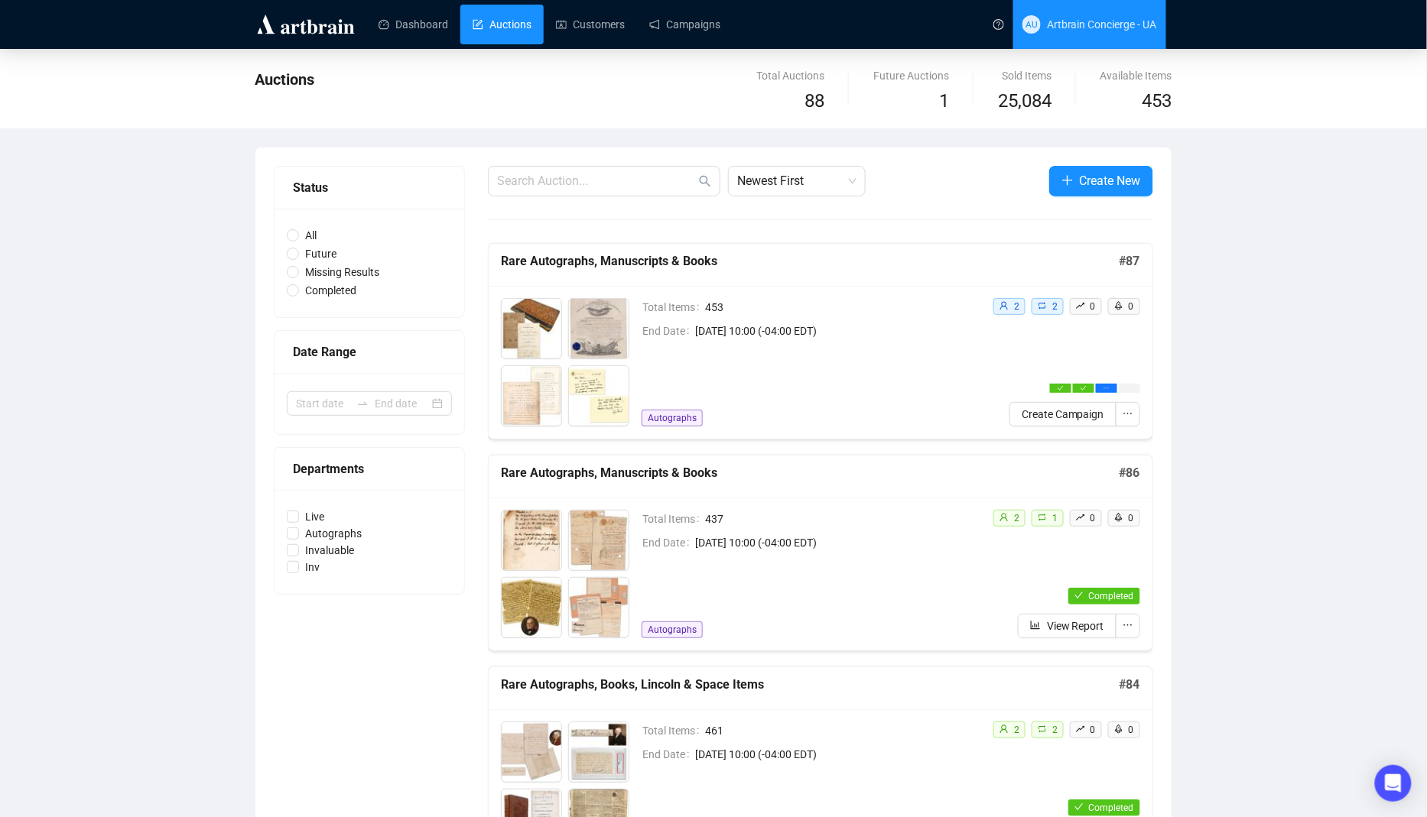
click at [1120, 24] on span "Artbrain Concierge - UA" at bounding box center [1102, 24] width 110 height 12
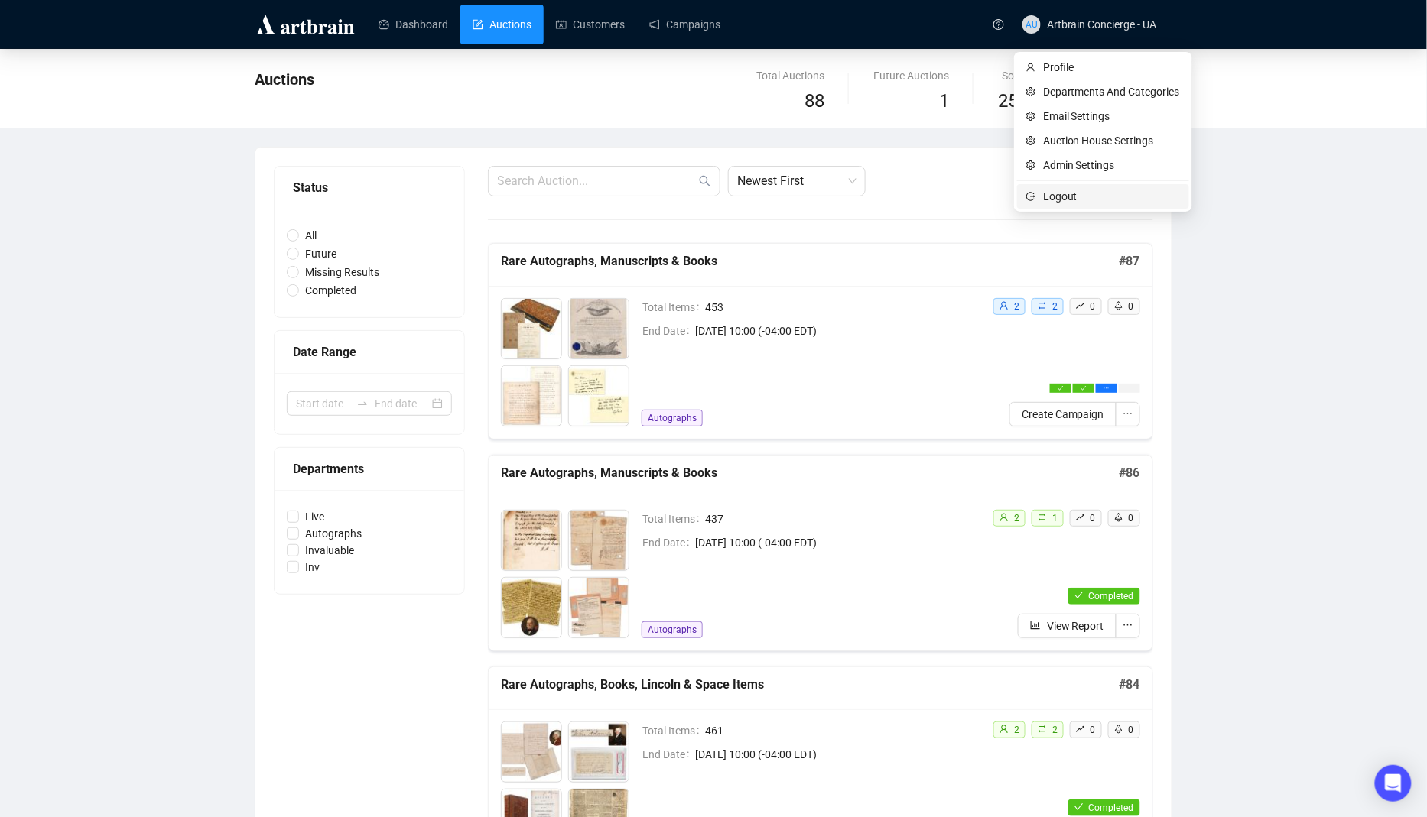
click at [1123, 206] on li "Logout" at bounding box center [1103, 196] width 172 height 24
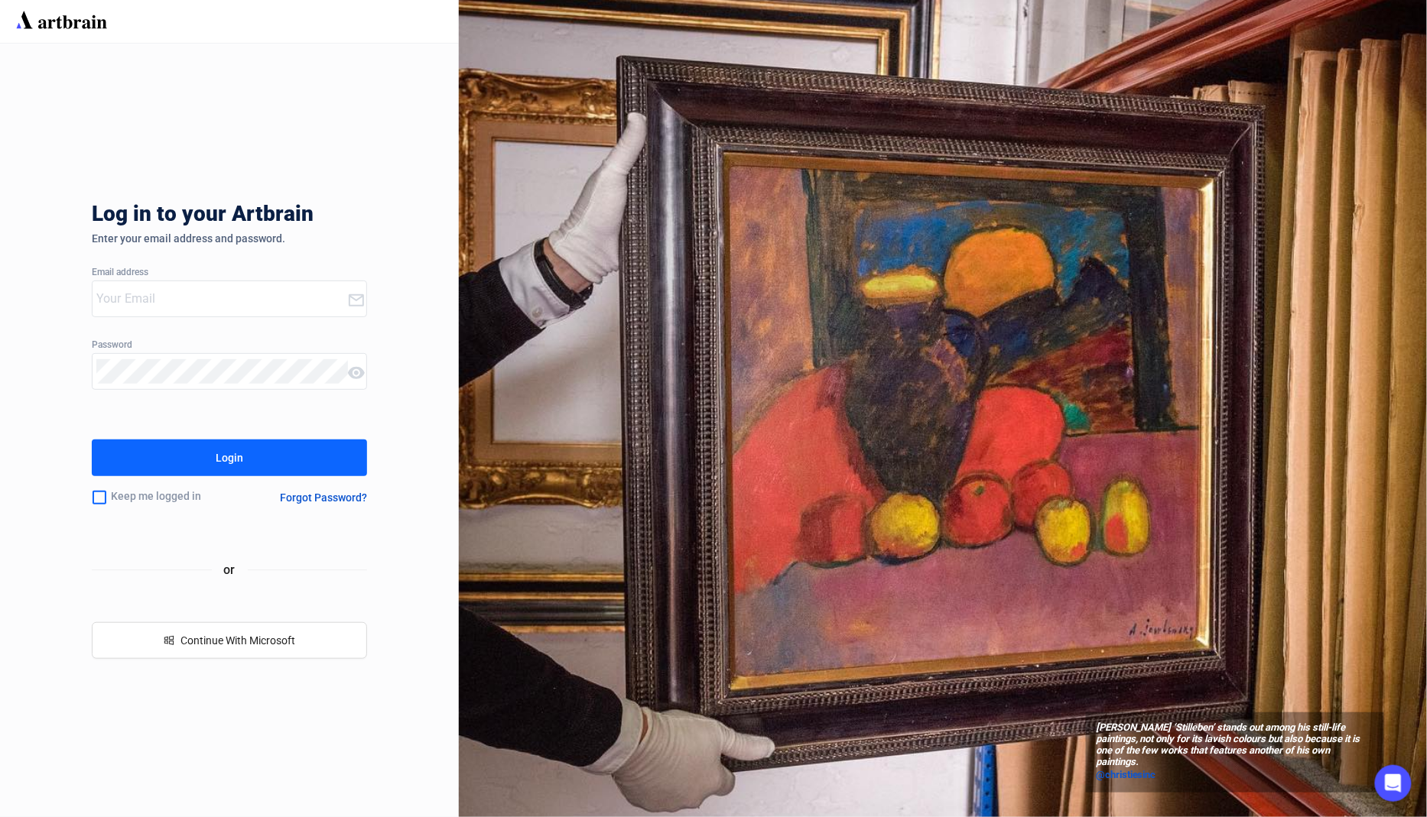
click at [164, 304] on input "email" at bounding box center [221, 299] width 251 height 24
type input "[EMAIL_ADDRESS][DOMAIN_NAME]"
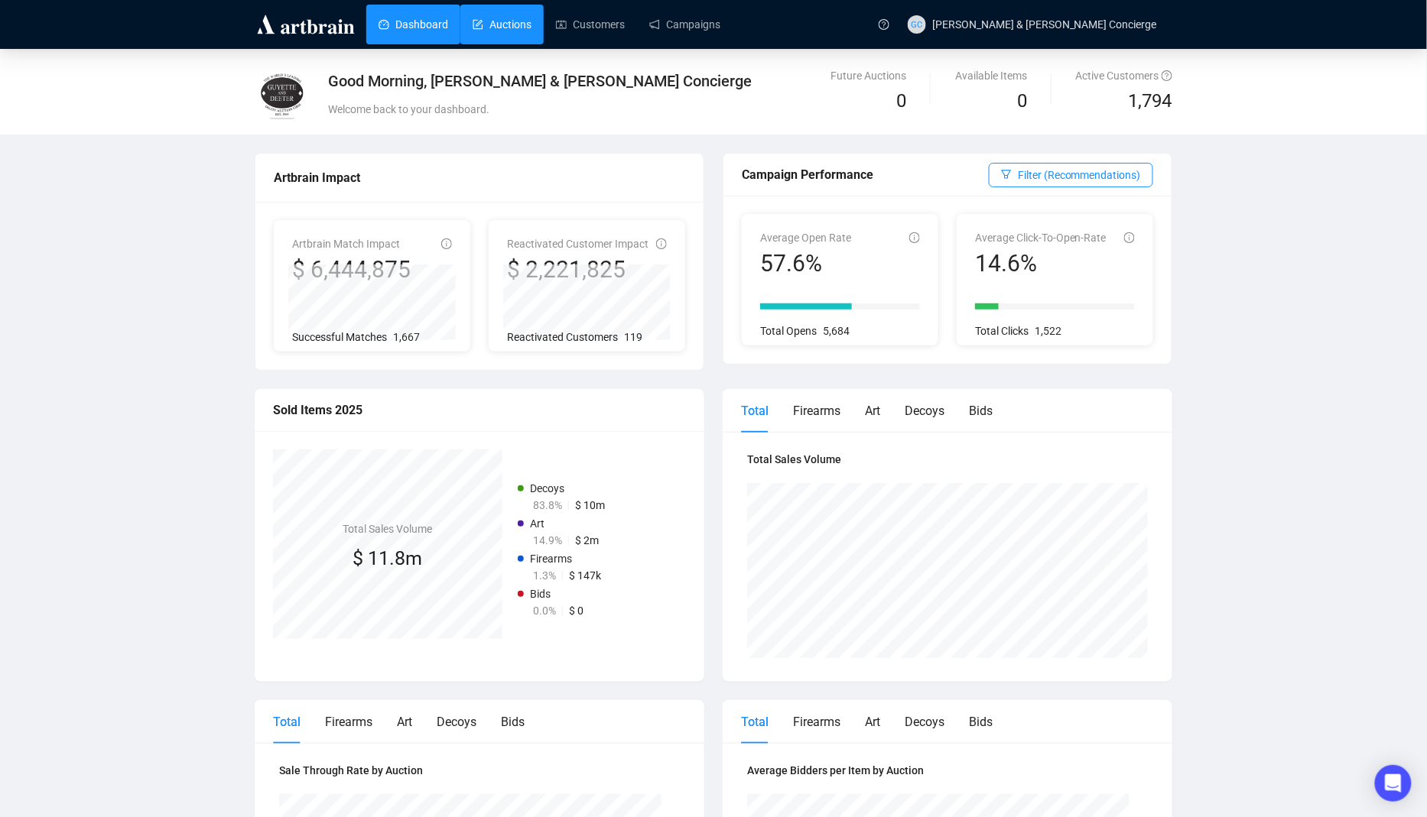
click at [521, 26] on link "Auctions" at bounding box center [501, 25] width 59 height 40
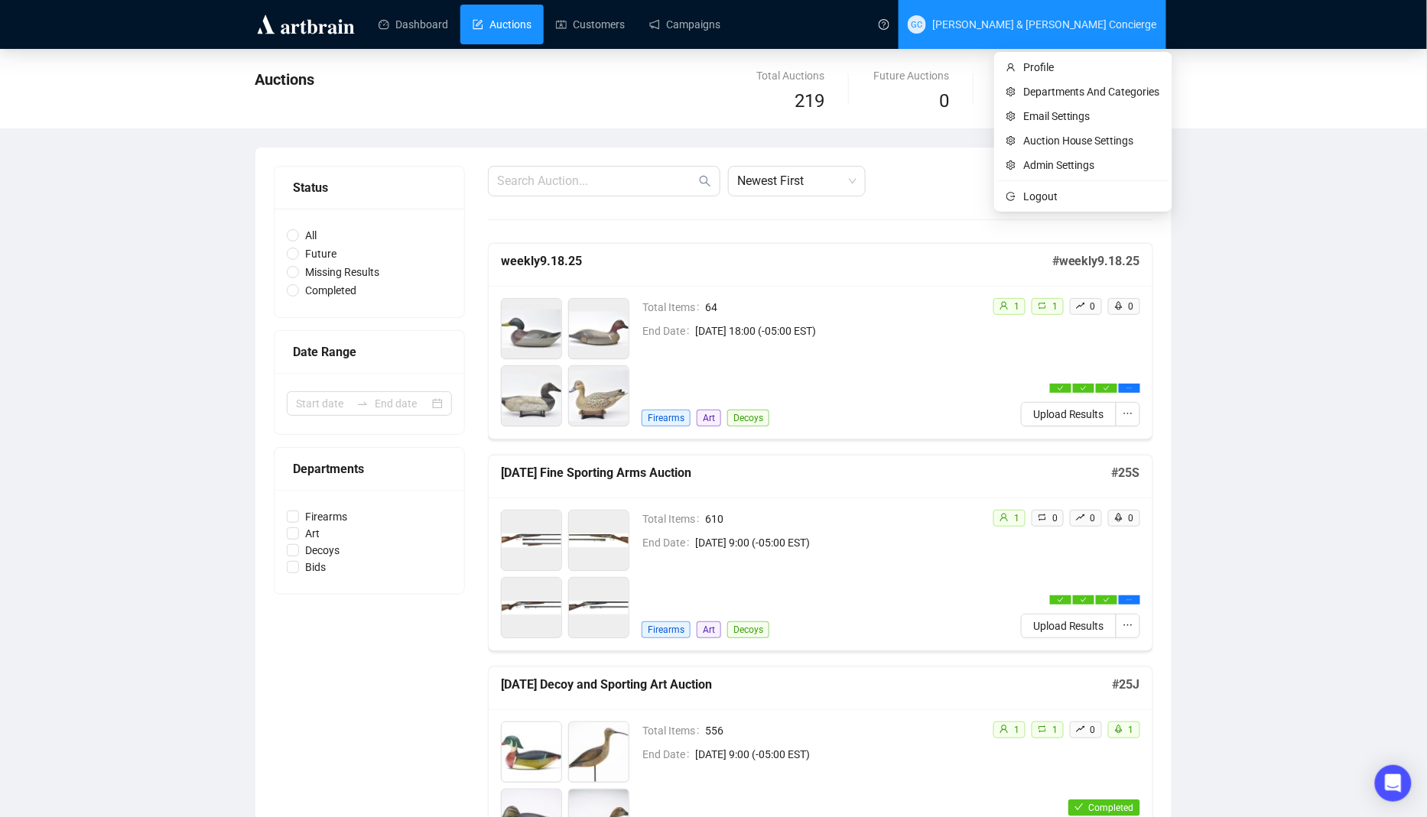
click at [1080, 21] on span "[PERSON_NAME] & [PERSON_NAME] Concierge" at bounding box center [1044, 24] width 225 height 12
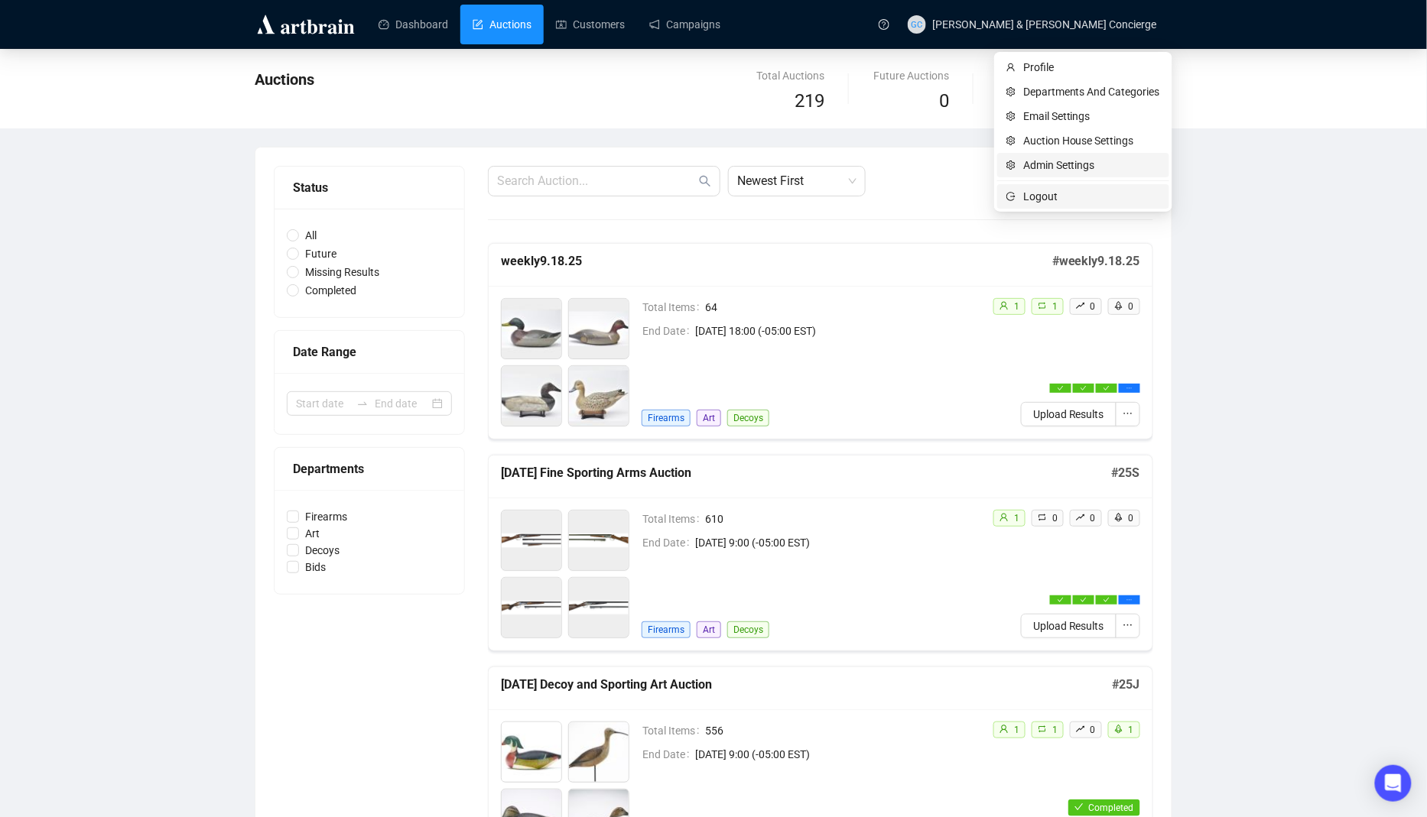
click at [1028, 203] on span "Logout" at bounding box center [1091, 196] width 137 height 17
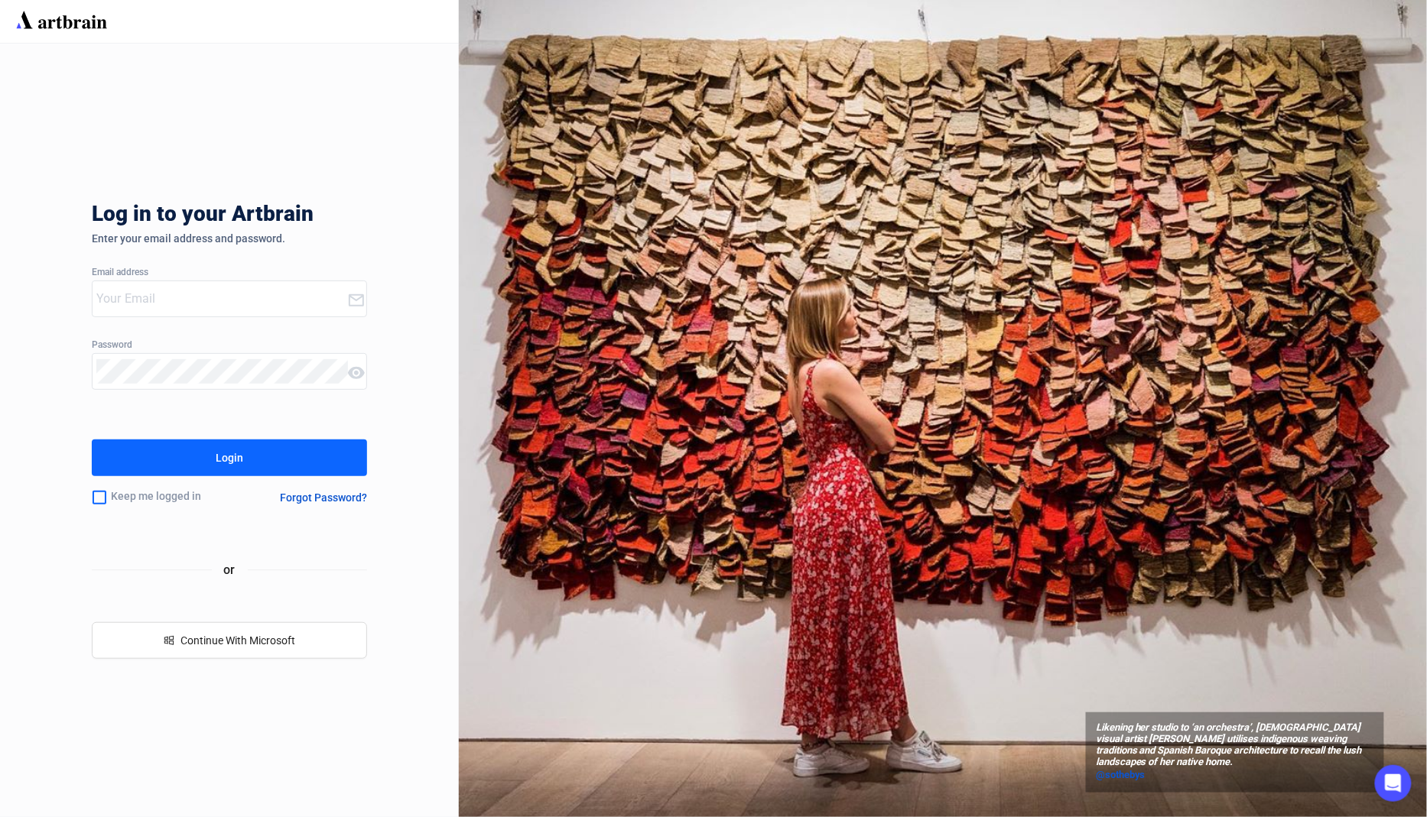
click at [226, 297] on input "email" at bounding box center [221, 299] width 251 height 24
type input "[EMAIL_ADDRESS][DOMAIN_NAME]"
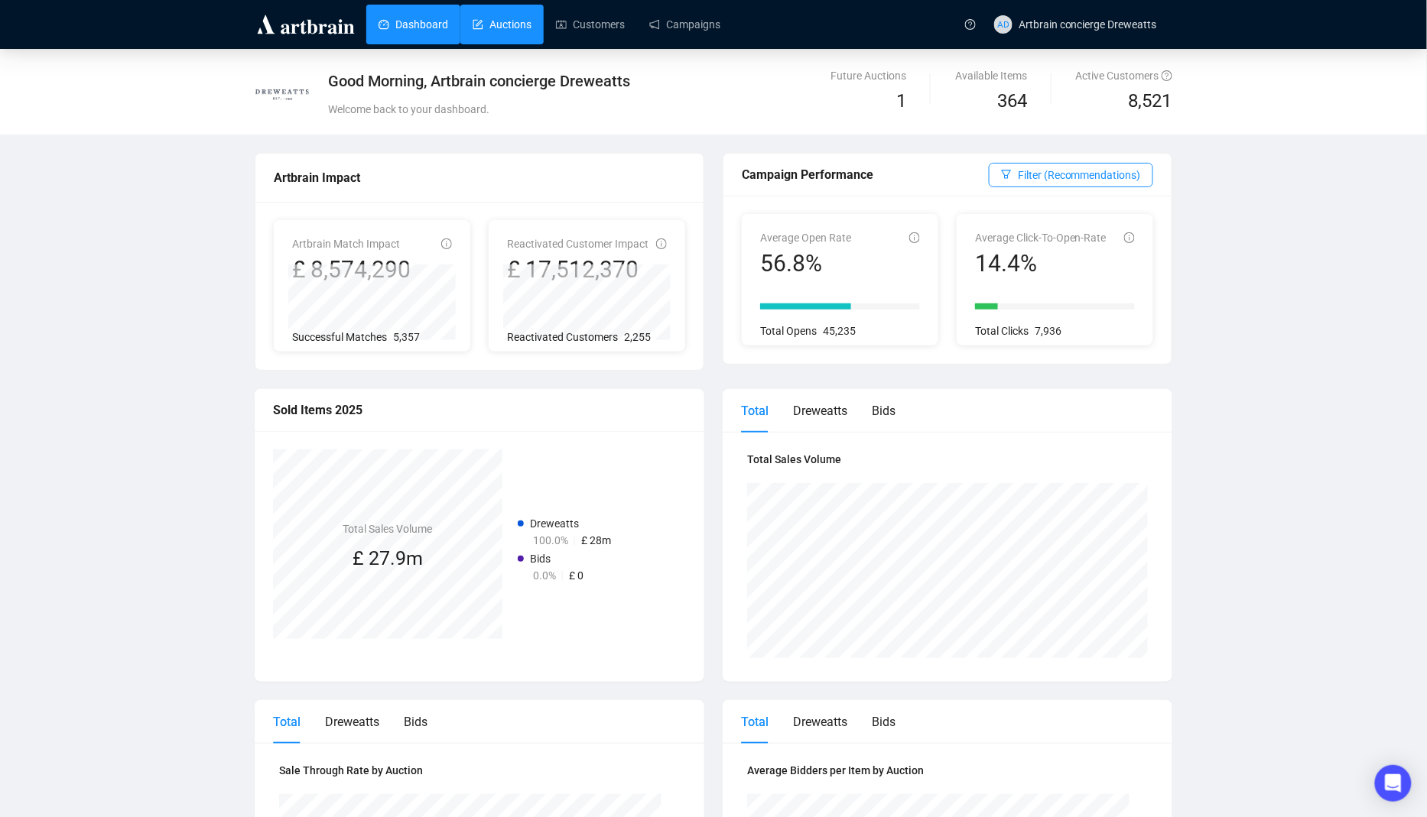
click at [498, 31] on link "Auctions" at bounding box center [501, 25] width 59 height 40
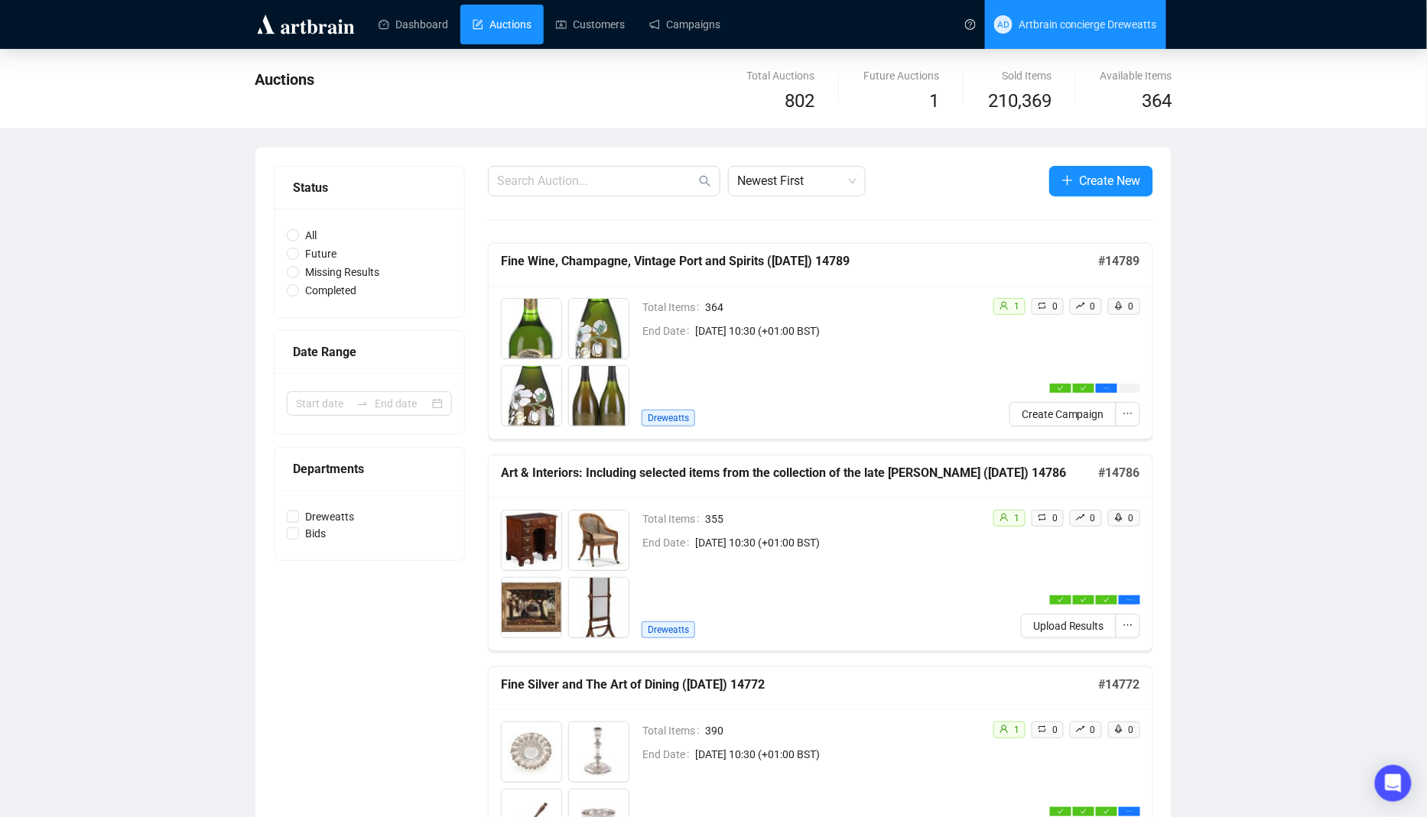
click at [1124, 26] on span "Artbrain concierge Dreweatts" at bounding box center [1087, 24] width 138 height 12
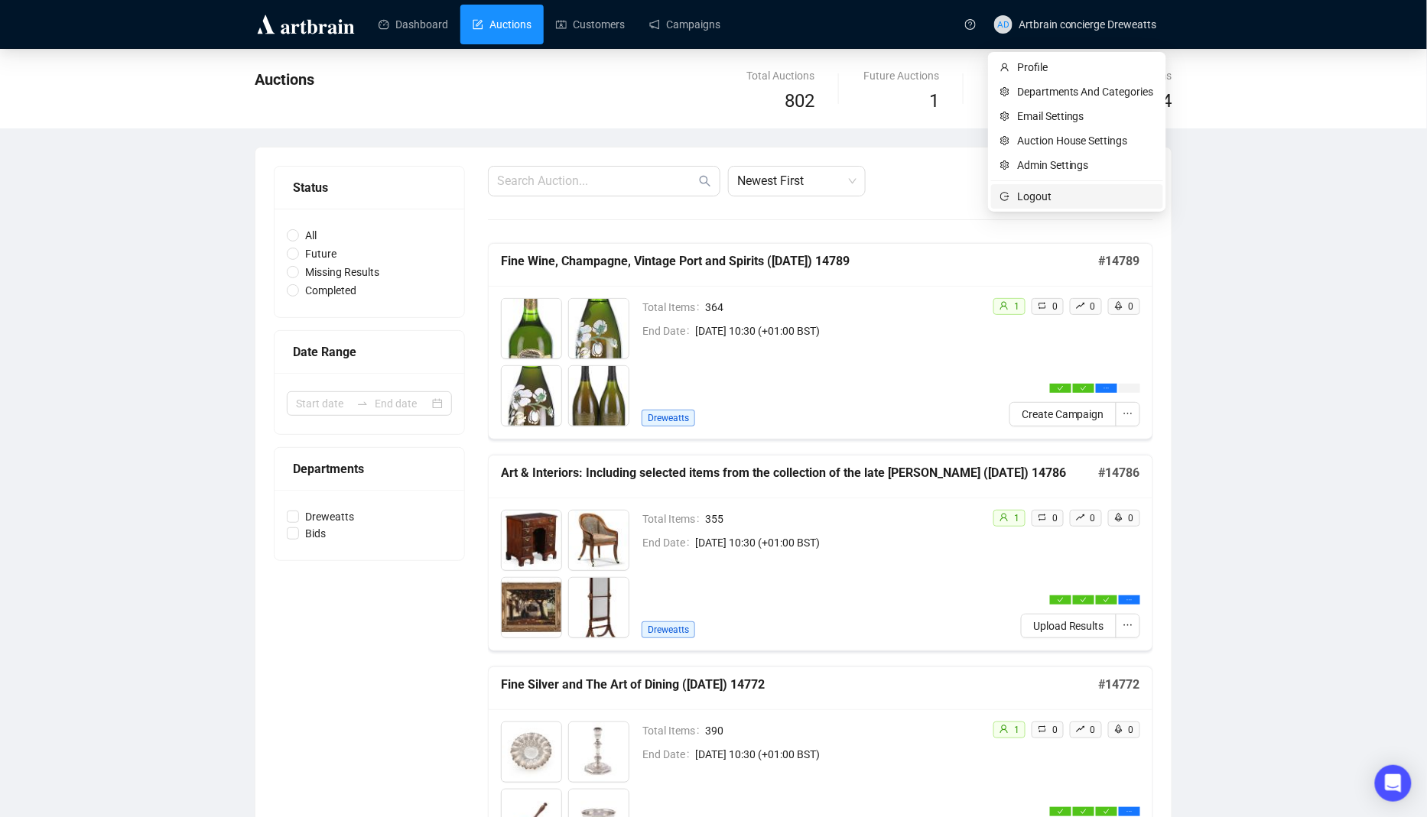
click at [1072, 194] on span "Logout" at bounding box center [1085, 196] width 137 height 17
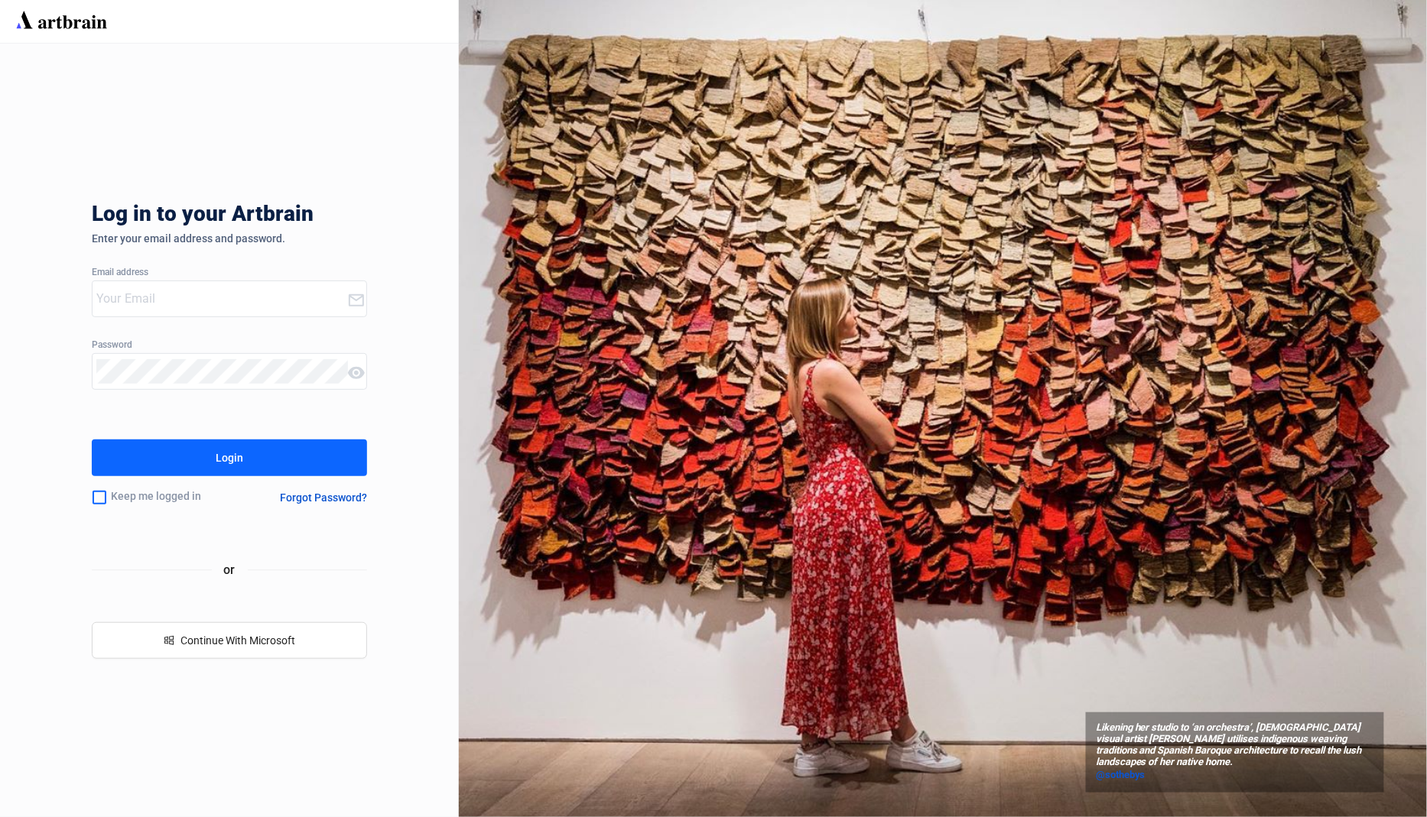
click at [300, 297] on input "email" at bounding box center [221, 299] width 251 height 24
type input "[EMAIL_ADDRESS][DOMAIN_NAME]"
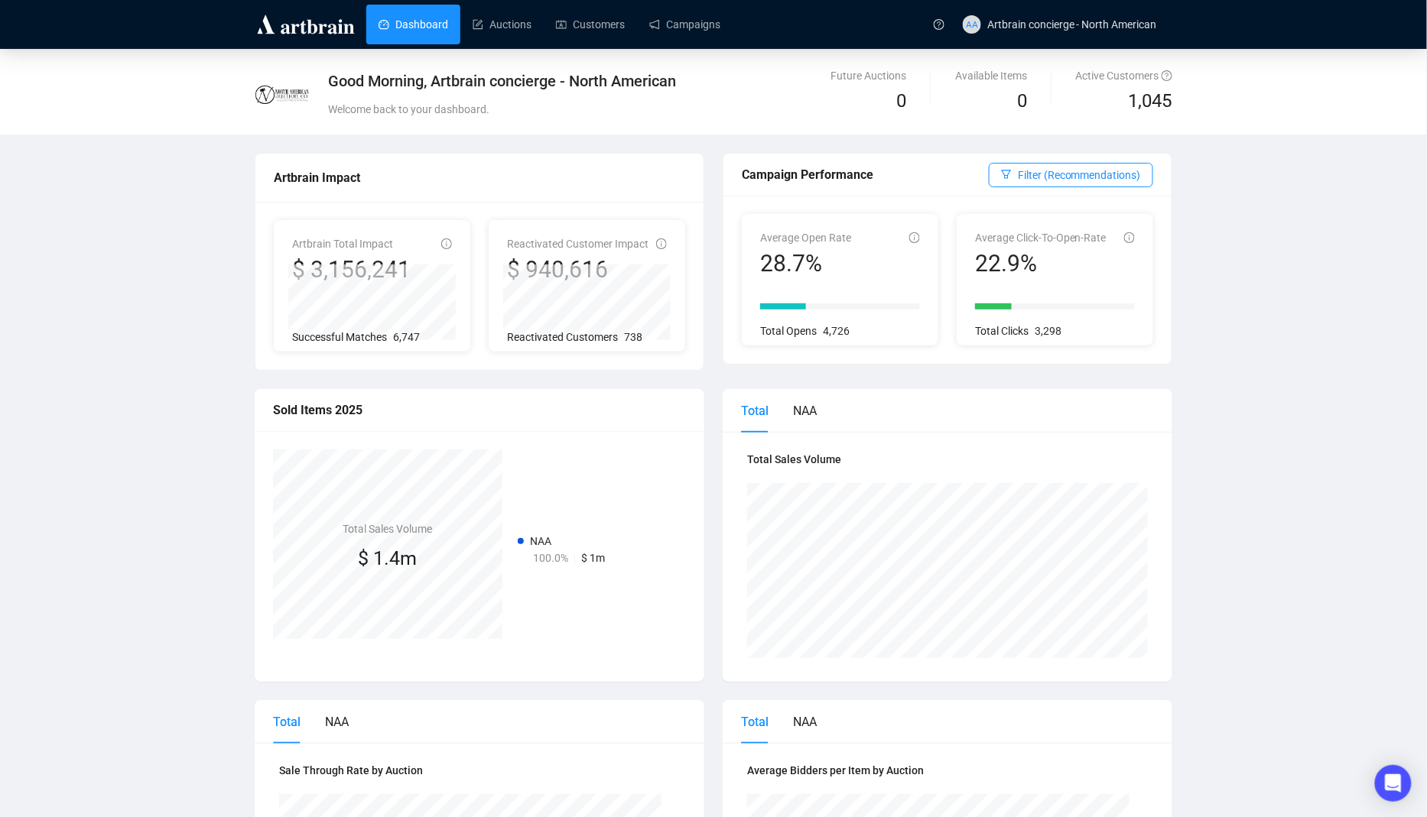
click at [478, 44] on div "Dashboard Auctions Customers Campaigns" at bounding box center [643, 24] width 563 height 48
click at [501, 18] on link "Auctions" at bounding box center [501, 25] width 59 height 40
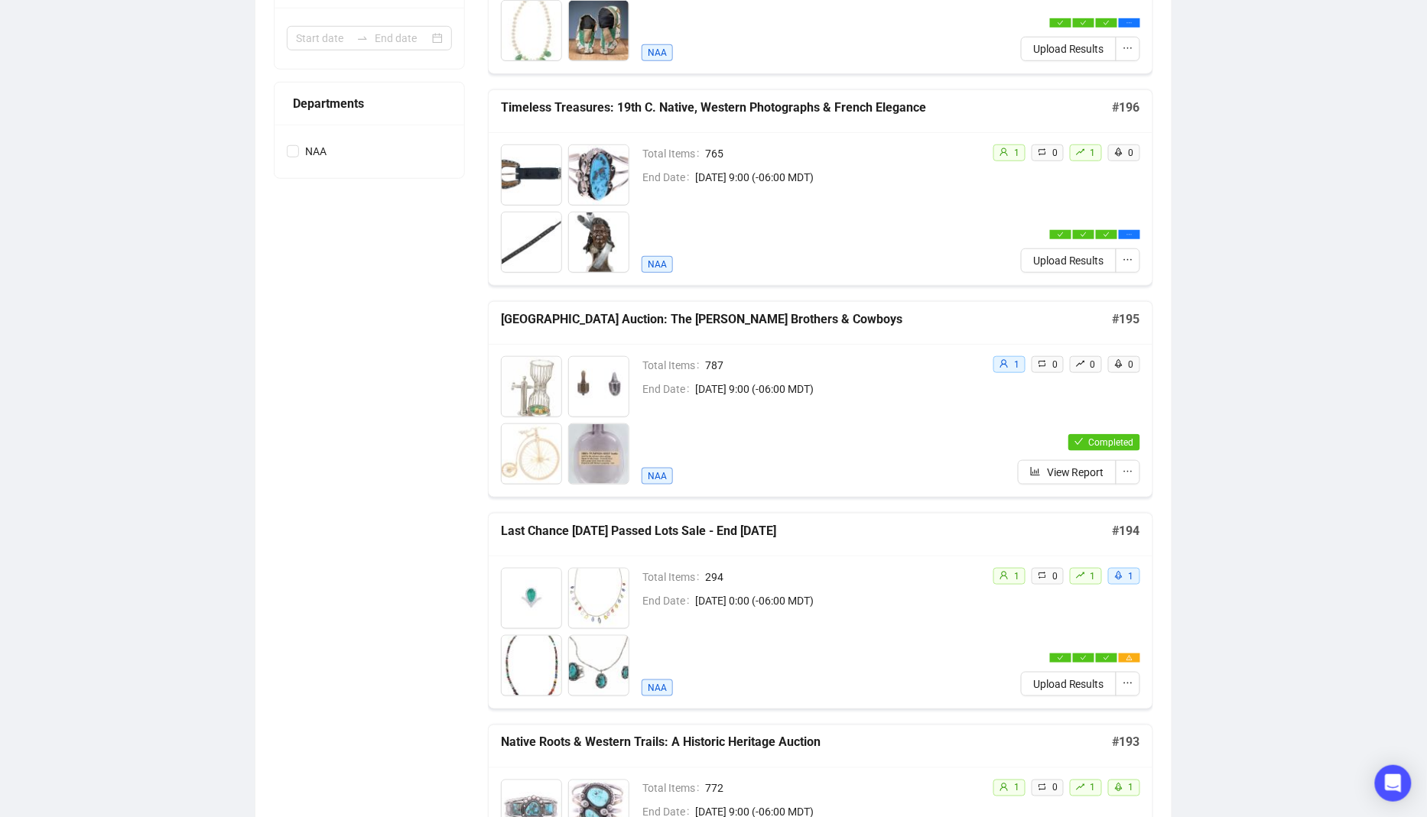
scroll to position [18, 0]
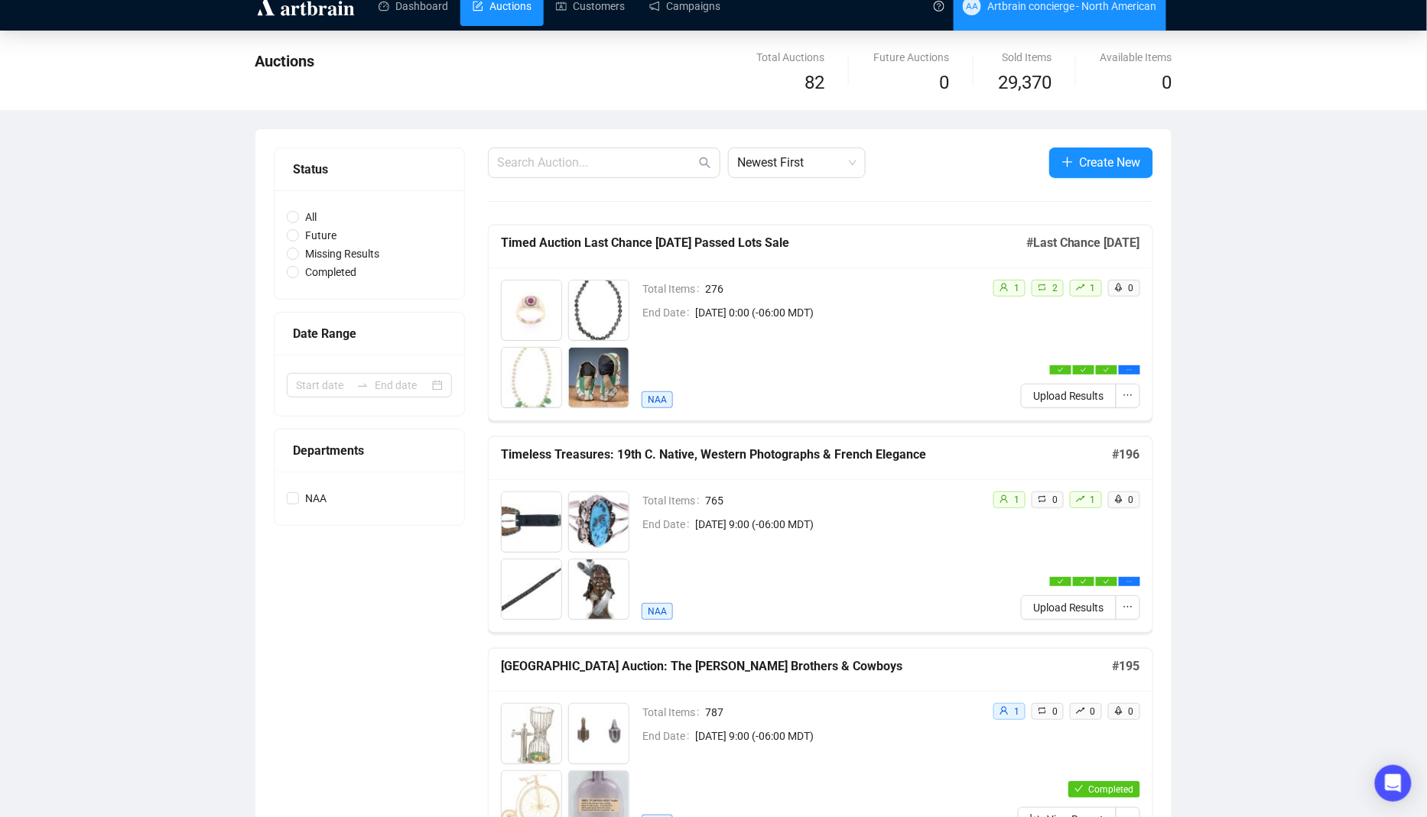
click at [1071, 21] on span "AA Artbrain concierge - North American" at bounding box center [1059, 6] width 194 height 49
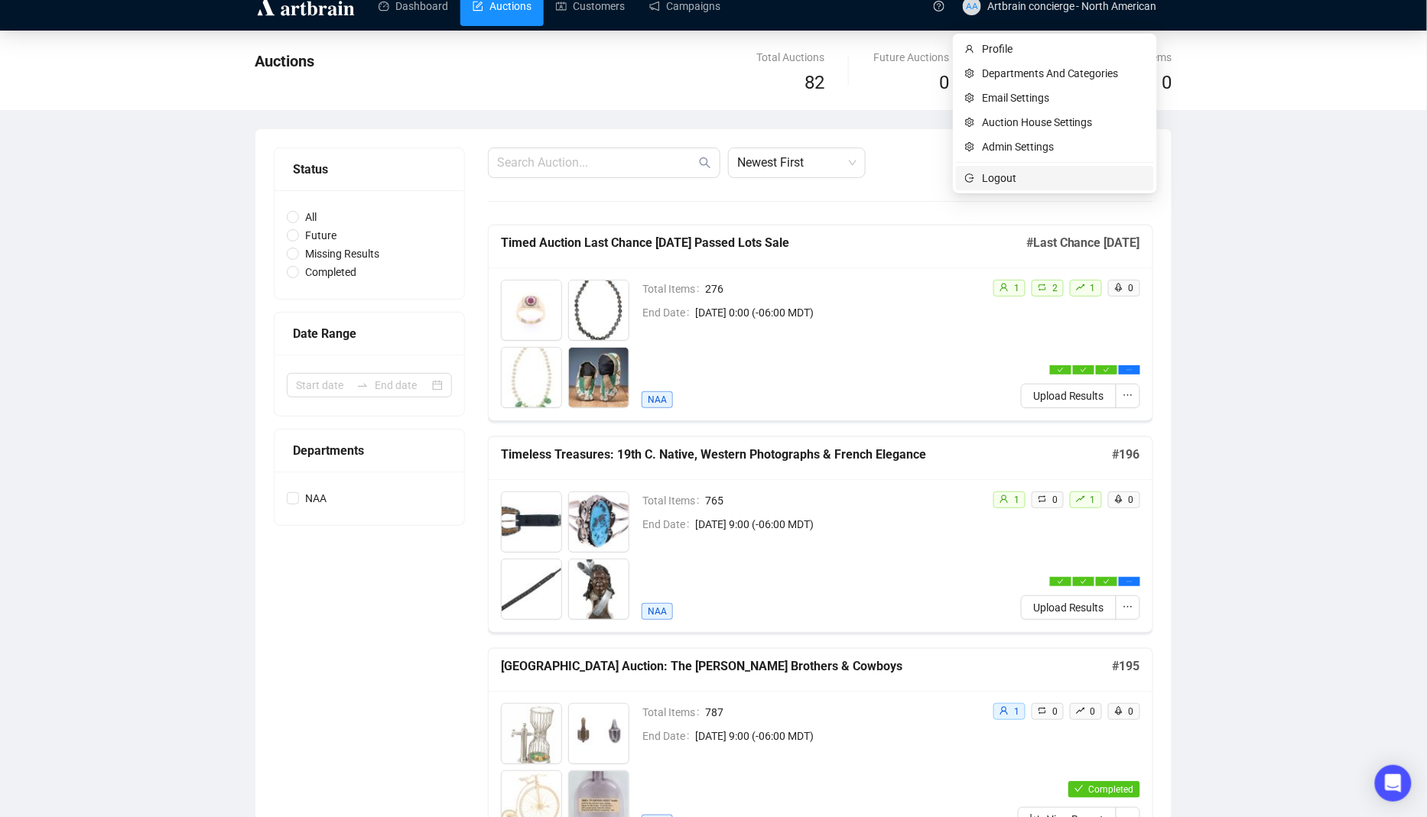
click at [1018, 177] on span "Logout" at bounding box center [1063, 178] width 163 height 17
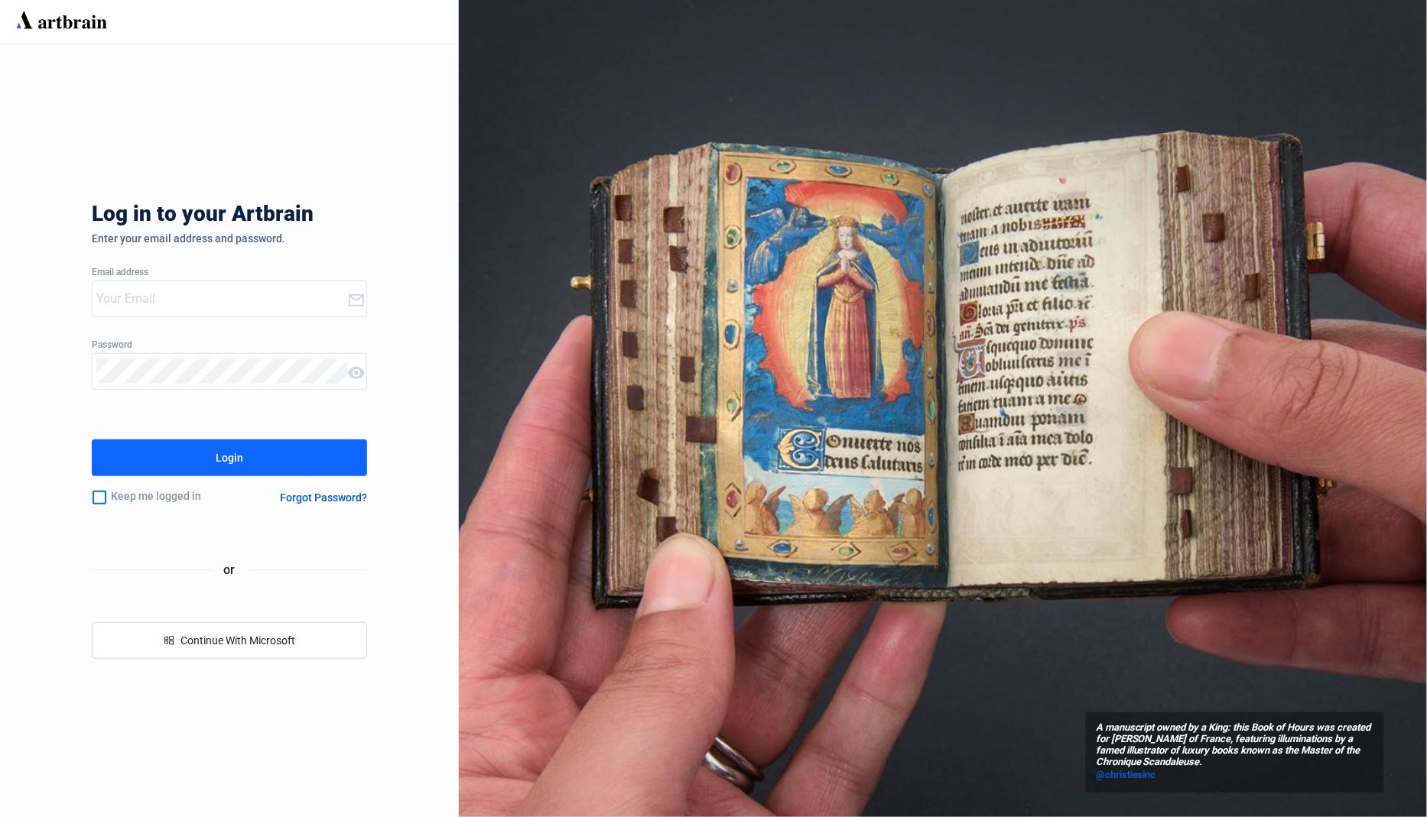
click at [187, 306] on input "email" at bounding box center [221, 299] width 251 height 24
type input "[EMAIL_ADDRESS][DOMAIN_NAME]"
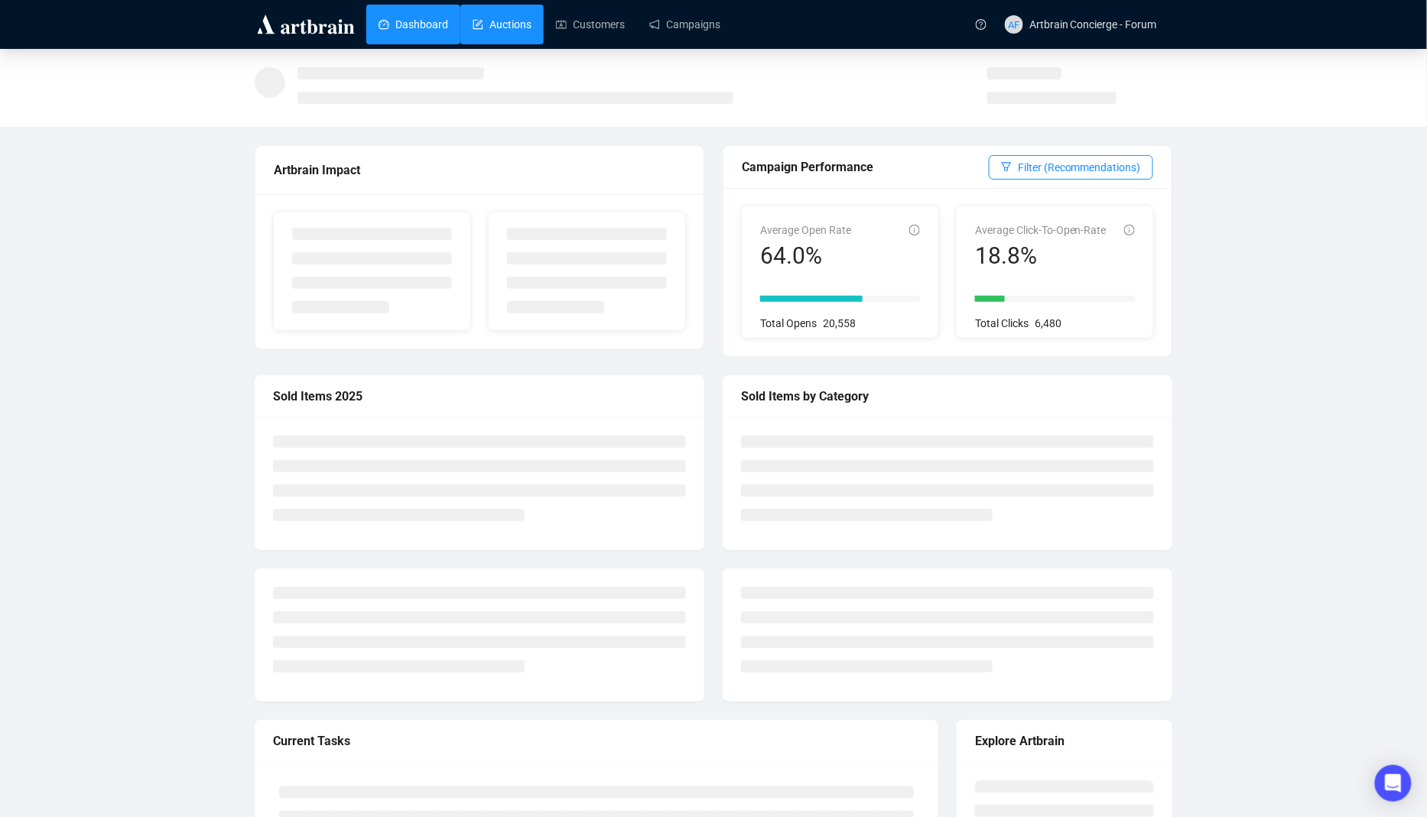
click at [531, 40] on link "Auctions" at bounding box center [501, 25] width 59 height 40
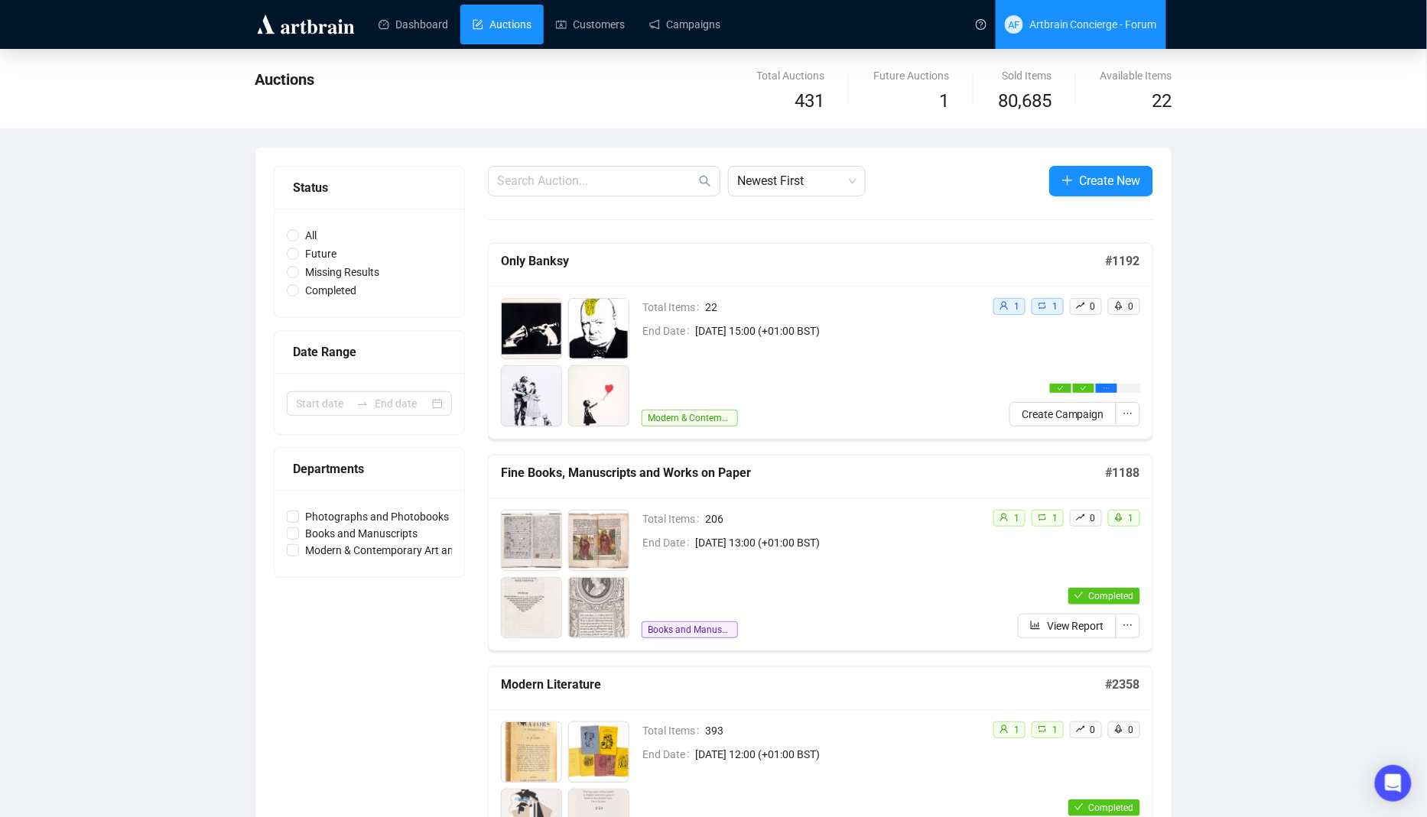
click at [1079, 26] on span "Artbrain Concierge - Forum" at bounding box center [1093, 24] width 128 height 12
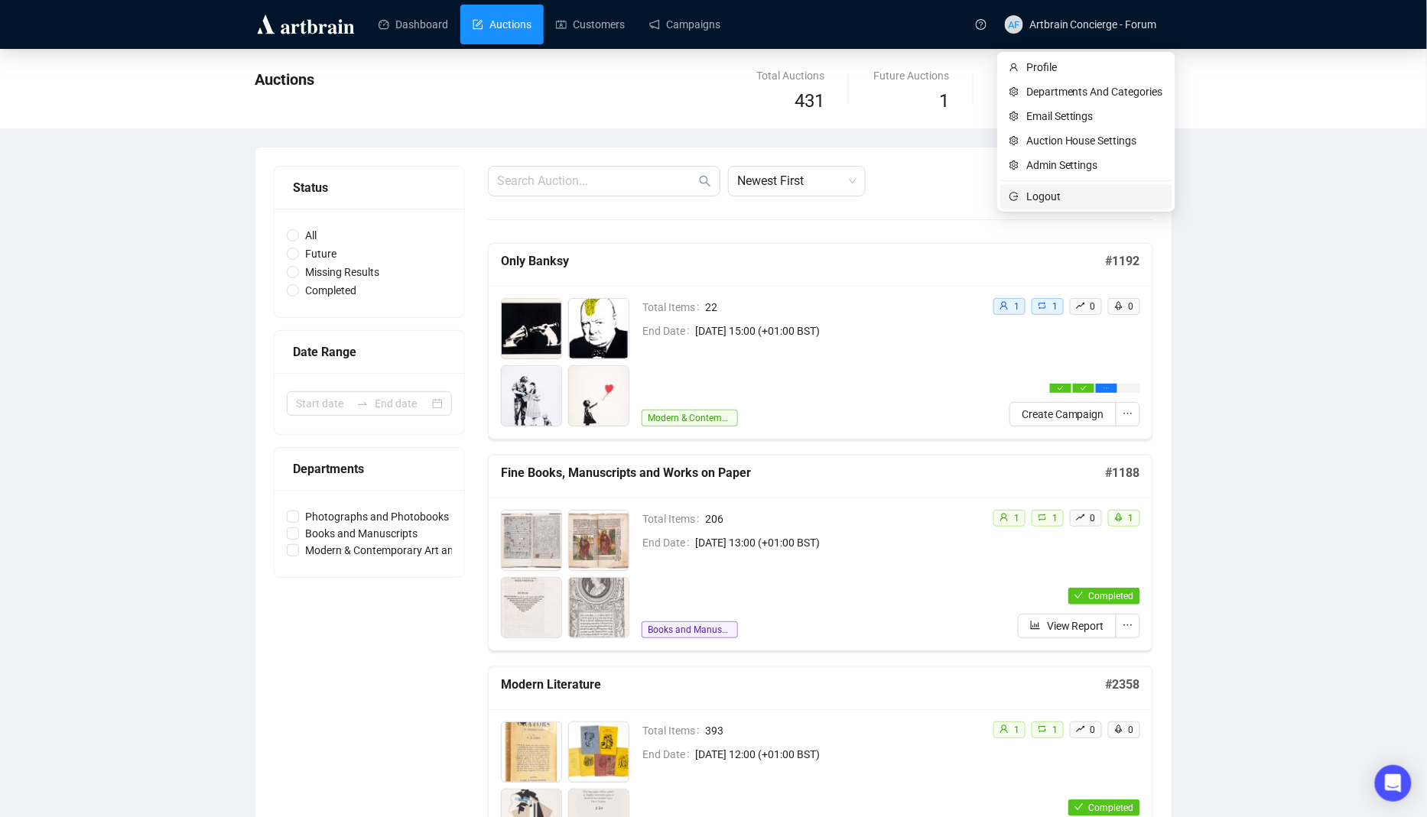
click at [1034, 200] on span "Logout" at bounding box center [1094, 196] width 137 height 17
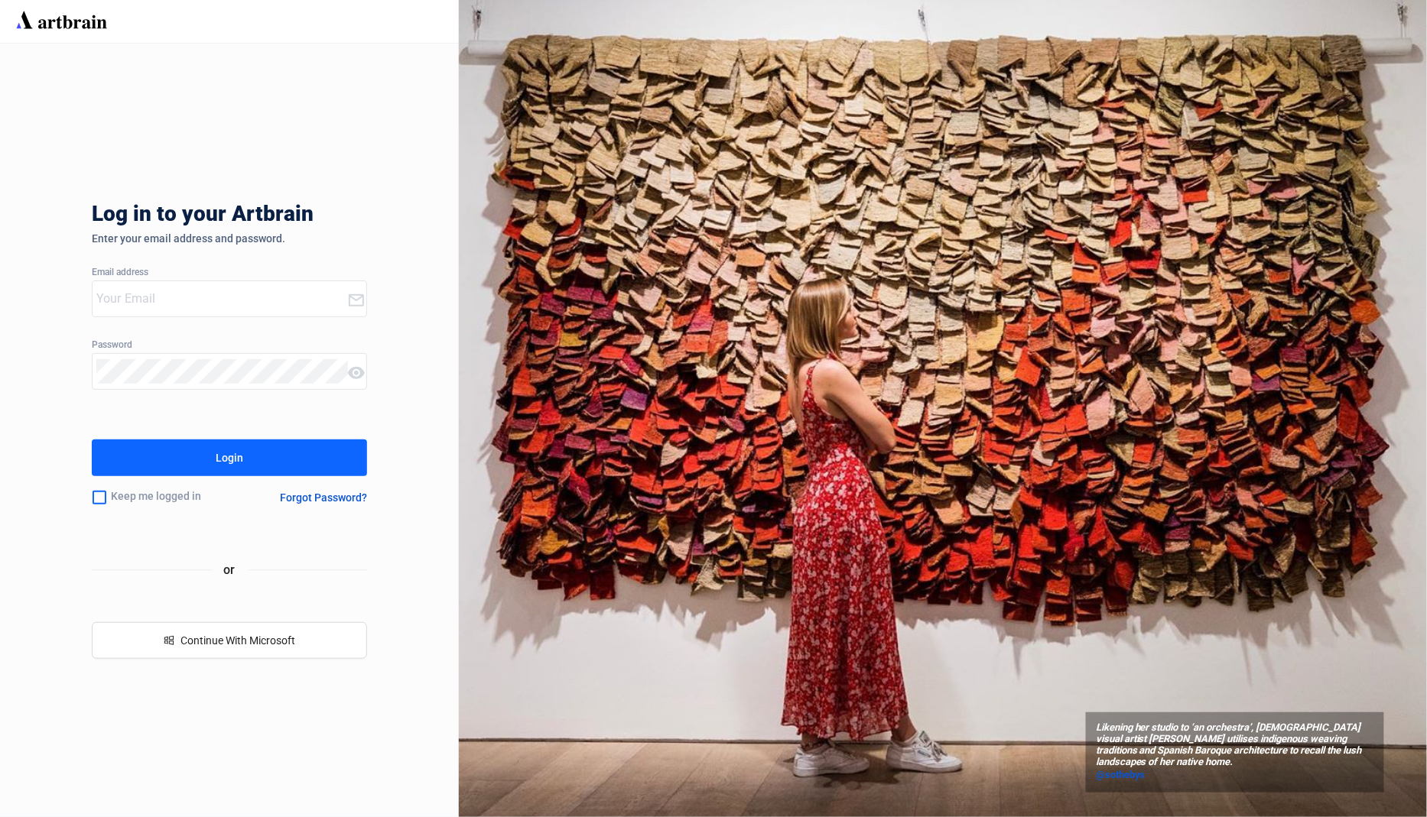
click at [236, 310] on input "email" at bounding box center [221, 299] width 251 height 24
type input "e"
type input "[EMAIL_ADDRESS][DOMAIN_NAME]"
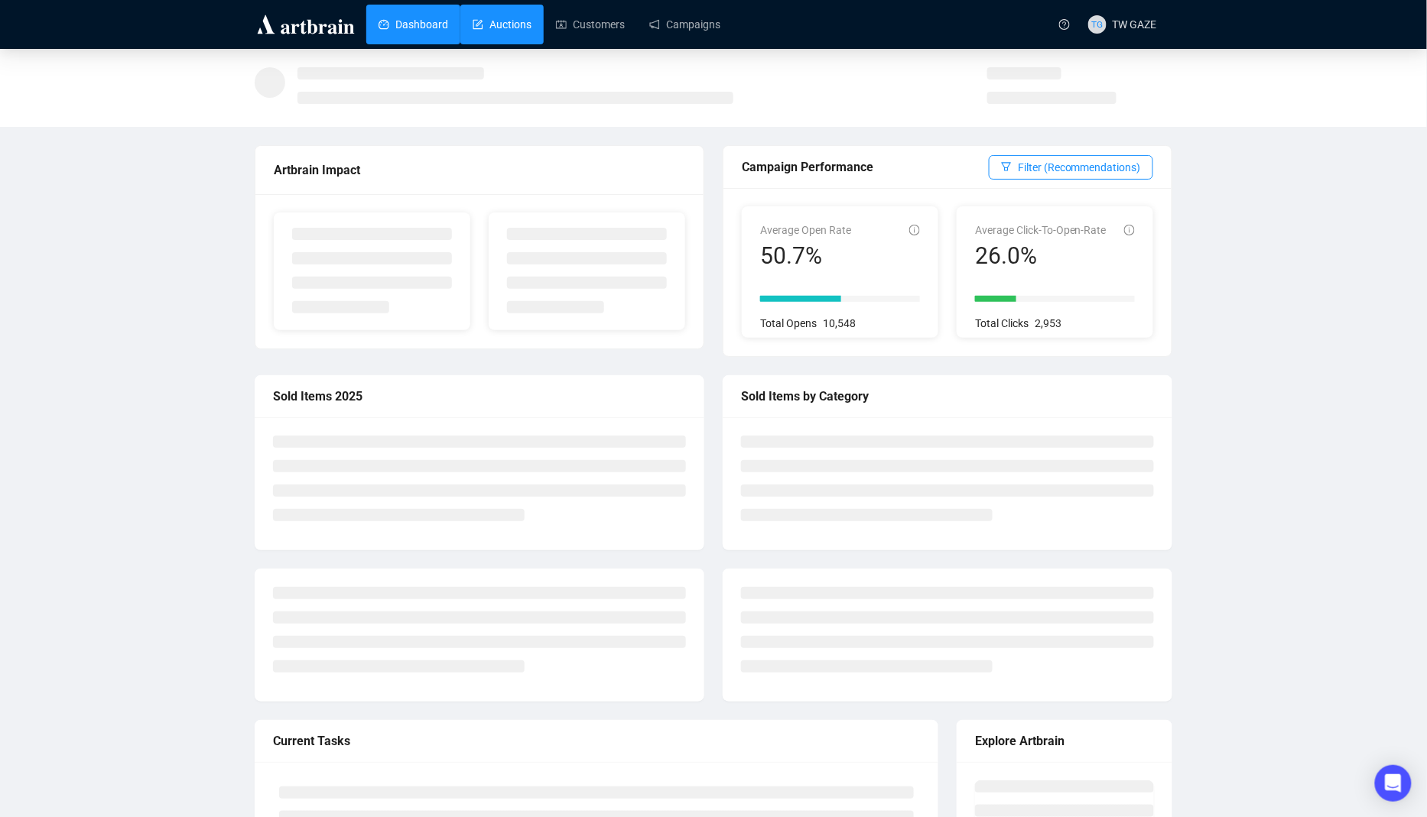
click at [494, 25] on link "Auctions" at bounding box center [501, 25] width 59 height 40
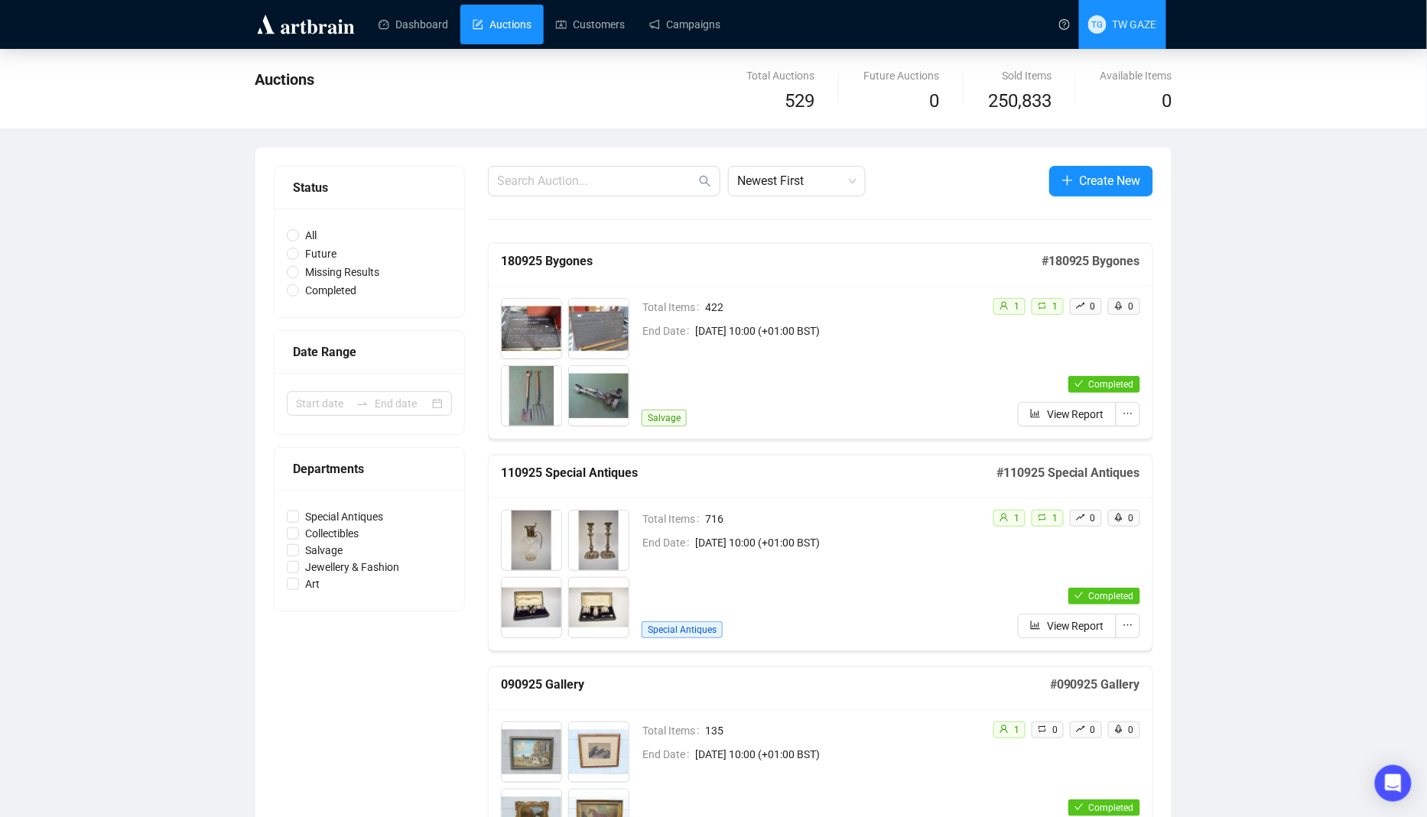
click at [1126, 39] on span "TG TW GAZE" at bounding box center [1122, 24] width 69 height 49
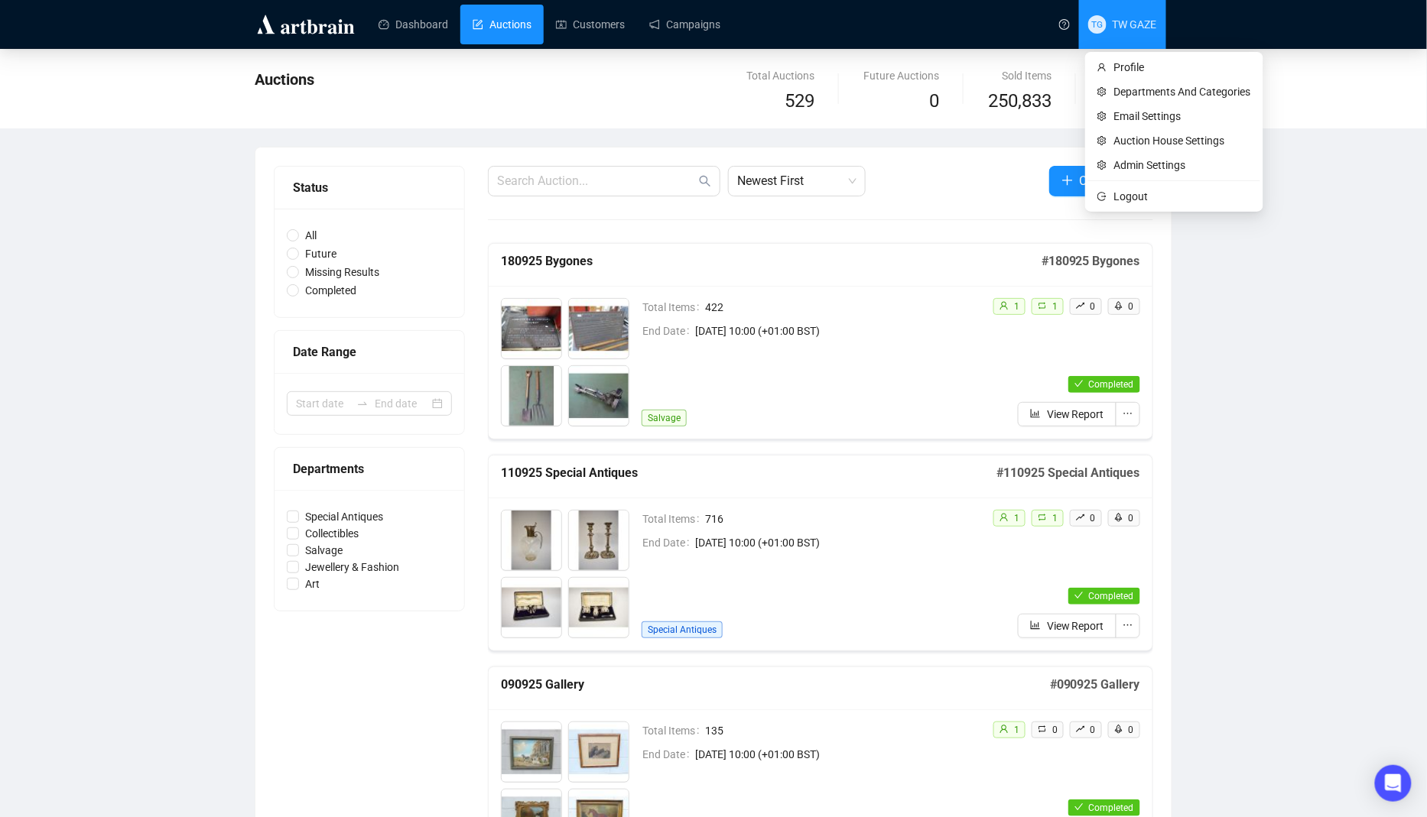
click at [1131, 37] on span "TG TW GAZE" at bounding box center [1122, 24] width 69 height 49
click at [1115, 195] on span "Logout" at bounding box center [1182, 196] width 137 height 17
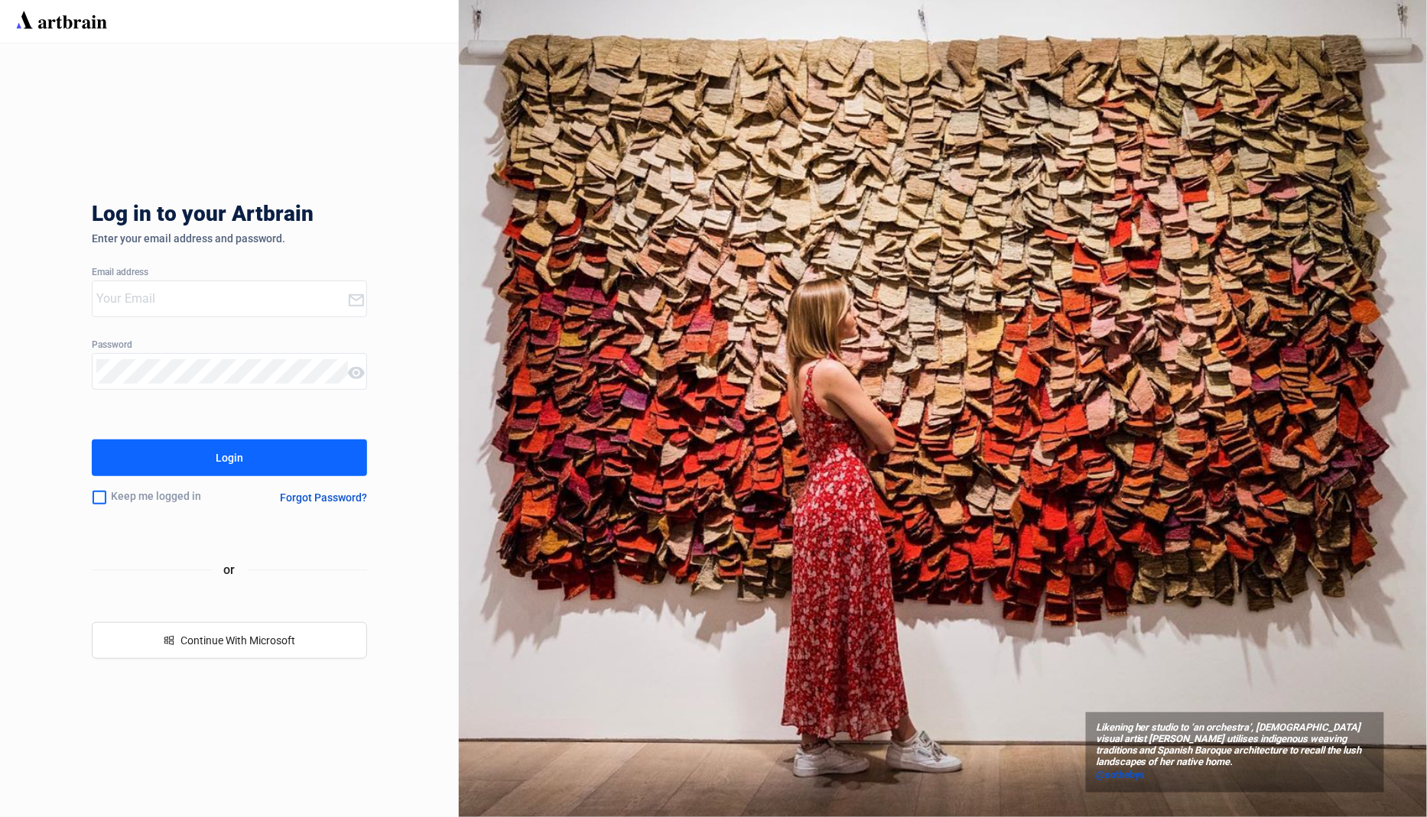
click at [145, 287] on input "email" at bounding box center [221, 299] width 251 height 24
type input "[EMAIL_ADDRESS][DOMAIN_NAME]"
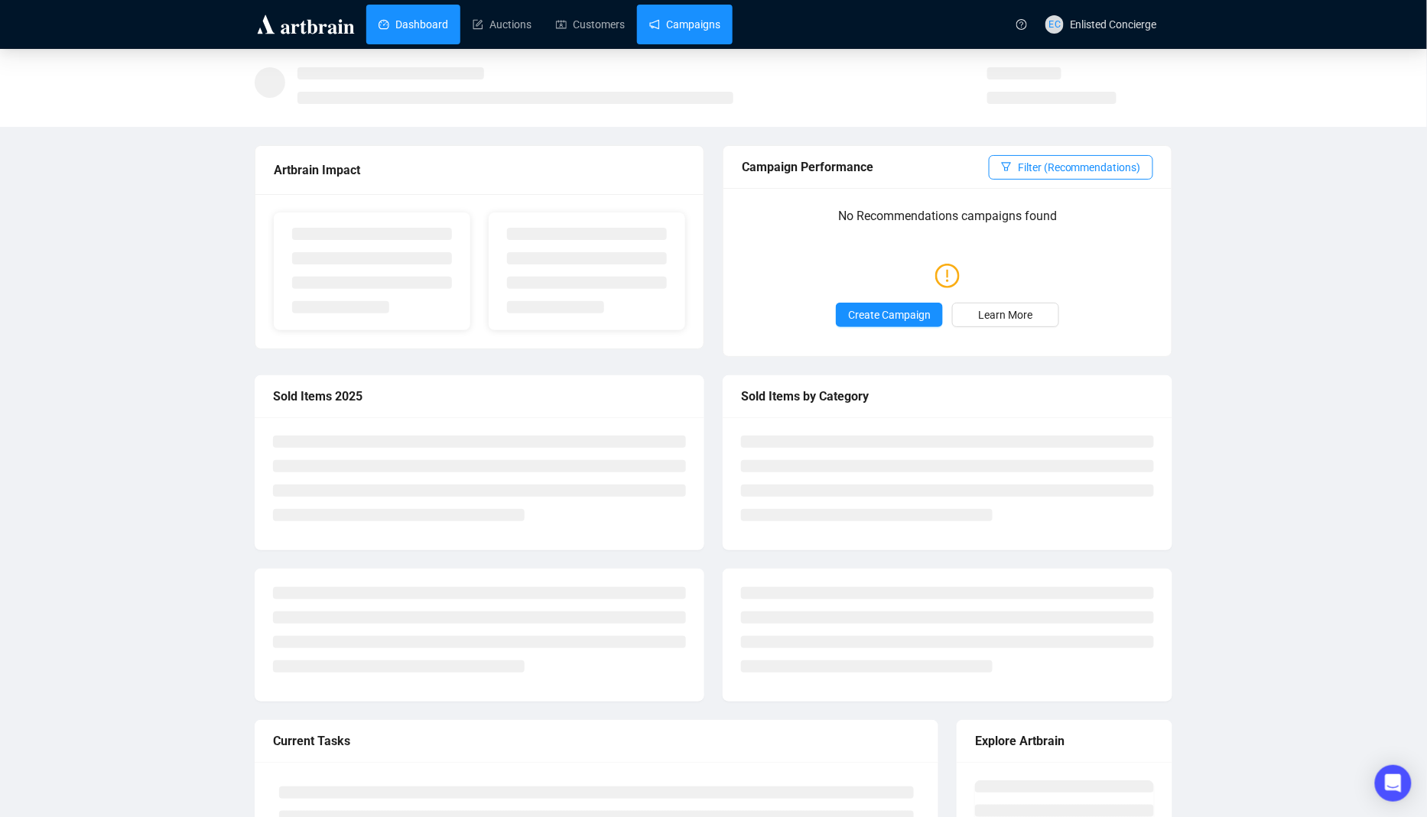
click at [701, 20] on link "Campaigns" at bounding box center [684, 25] width 71 height 40
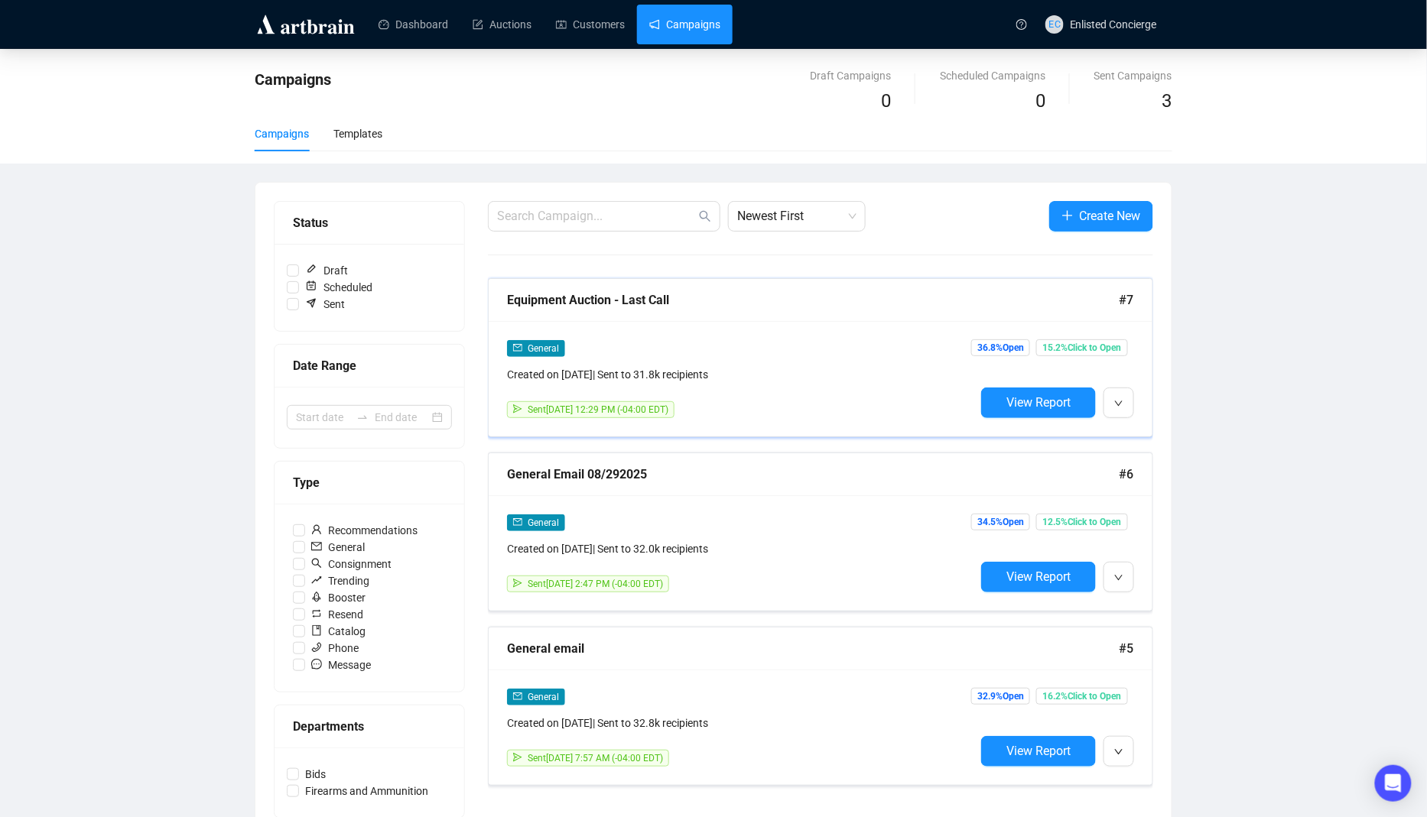
scroll to position [24, 0]
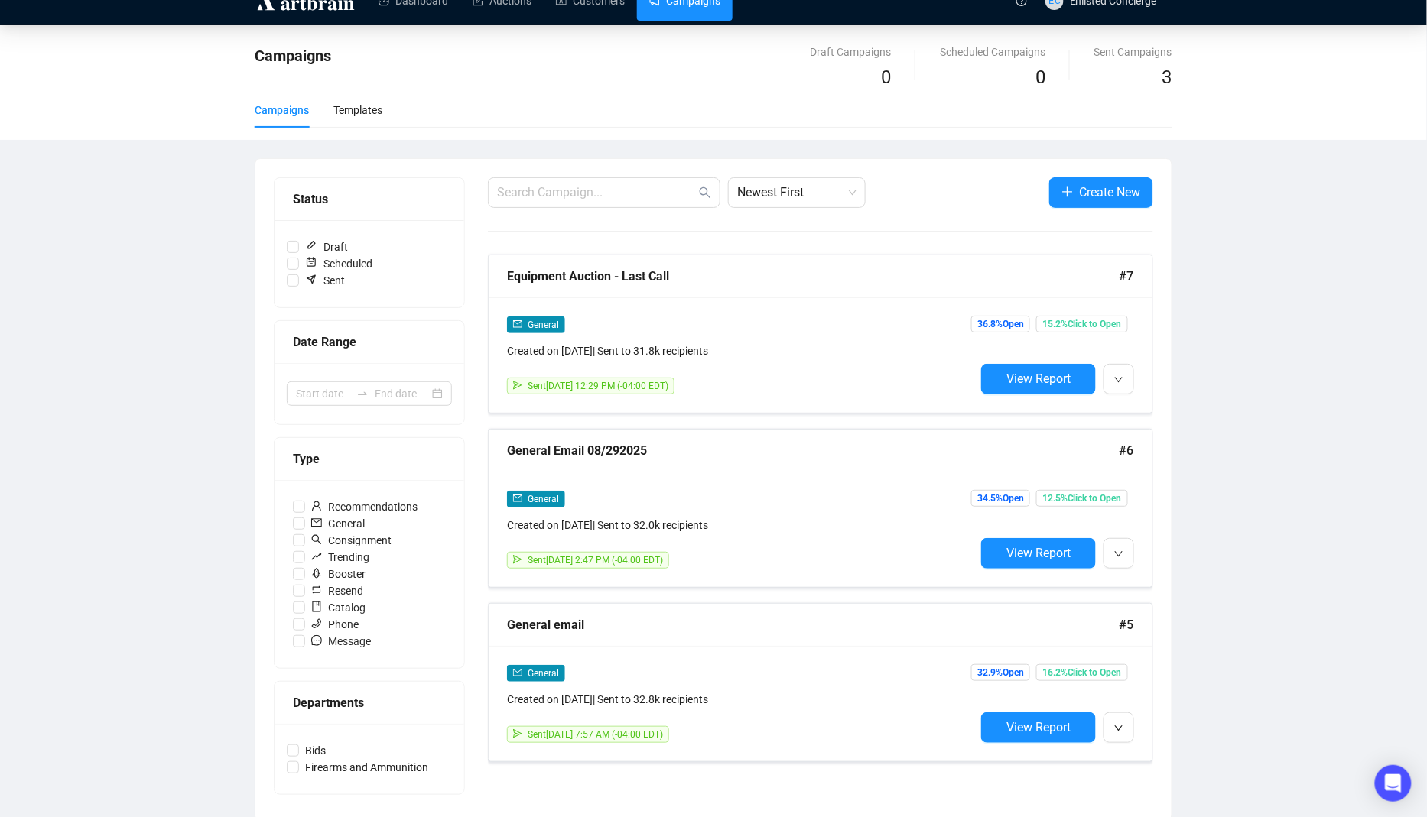
click at [538, 30] on div "Campaigns Draft Campaigns 0 Scheduled Campaigns 0 Sent Campaigns 3 Campaigns Te…" at bounding box center [713, 82] width 1427 height 115
click at [521, 5] on link "Auctions" at bounding box center [501, 1] width 59 height 40
